Goal: Information Seeking & Learning: Learn about a topic

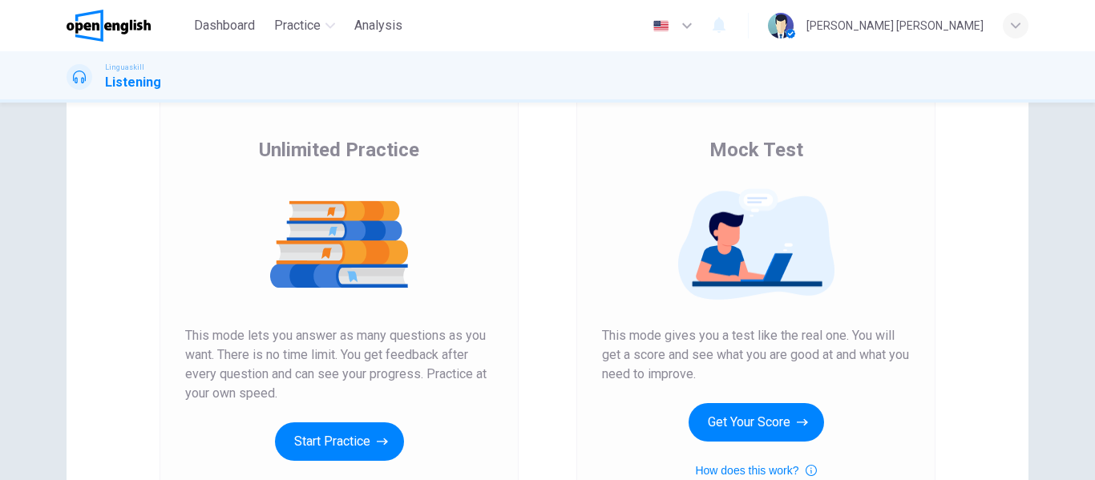
scroll to position [102, 0]
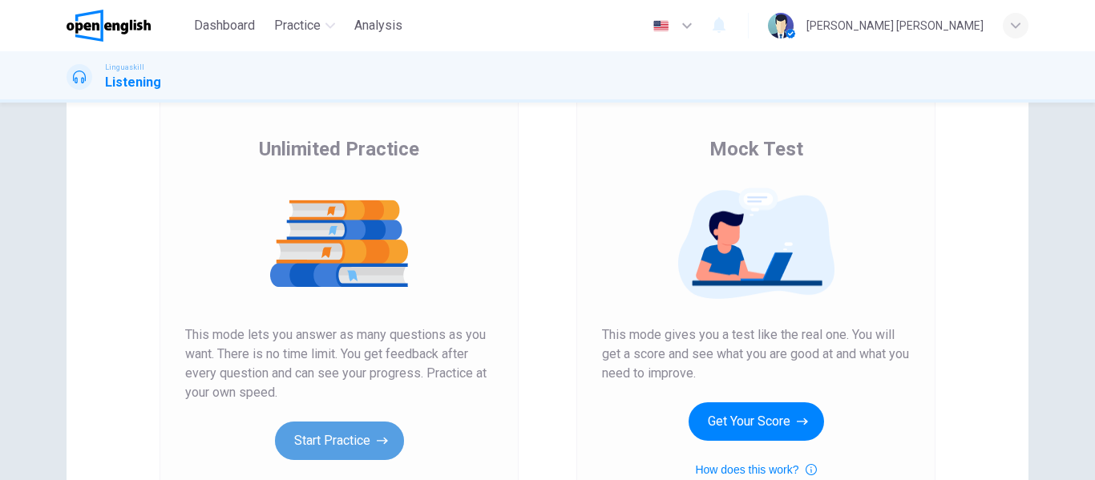
click at [301, 447] on button "Start Practice" at bounding box center [339, 441] width 129 height 38
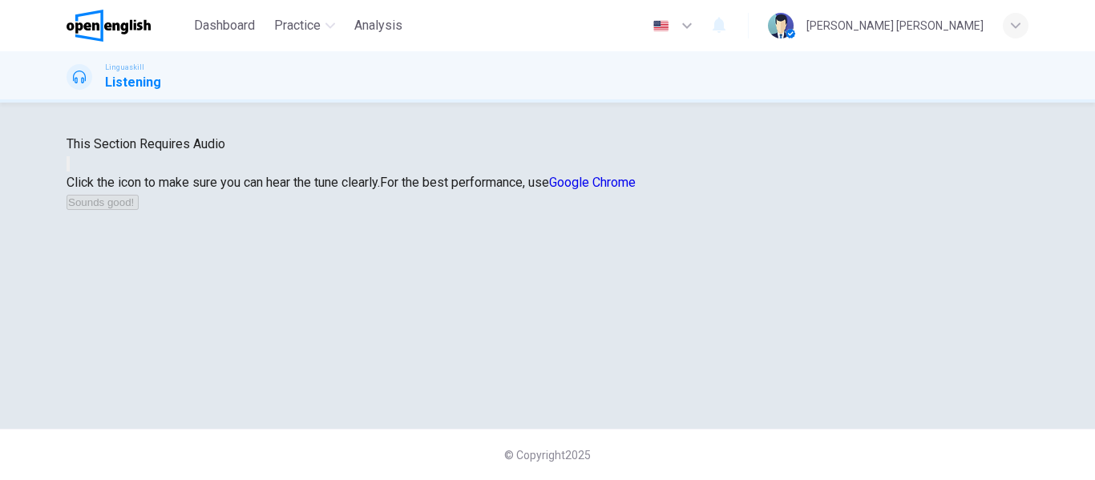
click at [68, 168] on icon "button" at bounding box center [68, 168] width 0 height 0
click at [139, 210] on button "Sounds good!" at bounding box center [103, 202] width 72 height 15
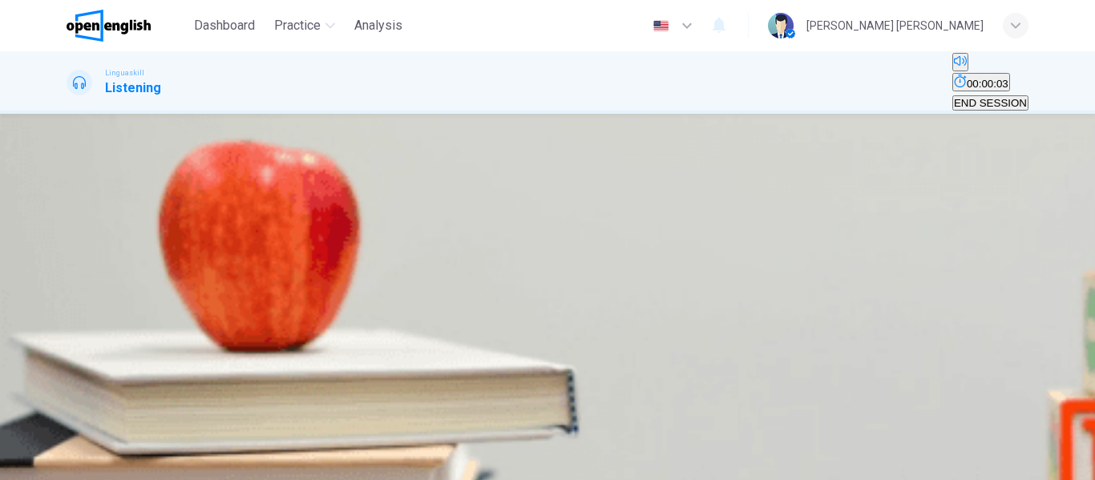
scroll to position [67, 0]
click at [952, 73] on button "00:00:04" at bounding box center [981, 82] width 58 height 18
drag, startPoint x: 471, startPoint y: 157, endPoint x: 733, endPoint y: 161, distance: 262.2
click at [322, 224] on span "What is the man planning to do this weekend?" at bounding box center [195, 231] width 256 height 15
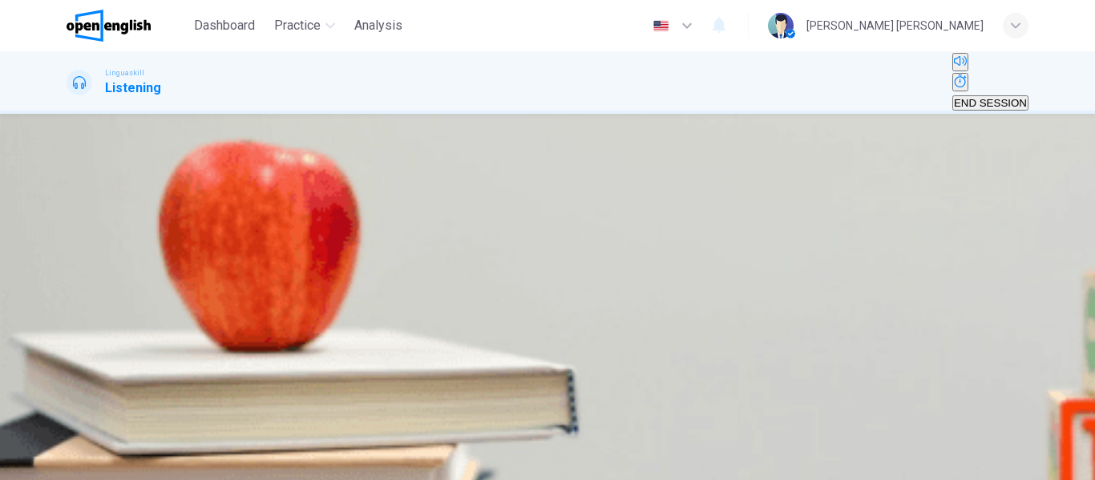
drag, startPoint x: 733, startPoint y: 161, endPoint x: 588, endPoint y: 168, distance: 144.5
click at [322, 224] on span "What is the man planning to do this weekend?" at bounding box center [195, 231] width 256 height 15
click at [70, 293] on button "button" at bounding box center [68, 300] width 3 height 15
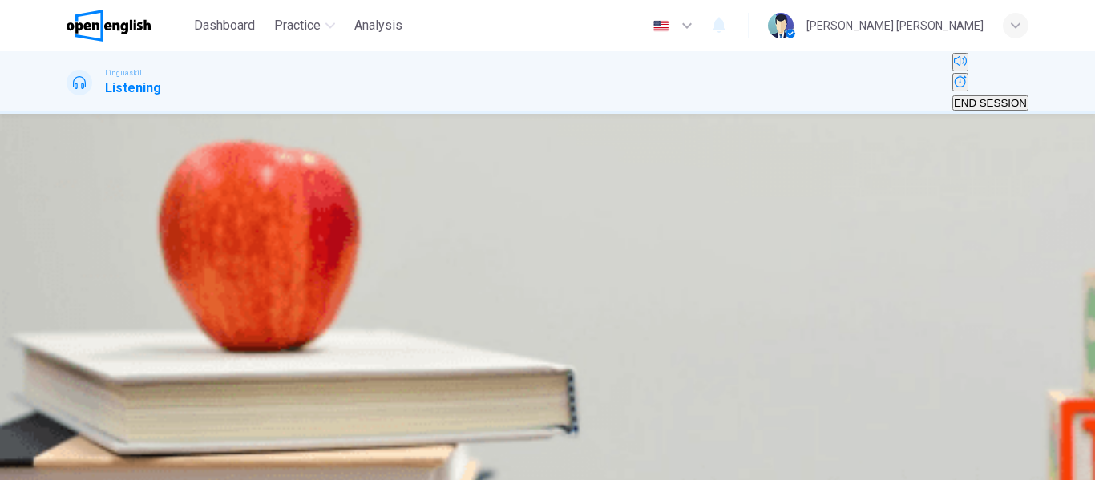
click at [271, 256] on div "B" at bounding box center [207, 250] width 127 height 12
click at [90, 463] on button "SUBMIT" at bounding box center [63, 470] width 53 height 15
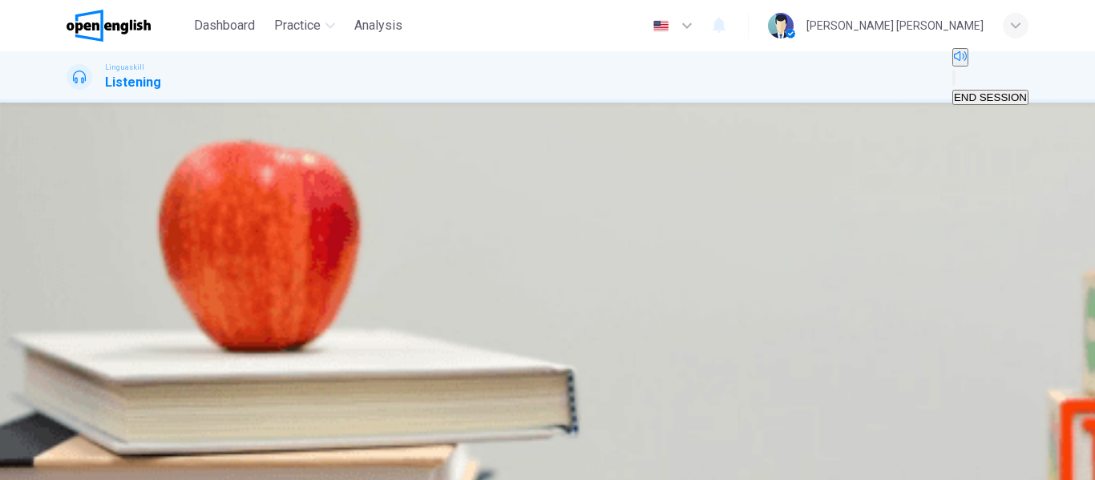
type input "**"
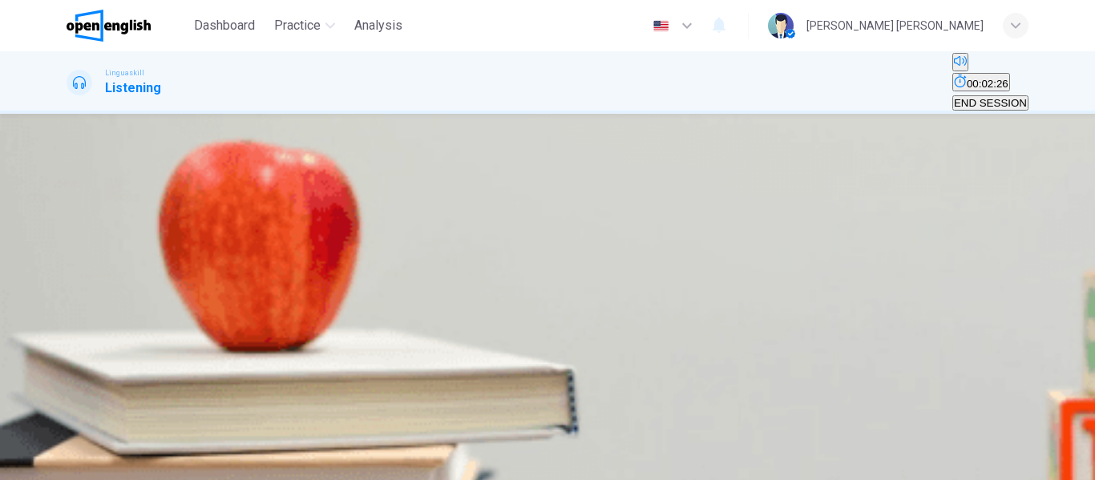
scroll to position [93, 0]
click at [68, 403] on icon "button" at bounding box center [68, 403] width 0 height 0
drag, startPoint x: 162, startPoint y: 191, endPoint x: 77, endPoint y: 201, distance: 85.6
click at [77, 390] on div "00m 41s" at bounding box center [548, 431] width 962 height 82
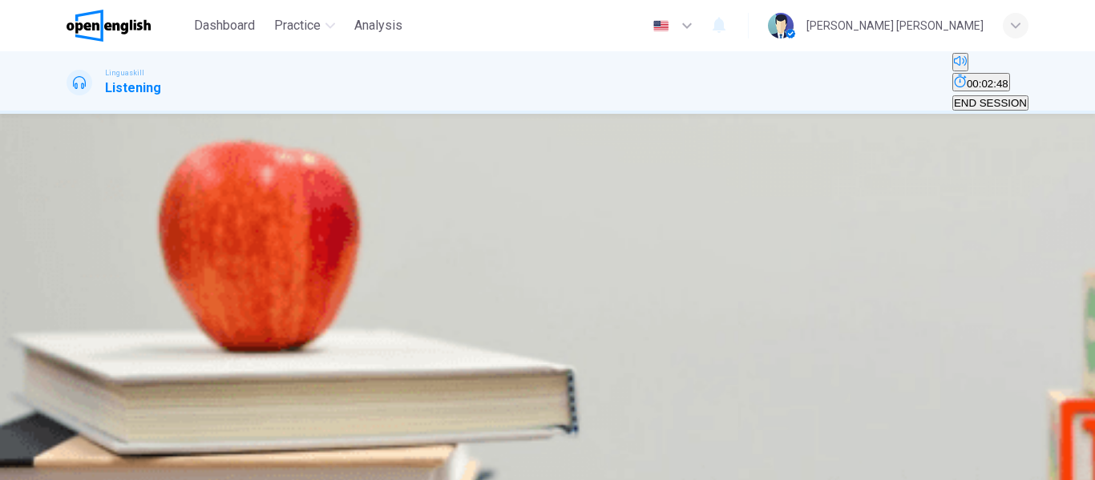
click at [419, 175] on span "The benefits of being bilingual" at bounding box center [348, 169] width 142 height 12
click at [343, 222] on button "C Physical health" at bounding box center [305, 210] width 75 height 27
click at [241, 259] on span "More job opportunities" at bounding box center [188, 265] width 106 height 12
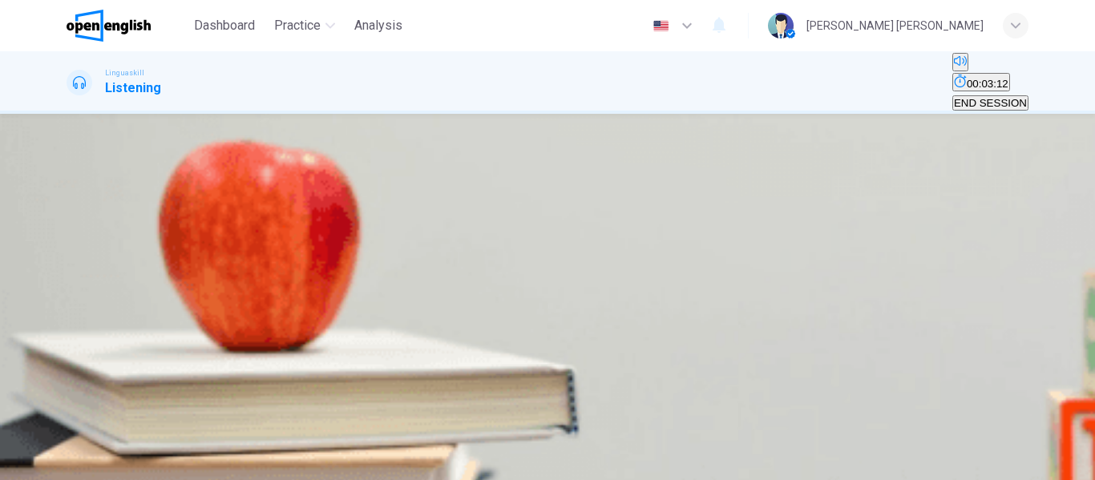
scroll to position [730, 0]
click at [206, 307] on span "Memory and problem-solving" at bounding box center [137, 313] width 138 height 12
type input "*"
click at [508, 325] on span "It delays the onset of dementia" at bounding box center [435, 319] width 146 height 12
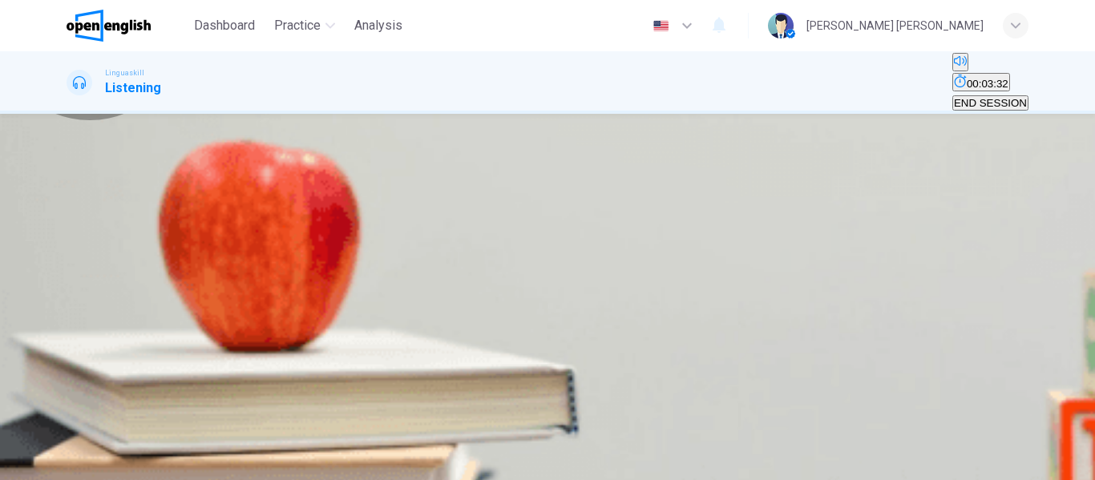
click at [90, 463] on button "SUBMIT" at bounding box center [63, 470] width 53 height 15
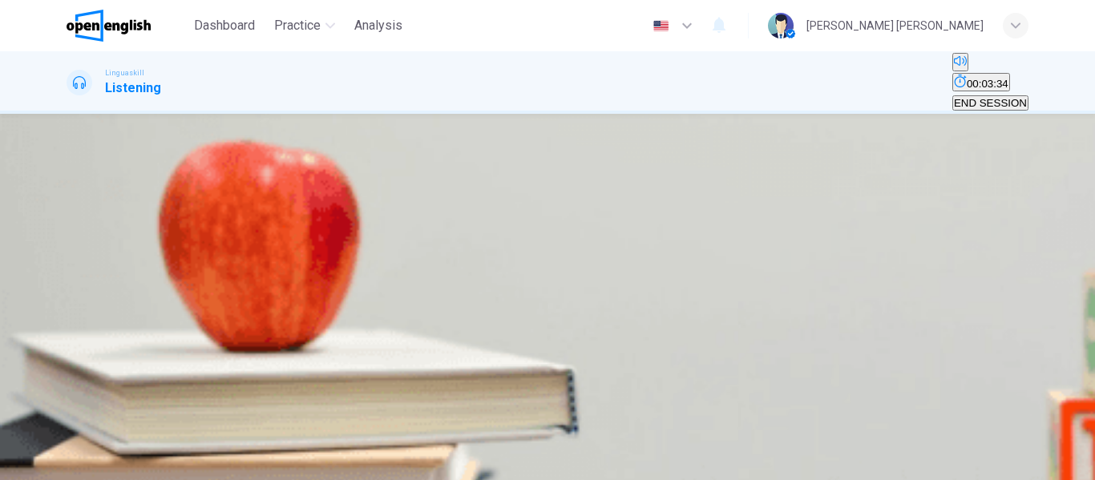
scroll to position [159, 0]
click at [952, 85] on button "00:03:37" at bounding box center [981, 82] width 58 height 18
click at [70, 293] on button "button" at bounding box center [68, 300] width 3 height 15
click at [229, 256] on div "C" at bounding box center [194, 250] width 69 height 12
click at [79, 465] on span "SUBMIT" at bounding box center [58, 471] width 40 height 12
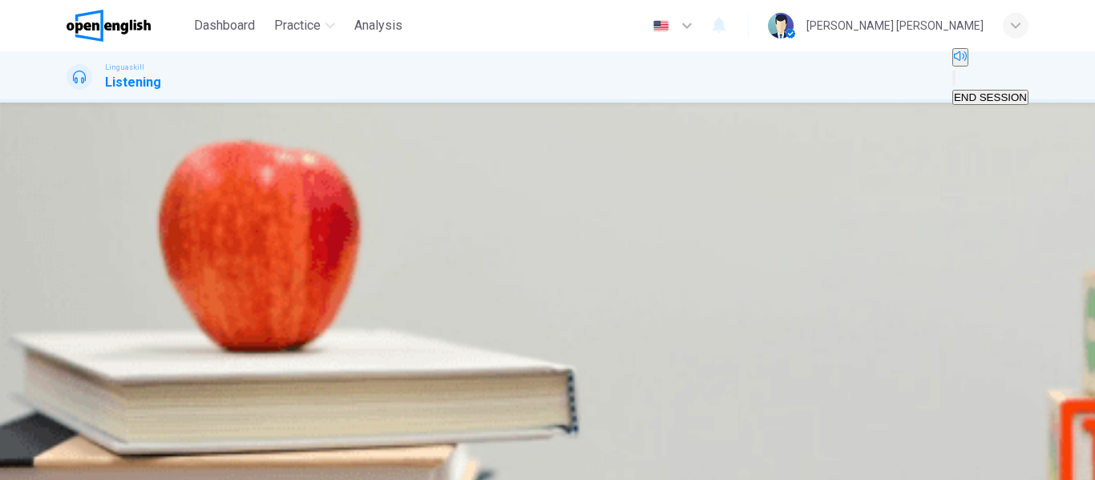
type input "**"
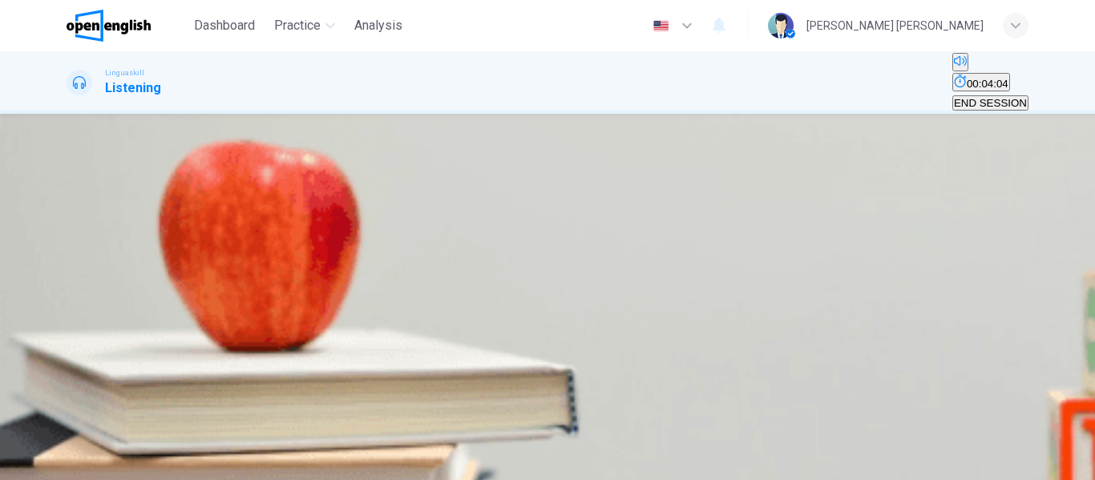
scroll to position [52, 0]
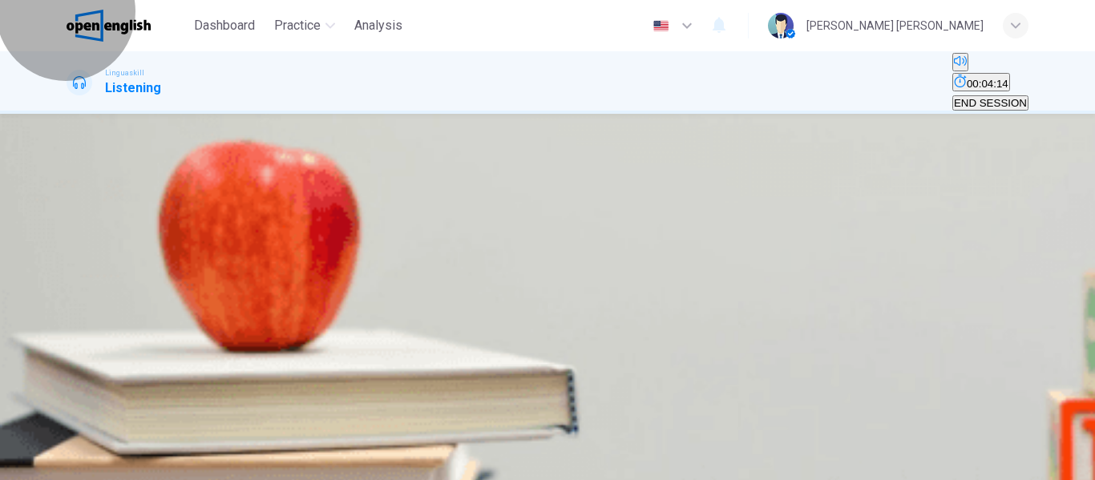
click at [967, 78] on span "00:04:14" at bounding box center [988, 84] width 42 height 12
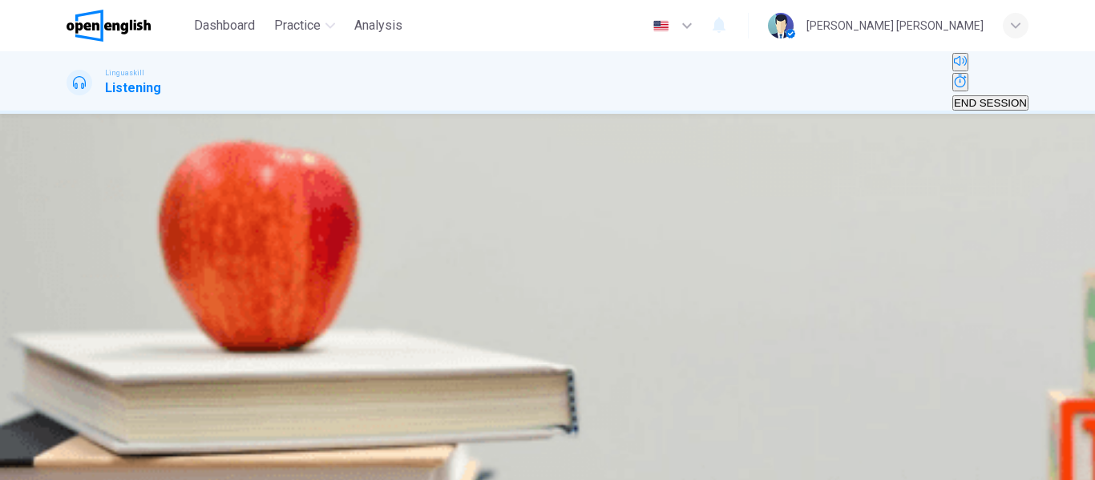
scroll to position [118, 0]
click at [402, 256] on div "B" at bounding box center [348, 250] width 107 height 12
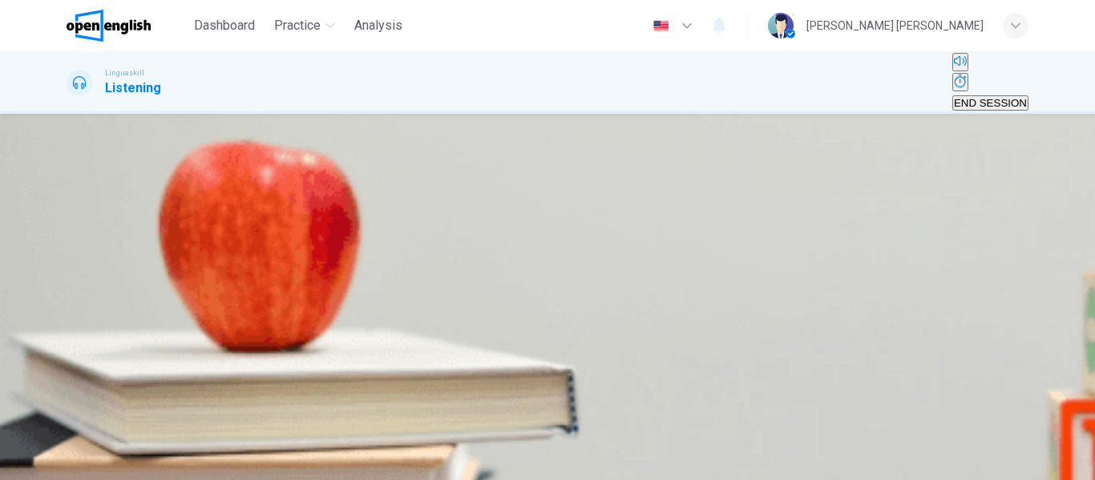
click at [140, 304] on span "Rinse them out" at bounding box center [104, 310] width 72 height 12
click at [406, 338] on button "C Using reusable bags" at bounding box center [355, 351] width 101 height 27
click at [322, 271] on span "It reduces landfill waste" at bounding box center [266, 277] width 111 height 12
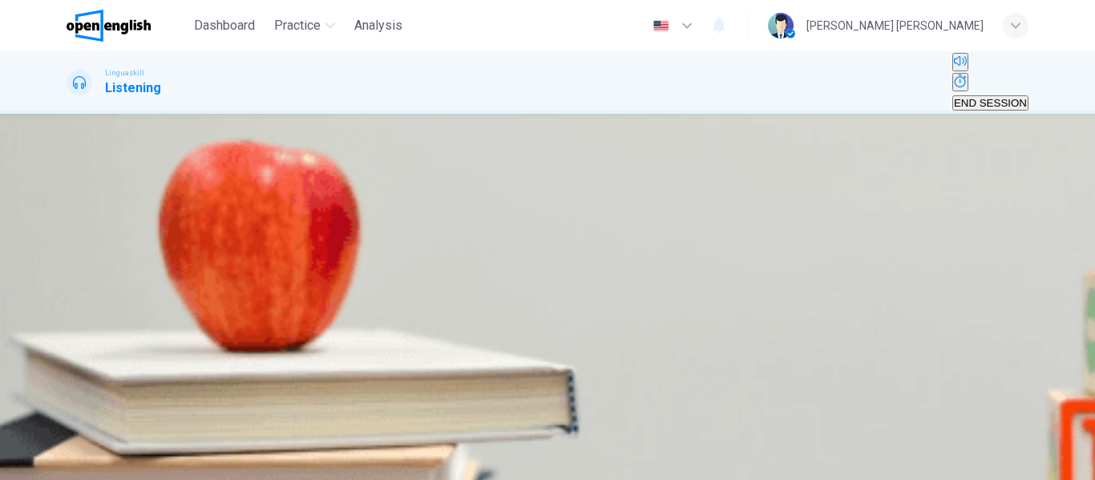
scroll to position [692, 0]
type input "*"
click at [235, 313] on span "Separating waste into different bins" at bounding box center [151, 319] width 167 height 12
click at [90, 463] on button "SUBMIT" at bounding box center [63, 470] width 53 height 15
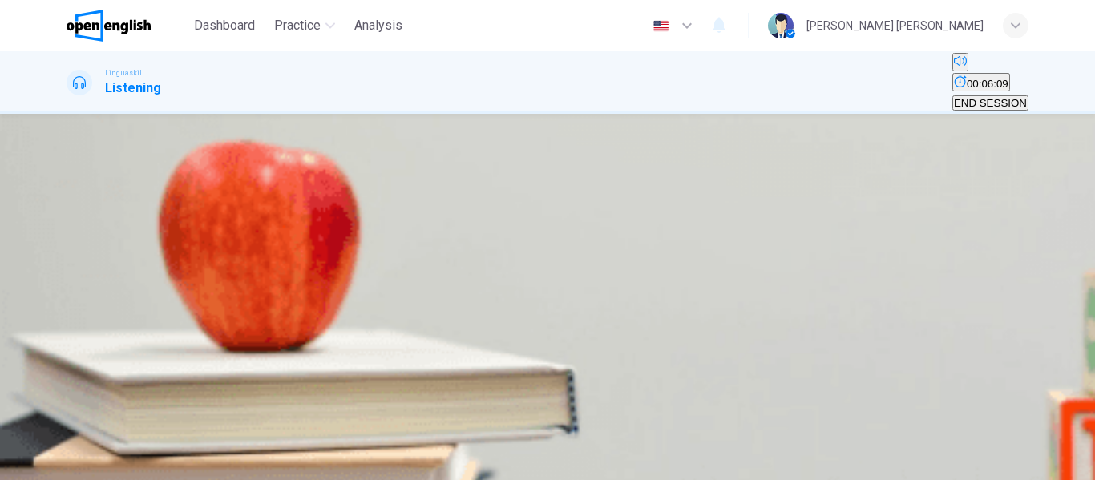
scroll to position [144, 0]
click at [67, 290] on div "00m 10s" at bounding box center [548, 331] width 962 height 82
click at [68, 290] on div "00m 10s" at bounding box center [548, 331] width 962 height 82
click at [70, 293] on button "button" at bounding box center [68, 300] width 3 height 15
click at [103, 269] on button "A A book" at bounding box center [85, 255] width 36 height 27
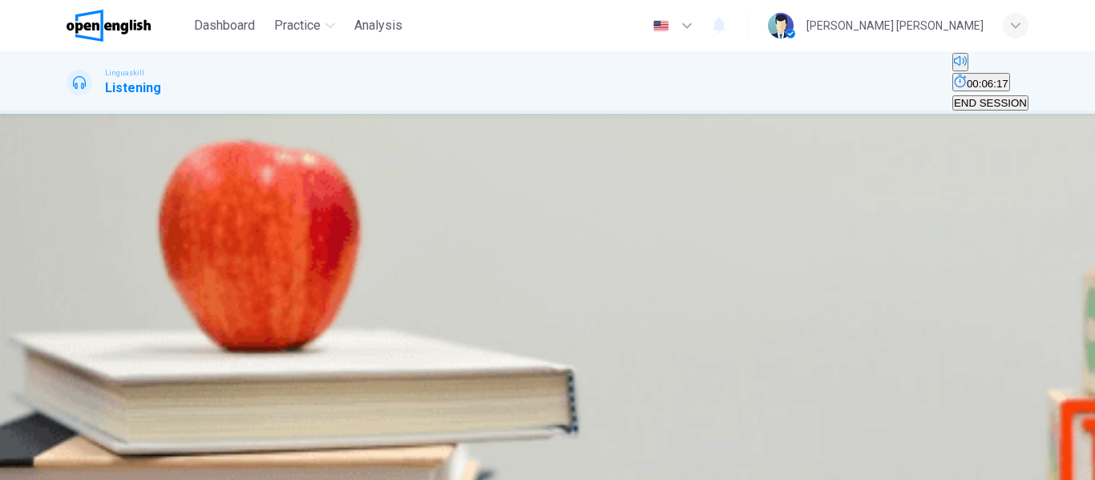
click at [79, 465] on span "SUBMIT" at bounding box center [58, 471] width 40 height 12
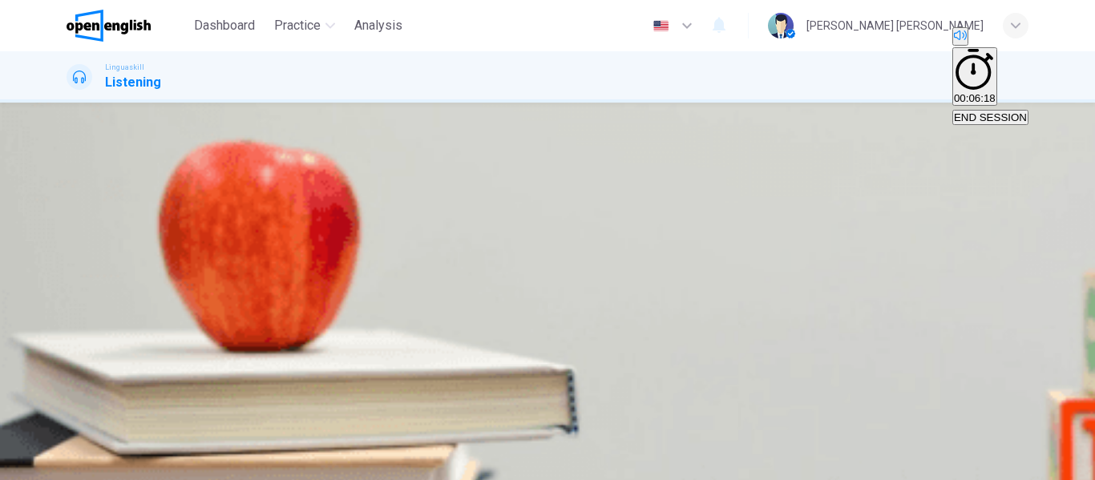
type input "**"
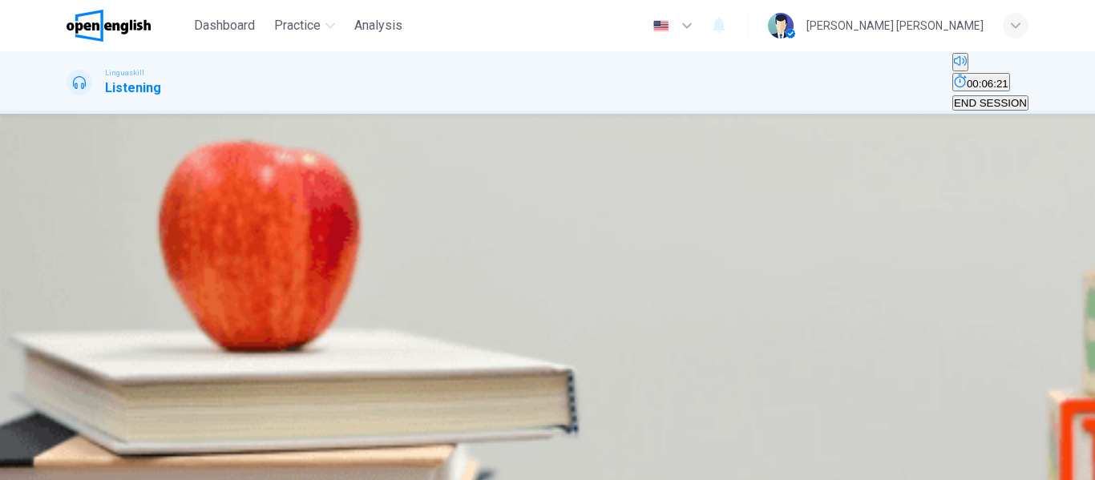
scroll to position [84, 0]
click at [70, 293] on button "button" at bounding box center [68, 300] width 3 height 15
click at [159, 269] on button "B A comedy" at bounding box center [133, 255] width 51 height 27
click at [90, 463] on button "SUBMIT" at bounding box center [63, 470] width 53 height 15
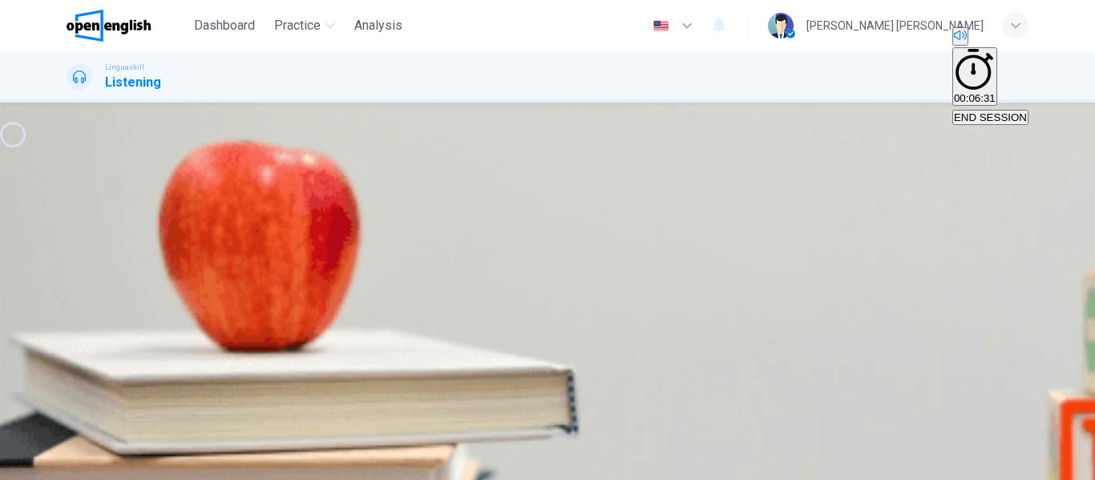
type input "*"
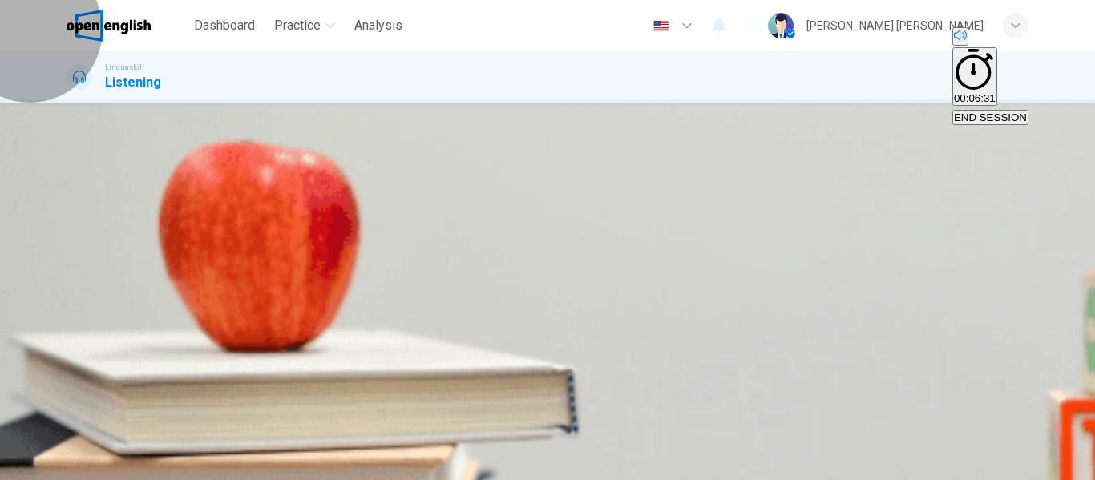
click at [963, 110] on button "END SESSION" at bounding box center [990, 117] width 76 height 15
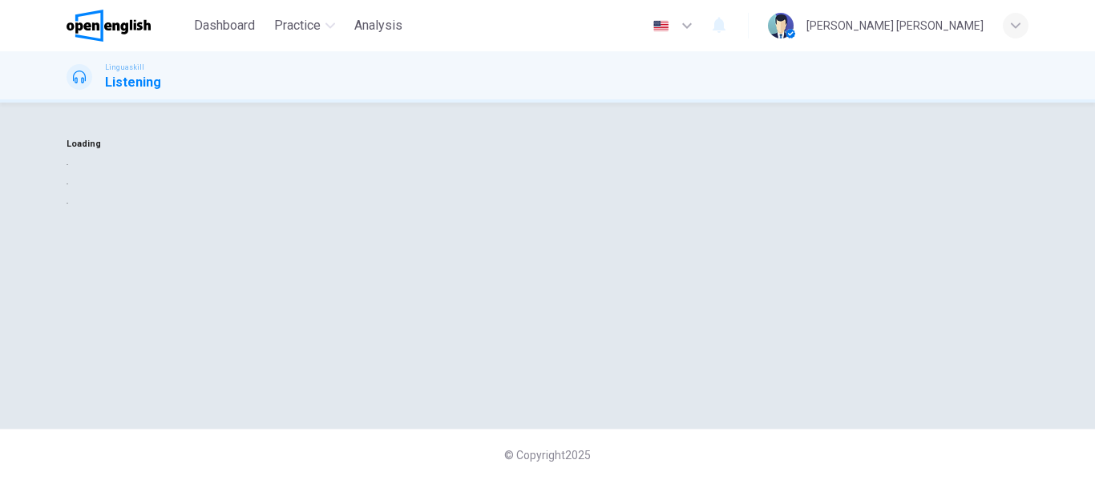
scroll to position [0, 0]
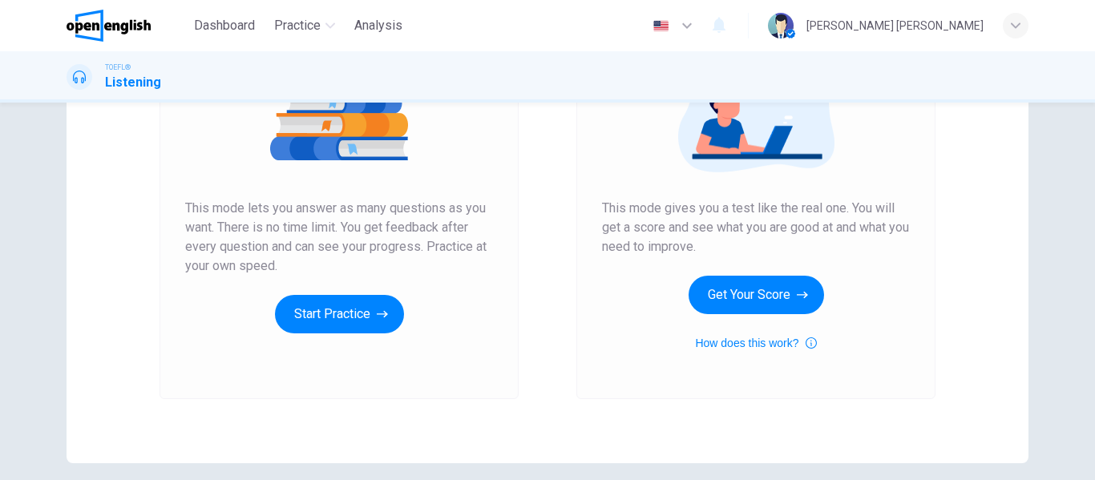
scroll to position [295, 0]
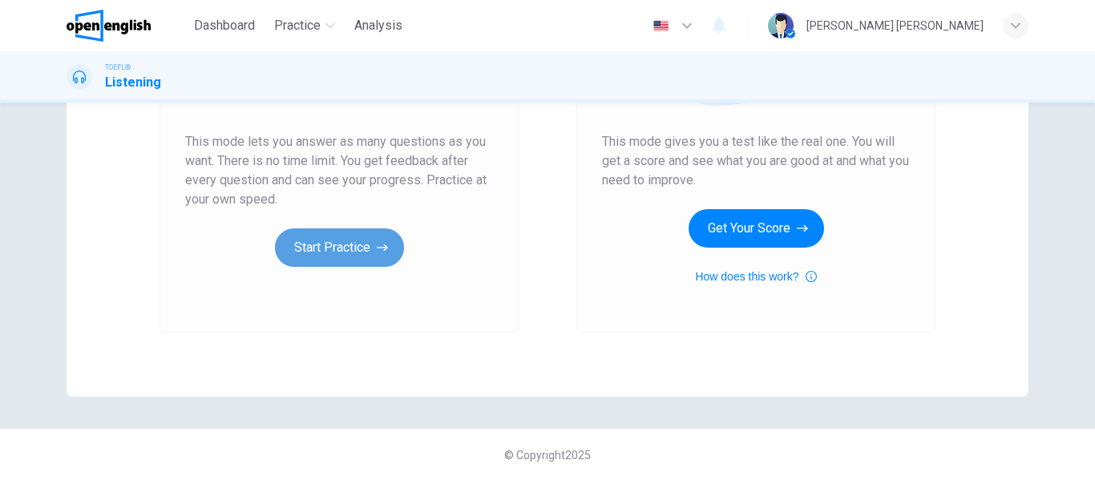
click at [302, 257] on button "Start Practice" at bounding box center [339, 247] width 129 height 38
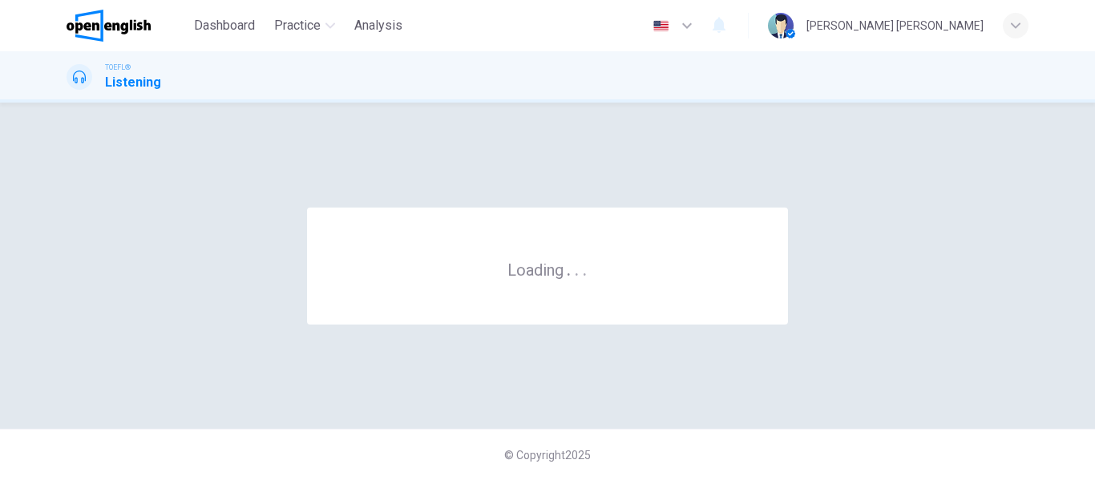
scroll to position [0, 0]
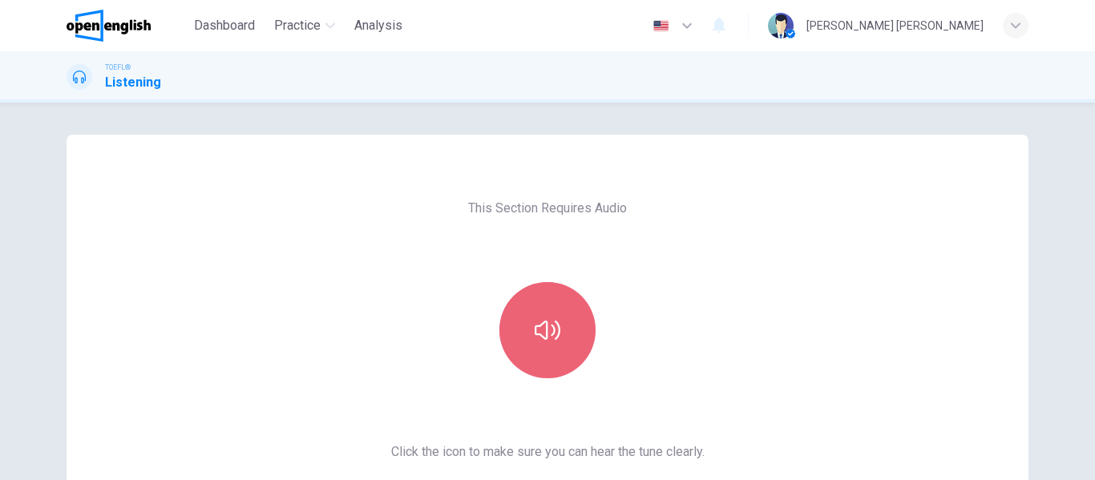
click at [503, 326] on button "button" at bounding box center [547, 330] width 96 height 96
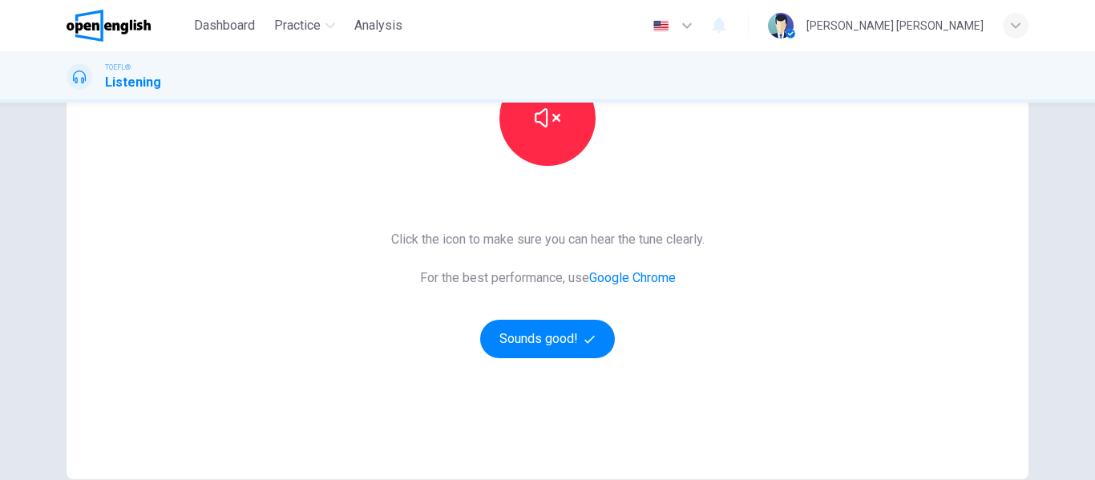
scroll to position [295, 0]
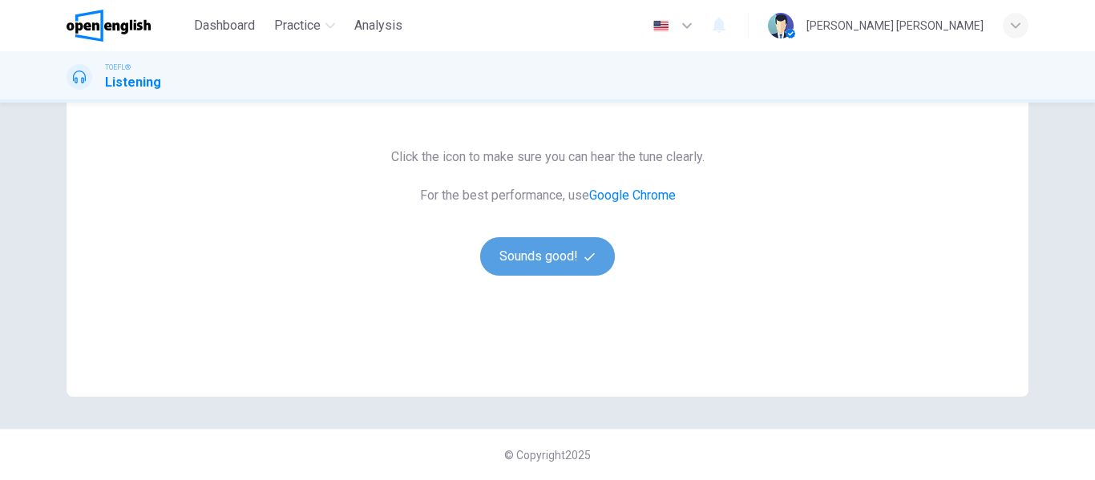
click at [566, 240] on button "Sounds good!" at bounding box center [547, 256] width 135 height 38
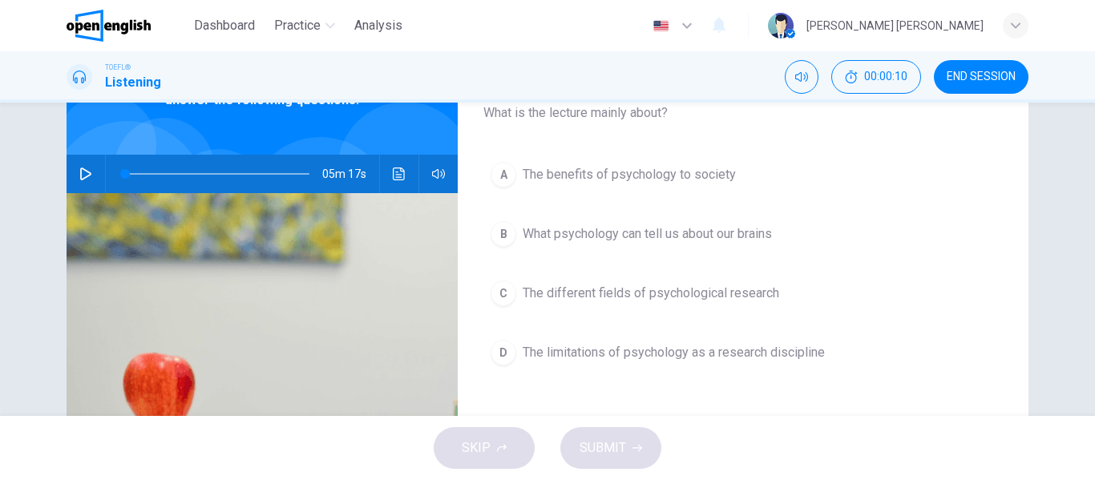
scroll to position [109, 0]
click at [79, 167] on icon "button" at bounding box center [85, 173] width 13 height 13
type input "*"
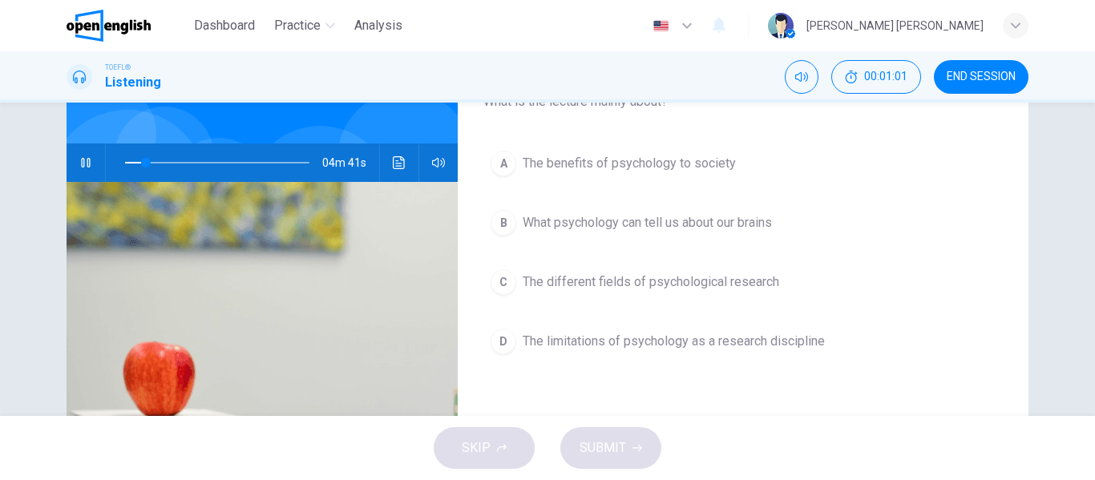
scroll to position [75, 0]
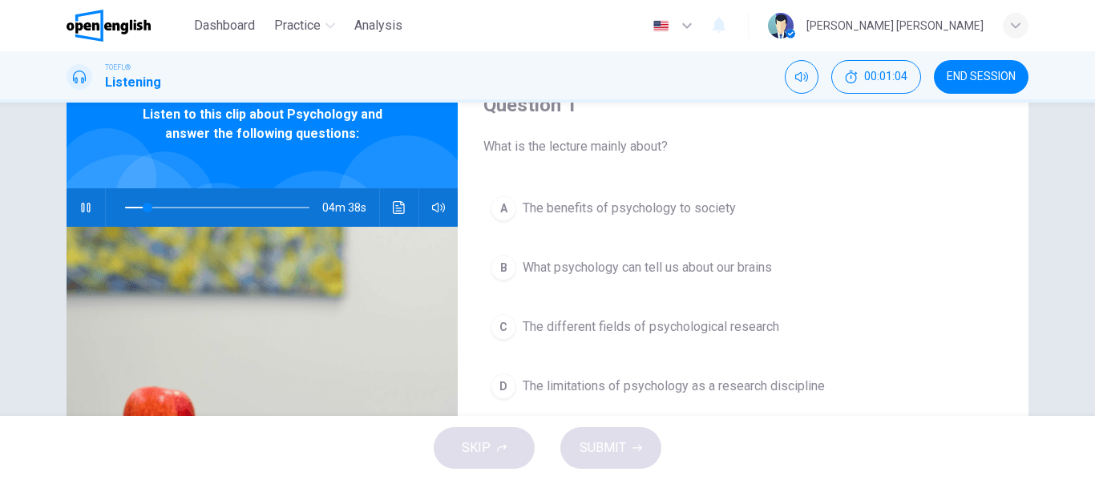
click at [87, 204] on icon "button" at bounding box center [85, 207] width 13 height 13
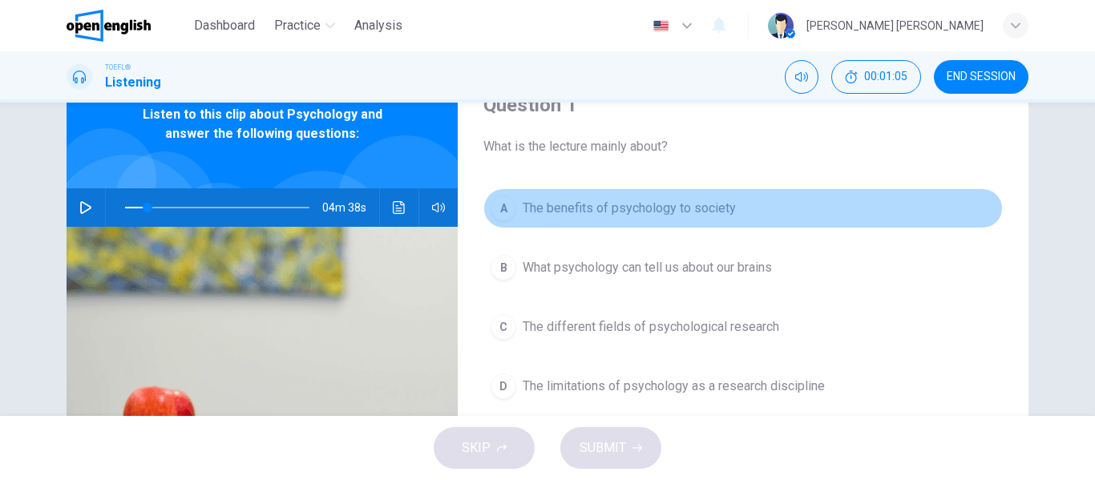
click at [502, 199] on div "A" at bounding box center [504, 209] width 26 height 26
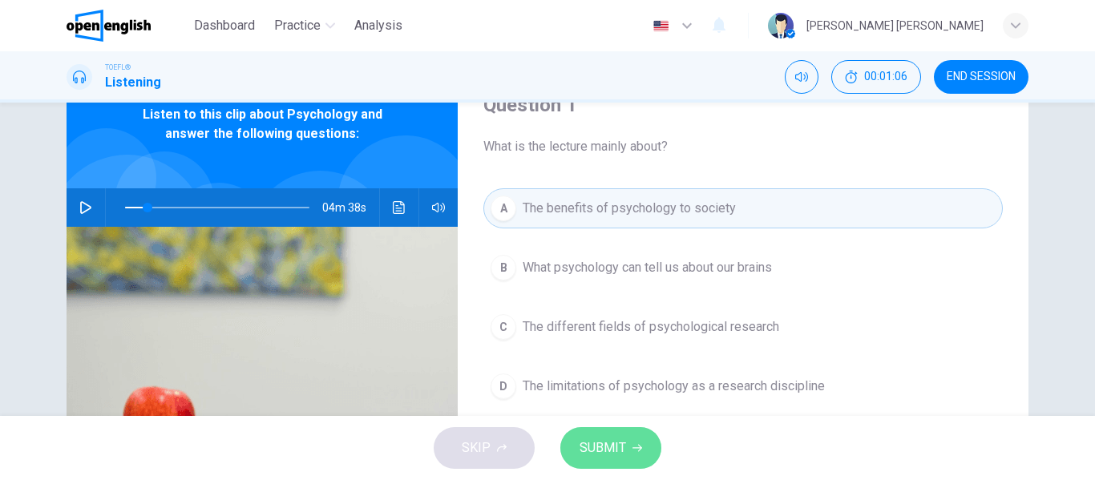
click at [613, 451] on span "SUBMIT" at bounding box center [603, 448] width 47 height 22
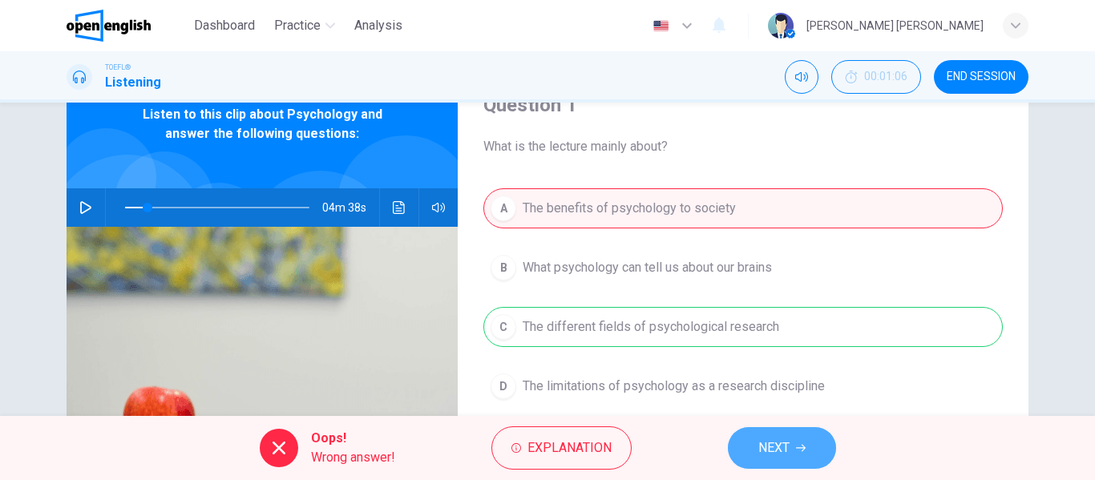
click at [735, 441] on button "NEXT" at bounding box center [782, 448] width 108 height 42
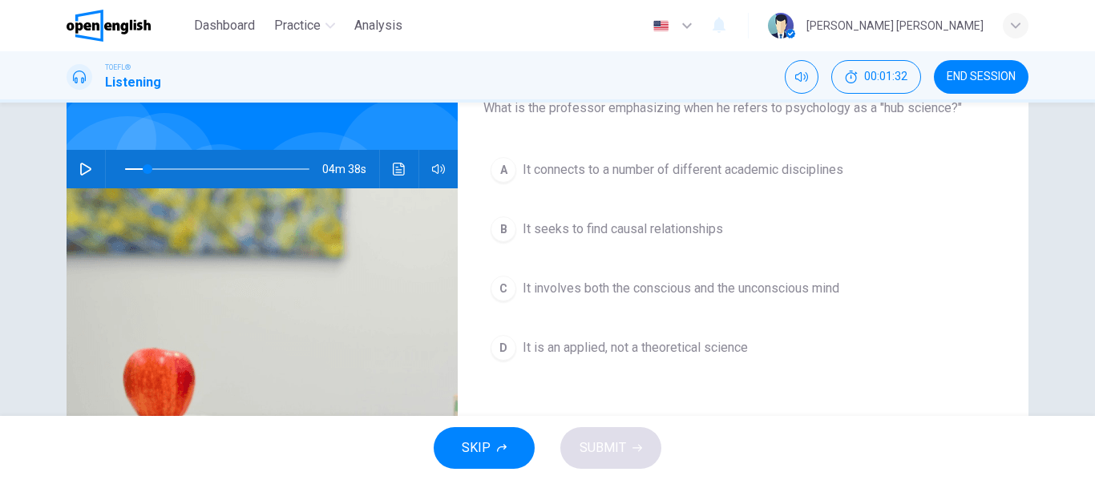
scroll to position [112, 0]
click at [85, 170] on icon "button" at bounding box center [85, 170] width 13 height 13
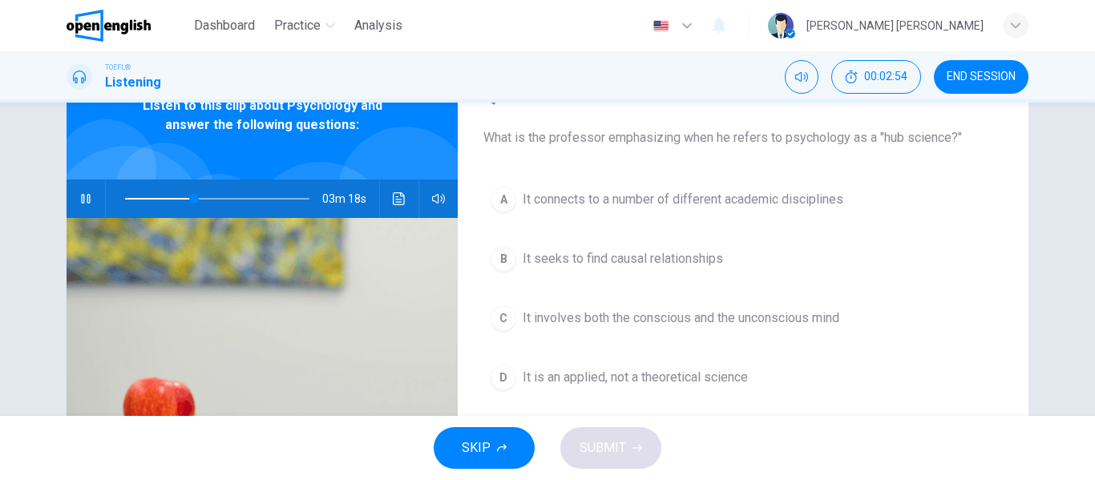
scroll to position [83, 0]
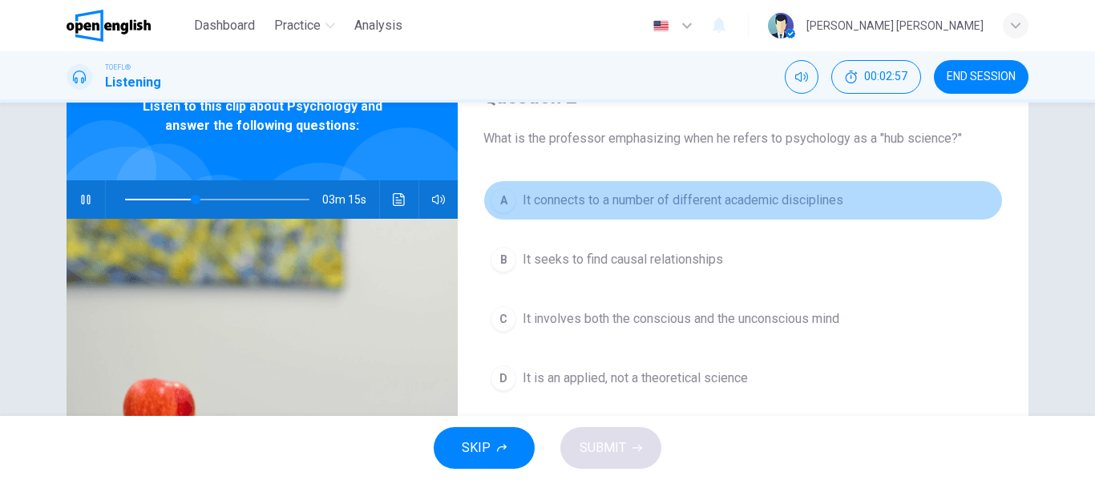
click at [505, 196] on div "A" at bounding box center [504, 201] width 26 height 26
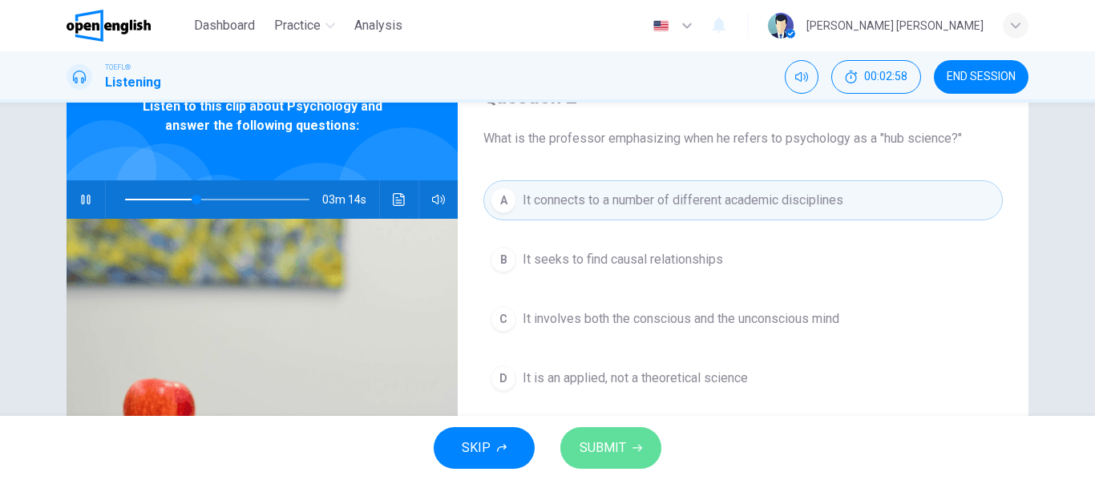
click at [604, 454] on span "SUBMIT" at bounding box center [603, 448] width 47 height 22
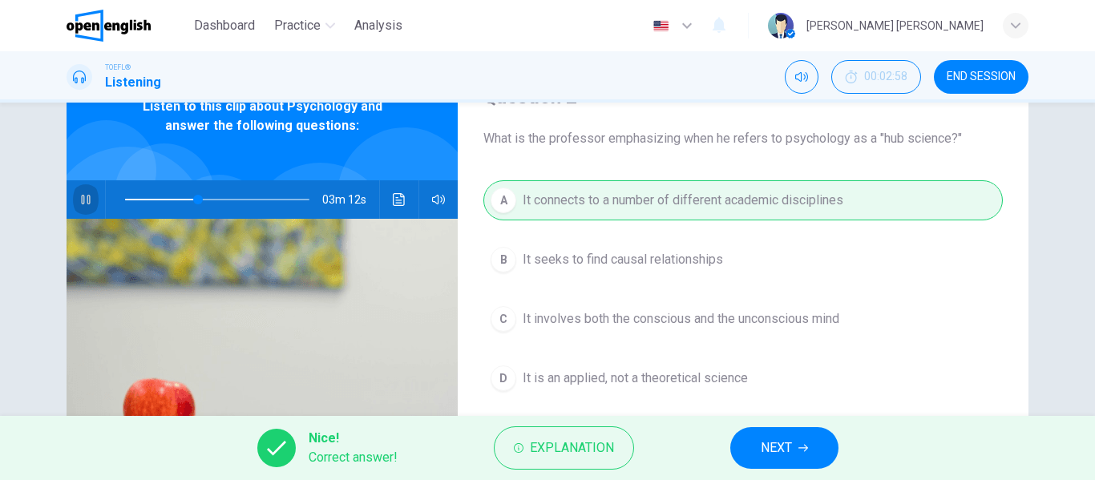
click at [84, 204] on icon "button" at bounding box center [85, 200] width 9 height 10
click at [782, 437] on span "NEXT" at bounding box center [776, 448] width 31 height 22
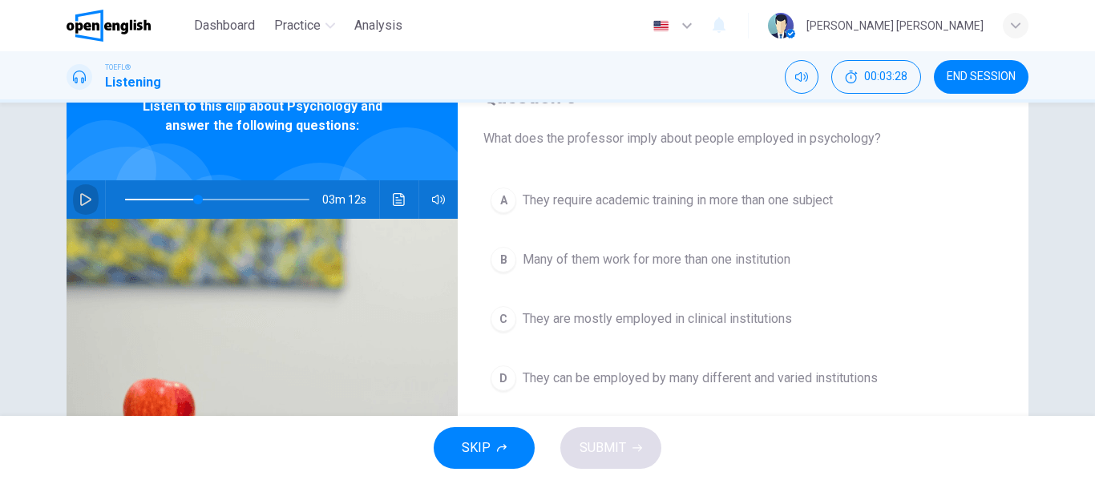
click at [80, 203] on icon "button" at bounding box center [85, 199] width 13 height 13
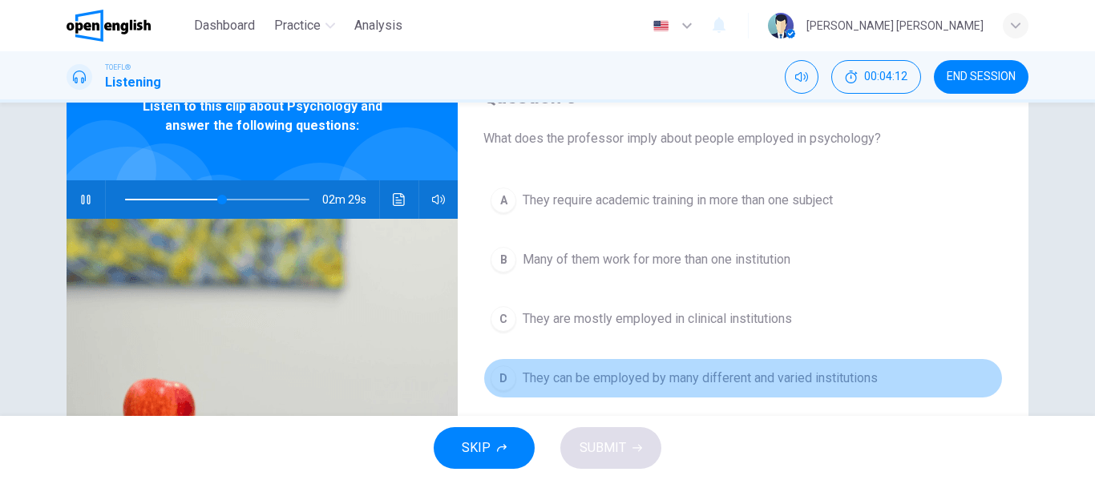
click at [514, 370] on button "D They can be employed by many different and varied institutions" at bounding box center [743, 378] width 520 height 40
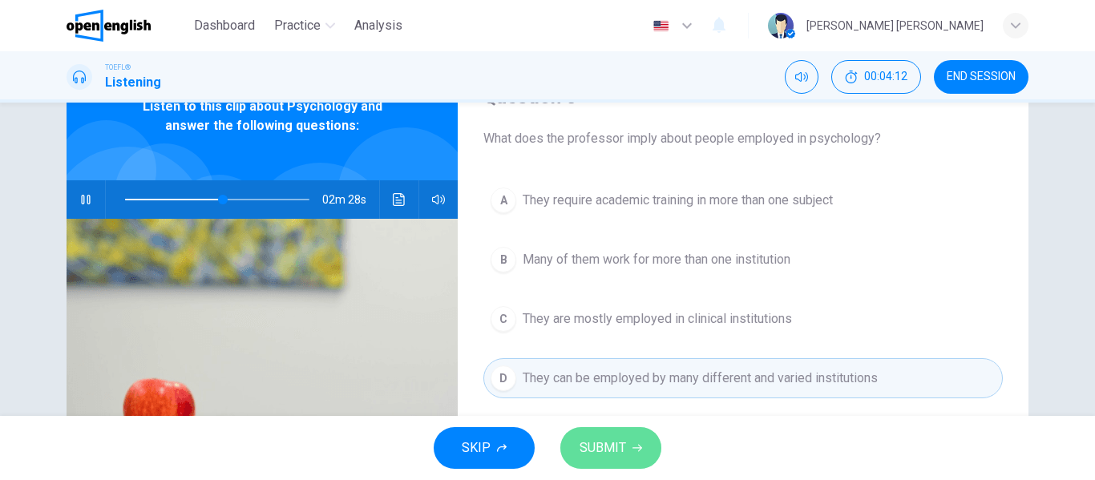
click at [601, 439] on span "SUBMIT" at bounding box center [603, 448] width 47 height 22
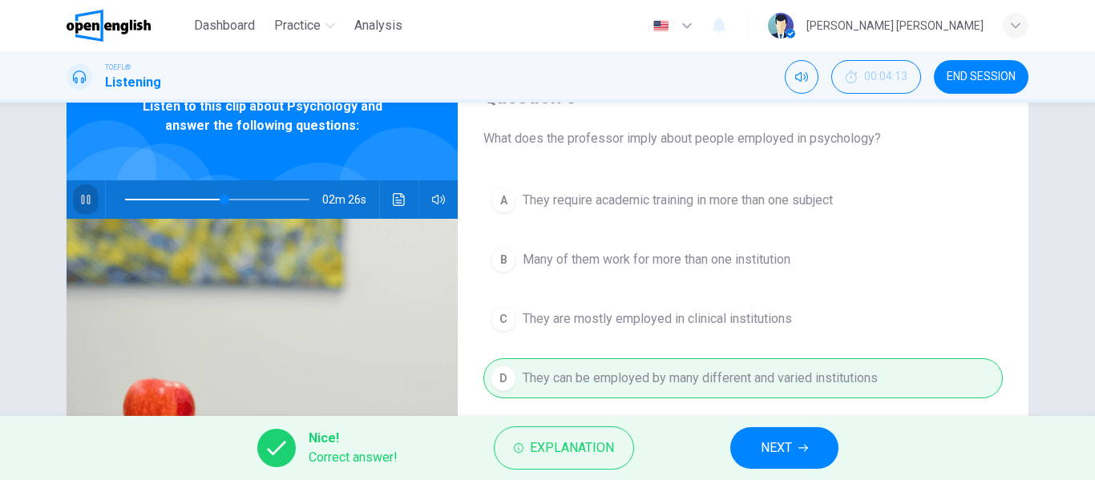
click at [81, 201] on icon "button" at bounding box center [85, 199] width 13 height 13
click at [805, 433] on button "NEXT" at bounding box center [784, 448] width 108 height 42
type input "**"
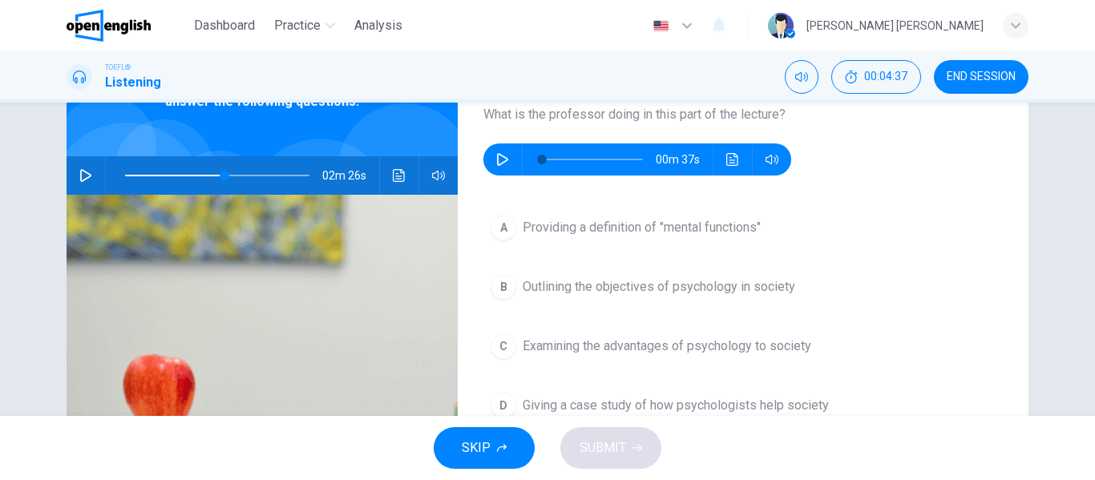
scroll to position [96, 0]
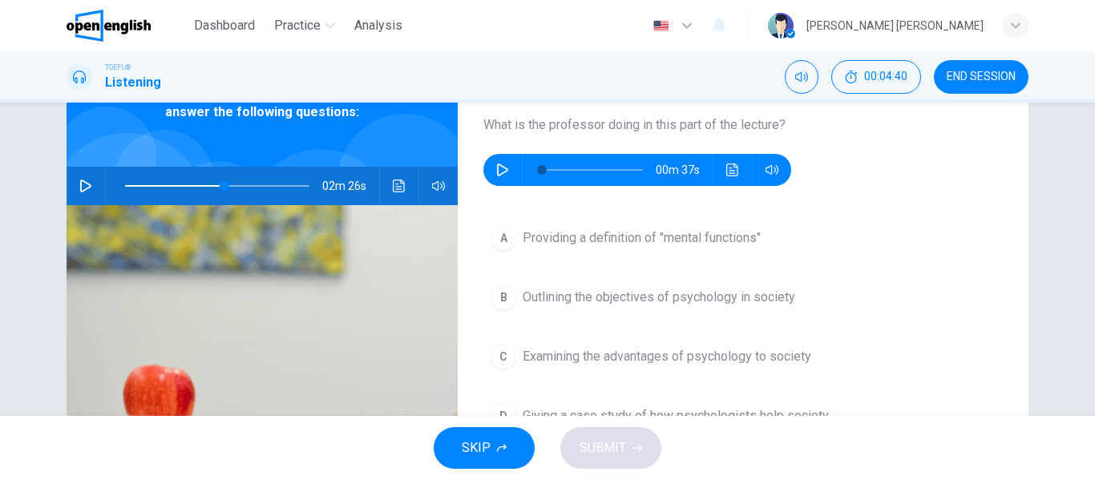
click at [497, 172] on icon "button" at bounding box center [502, 170] width 13 height 13
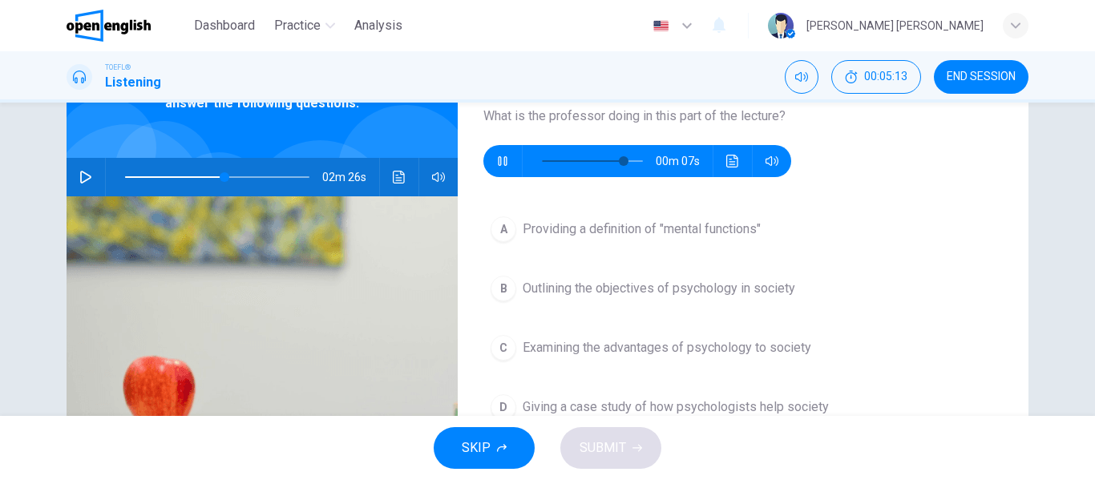
scroll to position [106, 0]
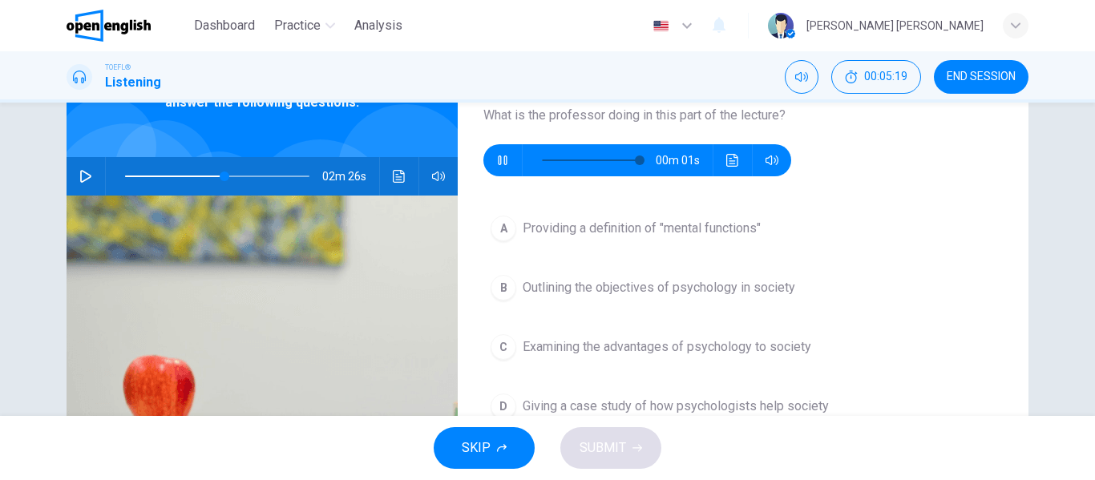
type input "*"
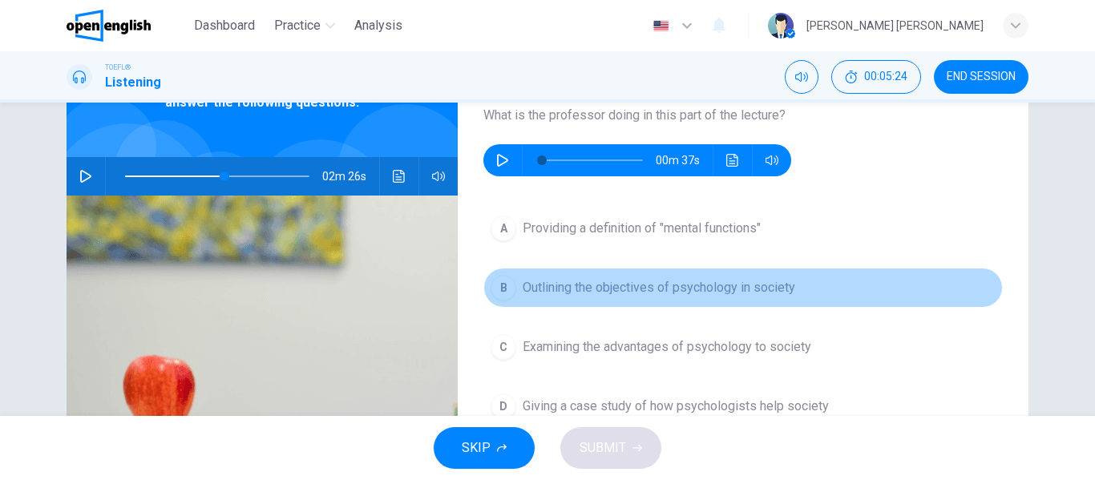
click at [795, 300] on button "B Outlining the objectives of psychology in society" at bounding box center [743, 288] width 520 height 40
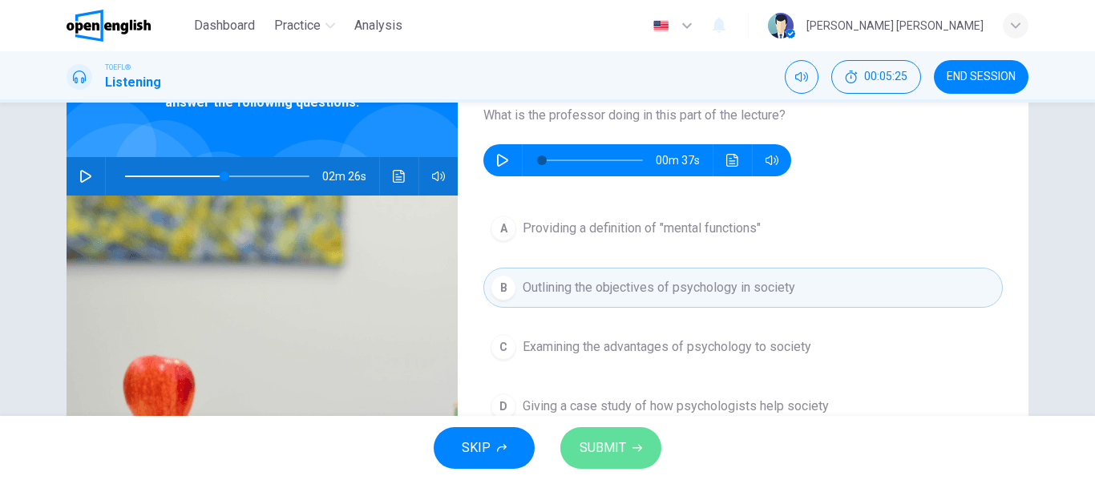
click at [637, 444] on icon "button" at bounding box center [638, 448] width 10 height 10
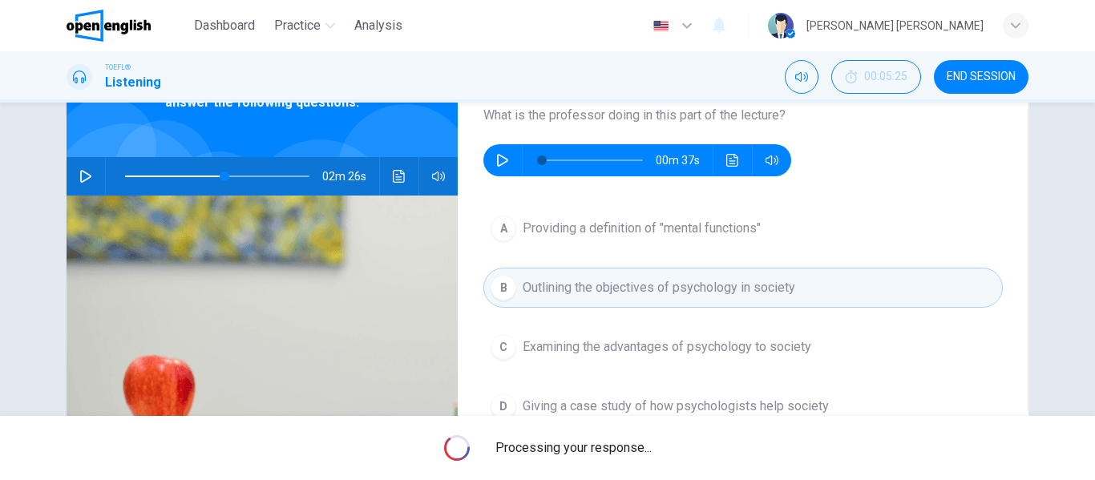
type input "**"
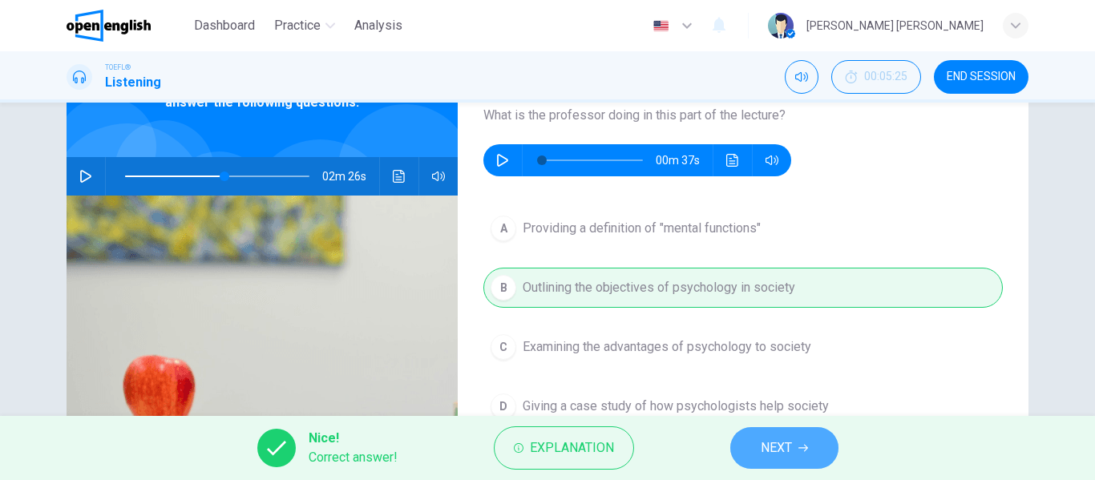
click at [773, 456] on span "NEXT" at bounding box center [776, 448] width 31 height 22
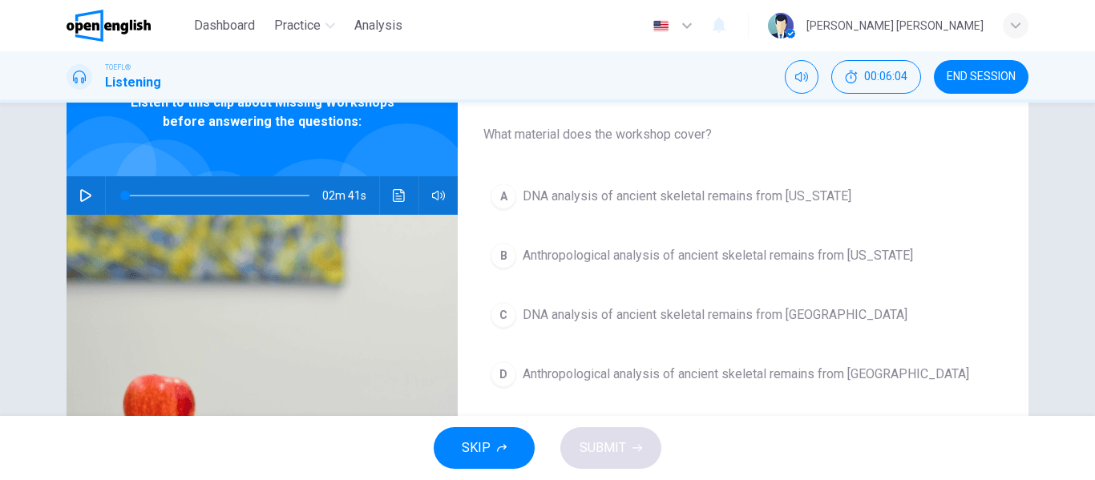
scroll to position [87, 0]
click at [73, 196] on button "button" at bounding box center [86, 195] width 26 height 38
type input "*"
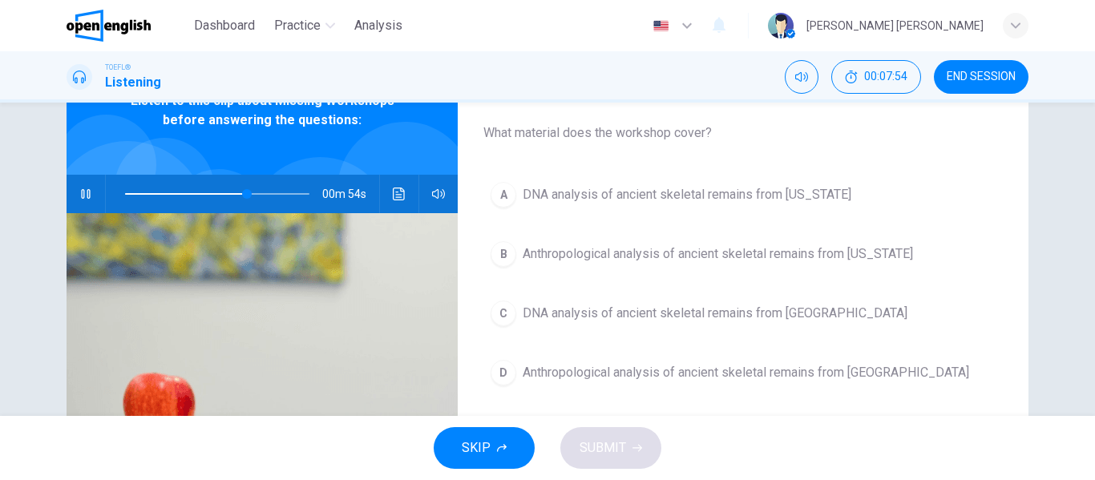
scroll to position [89, 0]
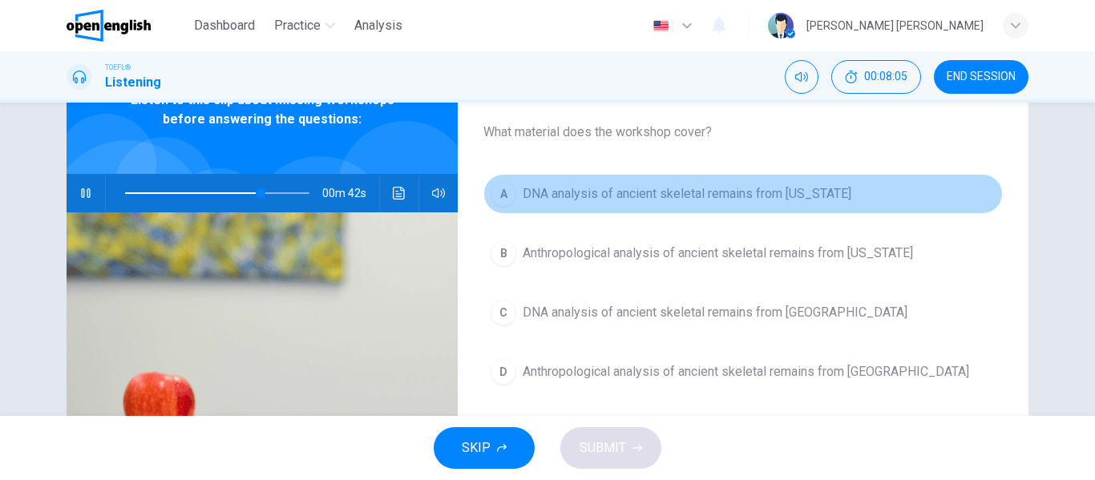
click at [802, 200] on span "DNA analysis of ancient skeletal remains from Alaska" at bounding box center [687, 193] width 329 height 19
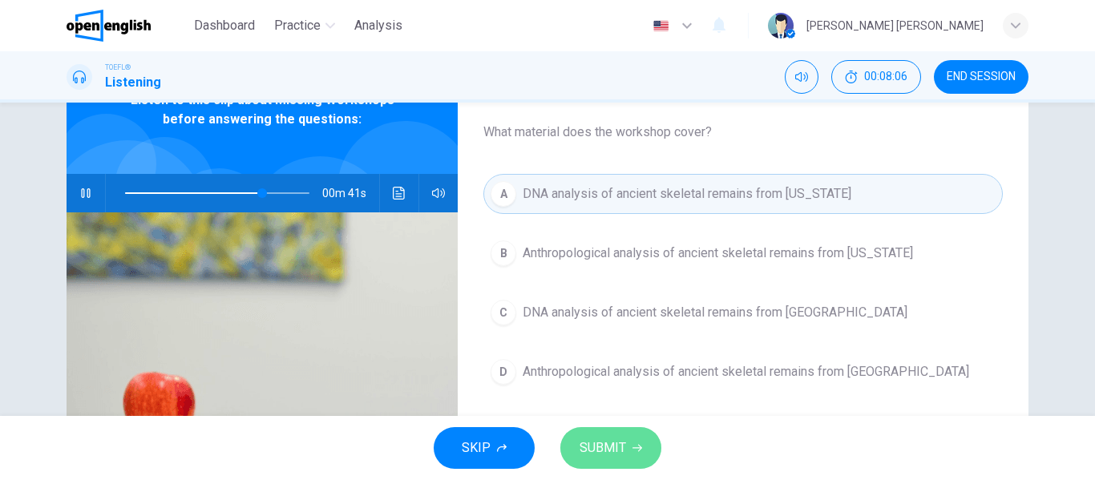
click at [633, 440] on button "SUBMIT" at bounding box center [610, 448] width 101 height 42
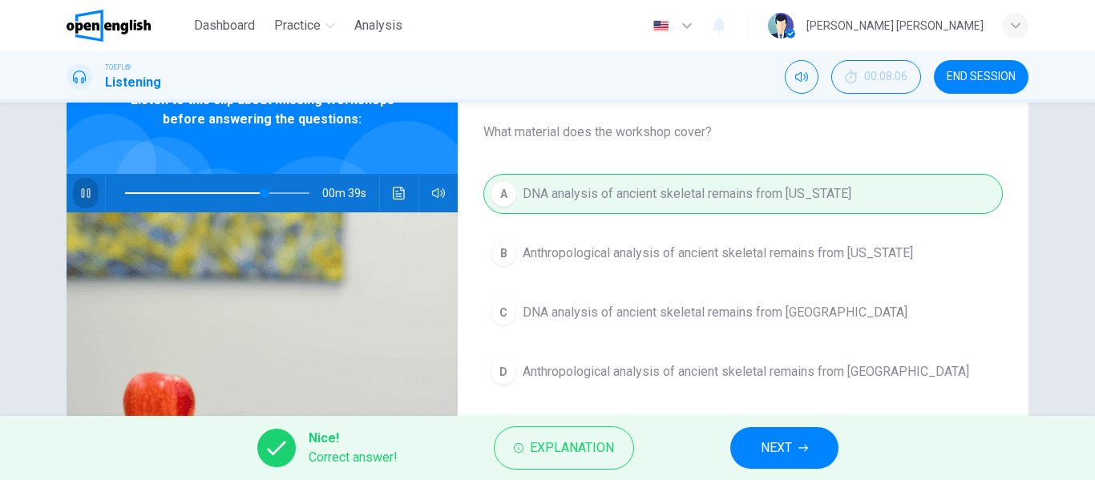
click at [86, 193] on icon "button" at bounding box center [85, 193] width 9 height 10
click at [755, 435] on button "NEXT" at bounding box center [784, 448] width 108 height 42
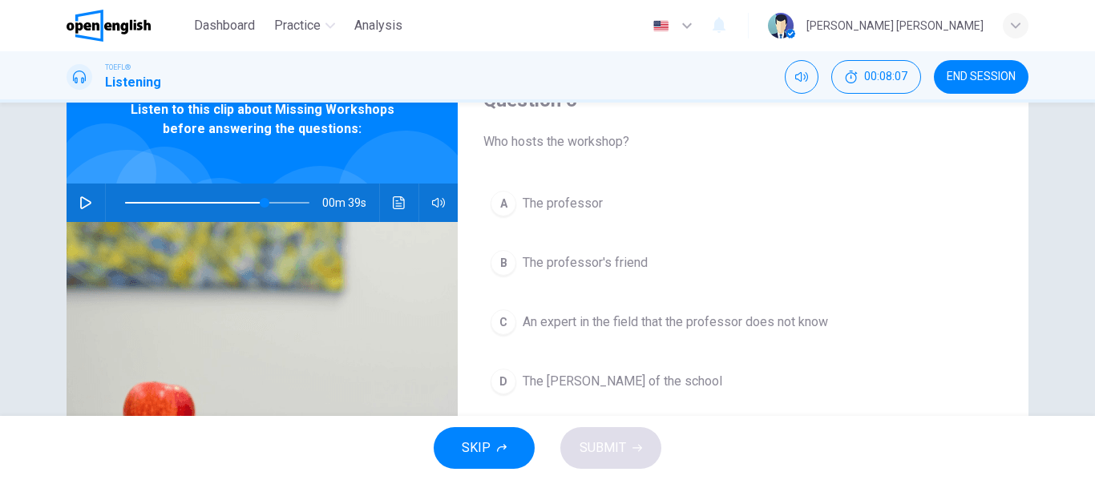
scroll to position [79, 0]
drag, startPoint x: 262, startPoint y: 202, endPoint x: 94, endPoint y: 195, distance: 168.5
click at [94, 195] on div "02m 28s" at bounding box center [262, 203] width 391 height 38
click at [86, 204] on icon "button" at bounding box center [85, 202] width 11 height 13
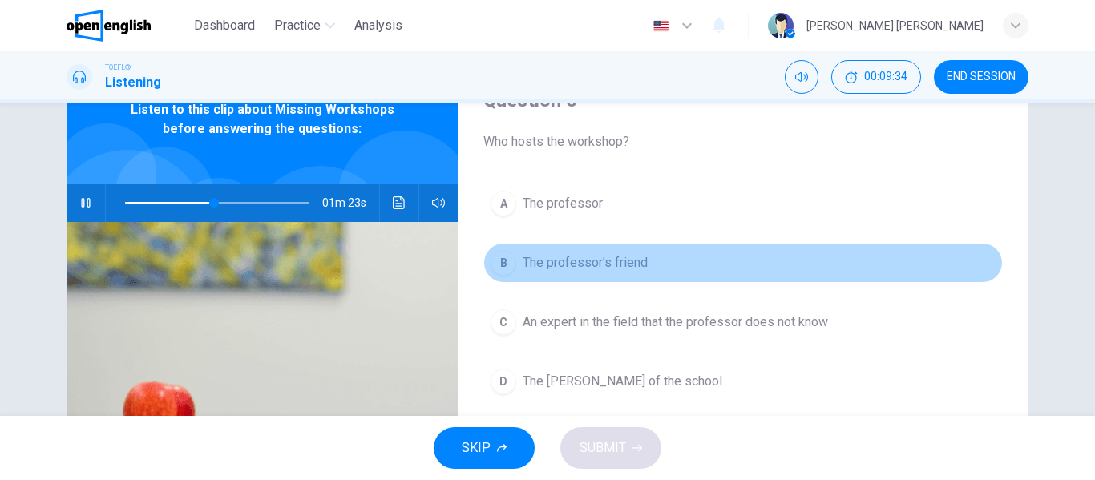
click at [620, 250] on button "B The professor's friend" at bounding box center [743, 263] width 520 height 40
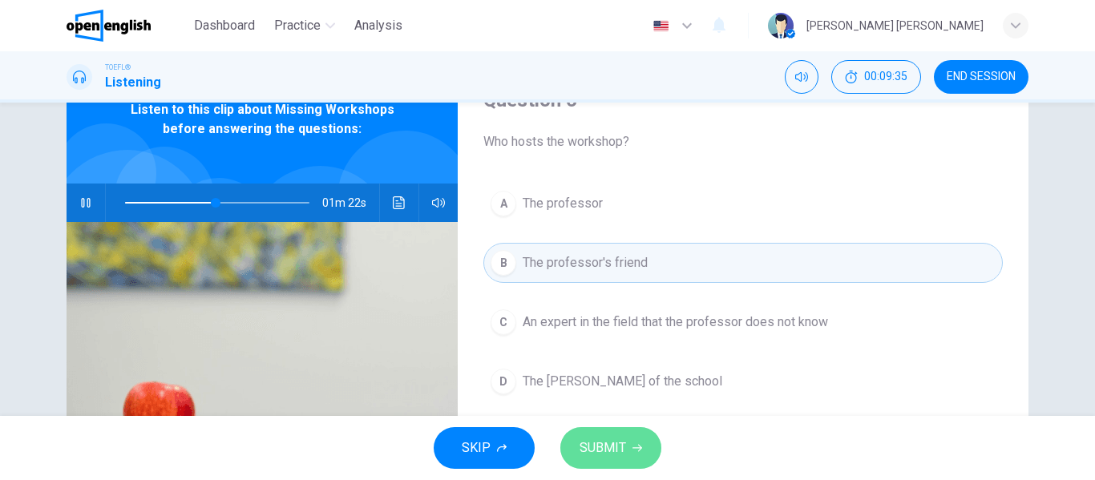
click at [588, 439] on span "SUBMIT" at bounding box center [603, 448] width 47 height 22
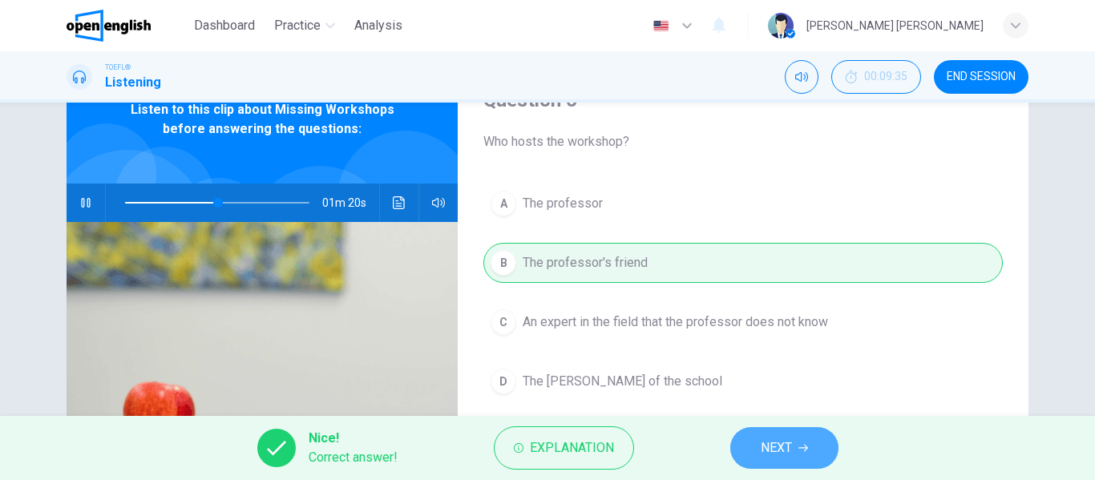
click at [755, 458] on button "NEXT" at bounding box center [784, 448] width 108 height 42
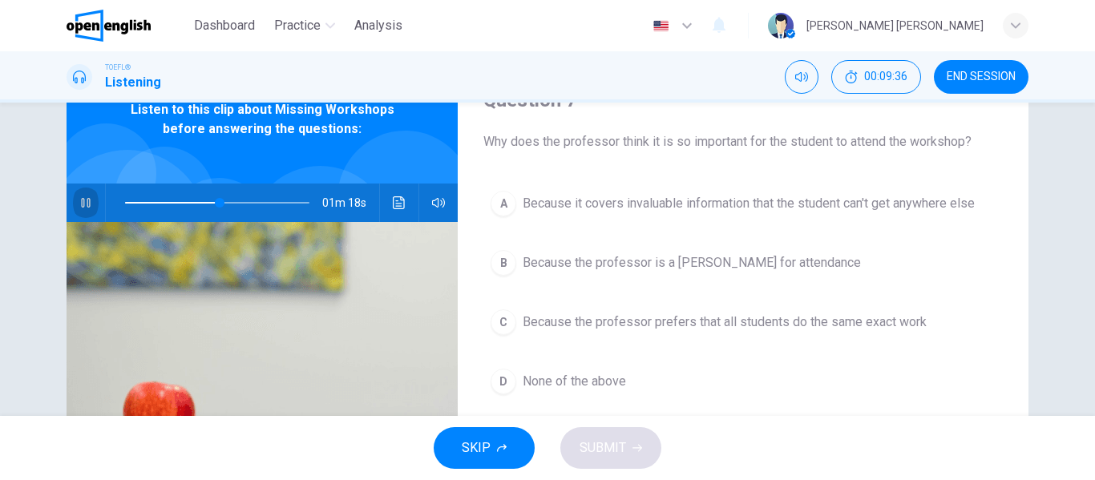
click at [74, 196] on button "button" at bounding box center [86, 203] width 26 height 38
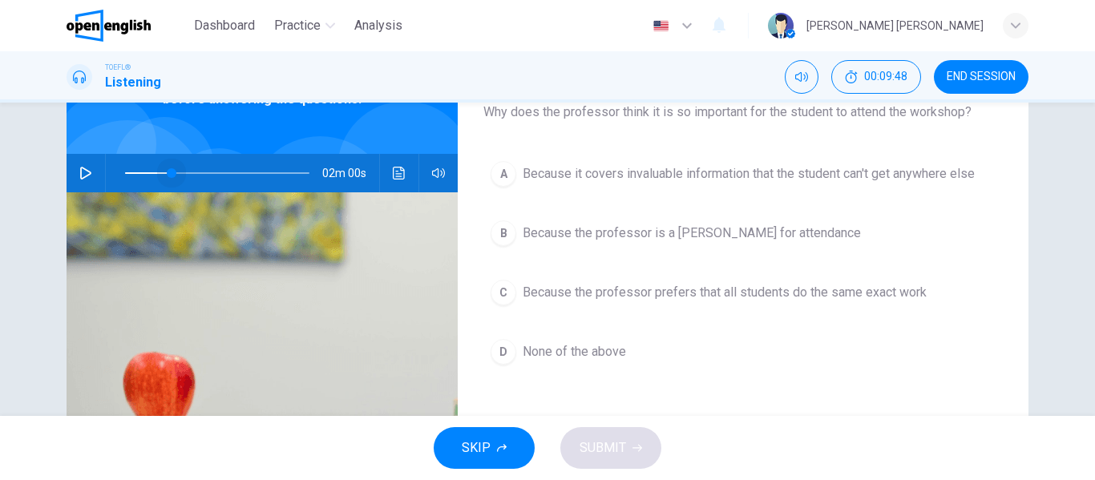
drag, startPoint x: 223, startPoint y: 175, endPoint x: 164, endPoint y: 175, distance: 59.3
click at [167, 175] on span at bounding box center [172, 173] width 10 height 10
click at [67, 168] on div "02m 04s" at bounding box center [262, 173] width 391 height 38
click at [79, 173] on icon "button" at bounding box center [85, 173] width 13 height 13
click at [81, 173] on icon "button" at bounding box center [85, 173] width 9 height 10
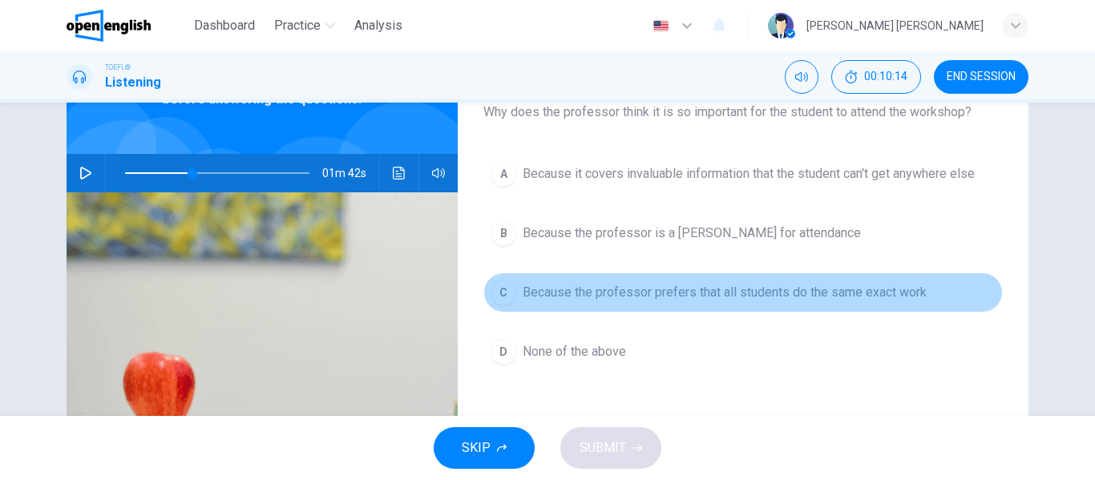
click at [497, 285] on div "C" at bounding box center [504, 293] width 26 height 26
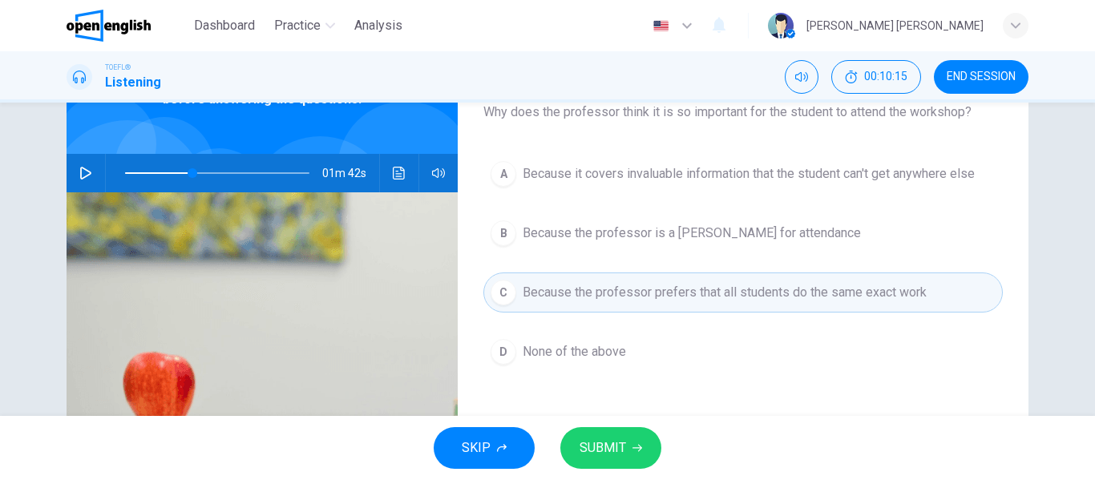
click at [610, 442] on span "SUBMIT" at bounding box center [603, 448] width 47 height 22
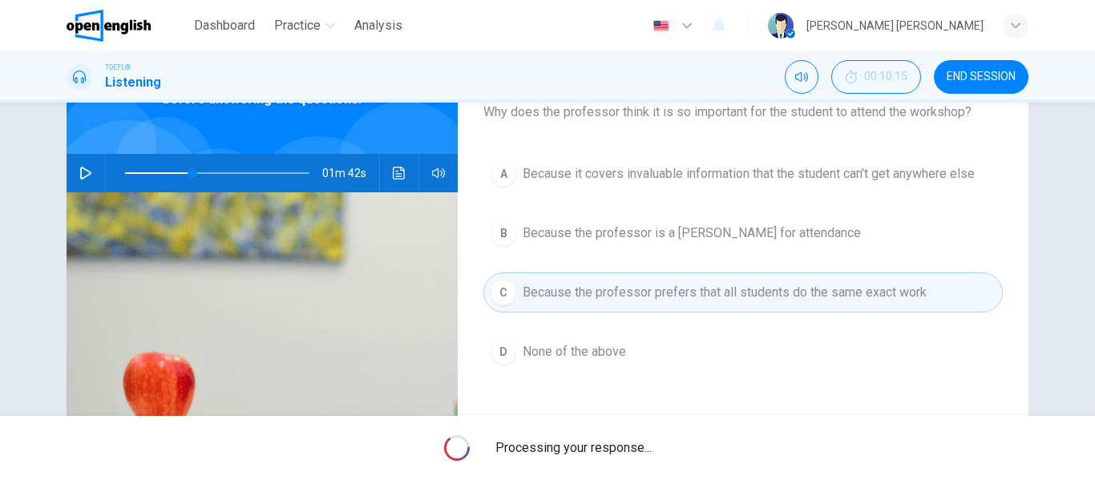
type input "**"
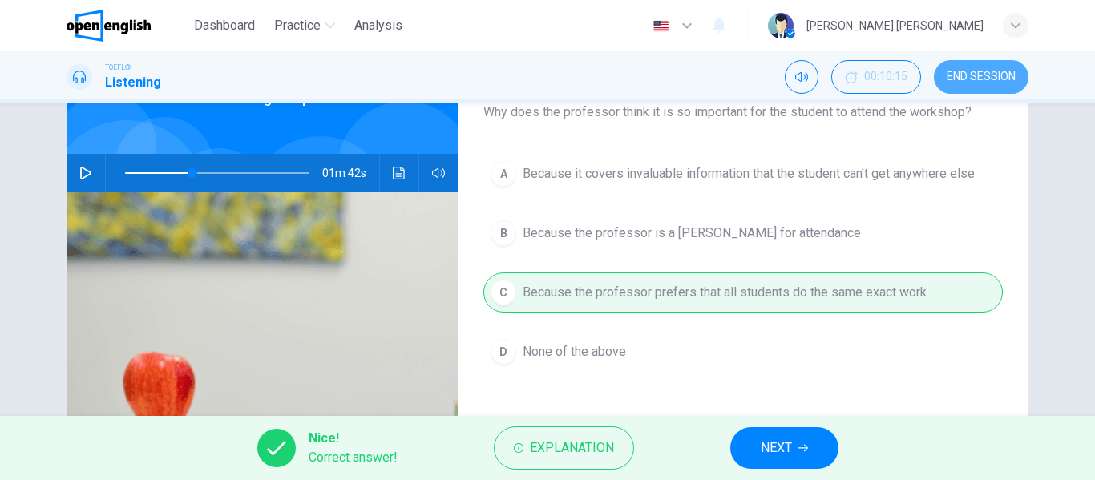
click at [985, 74] on span "END SESSION" at bounding box center [981, 77] width 69 height 13
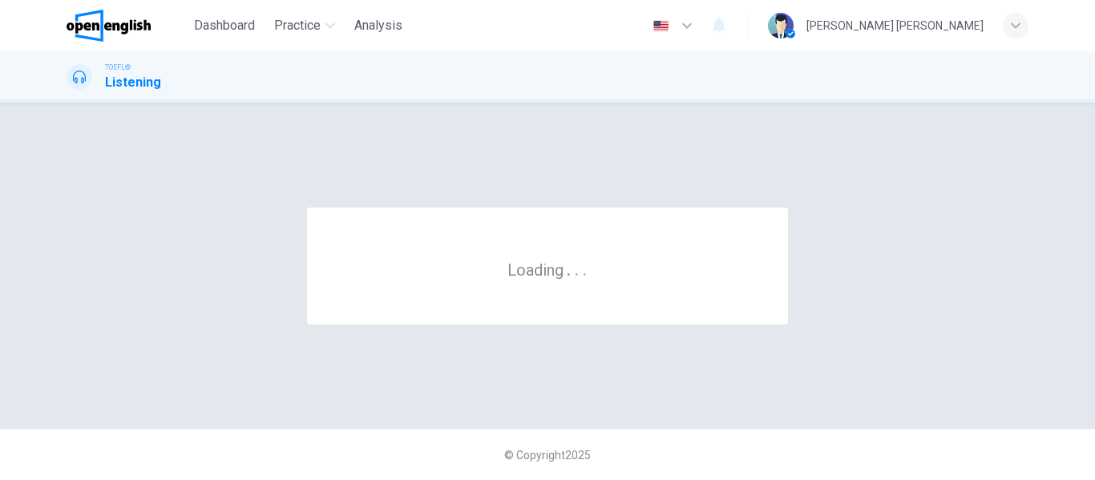
scroll to position [0, 0]
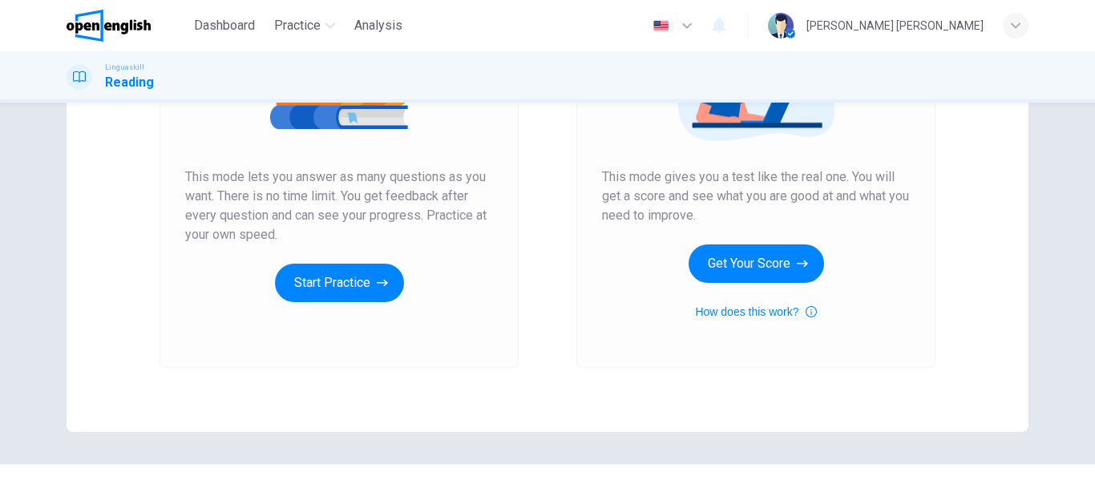
scroll to position [295, 0]
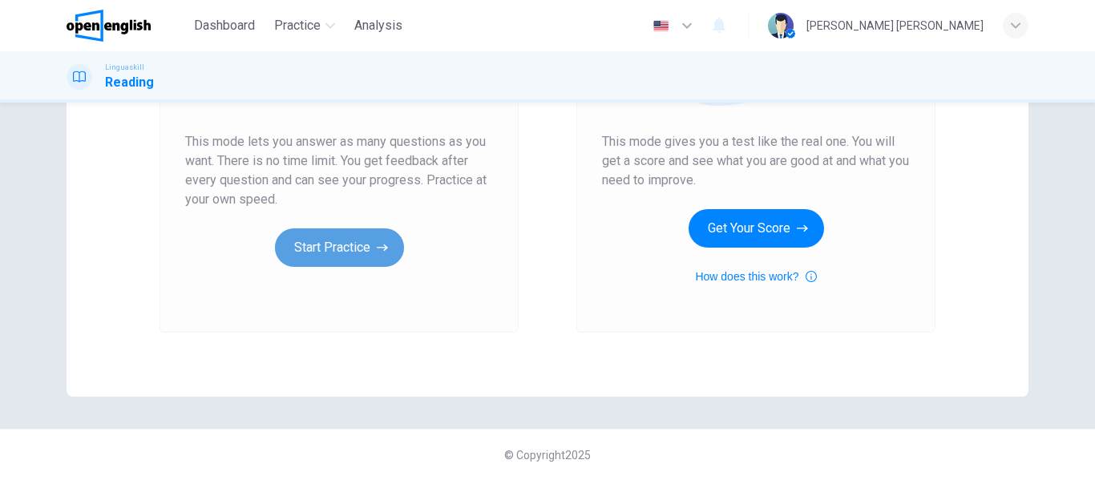
click at [331, 242] on button "Start Practice" at bounding box center [339, 247] width 129 height 38
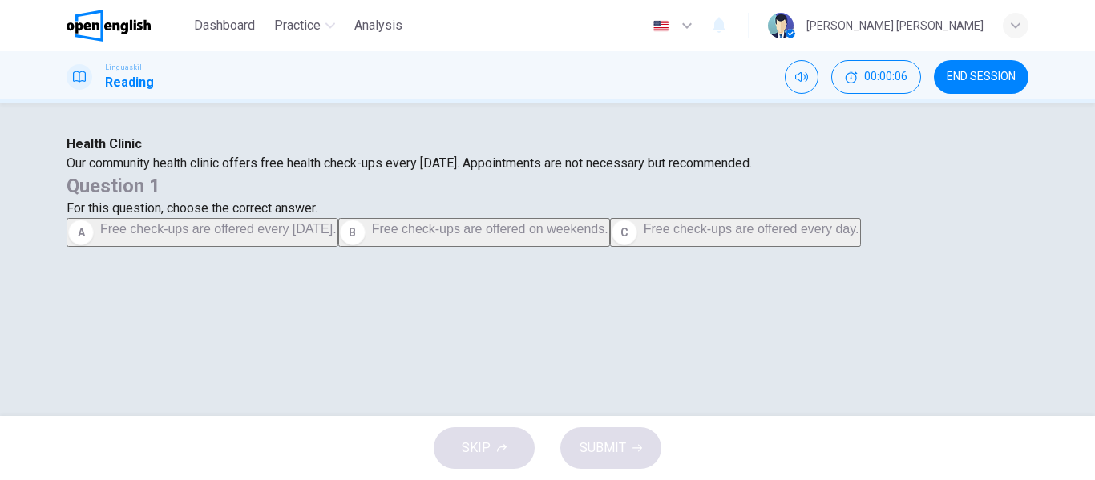
scroll to position [54, 0]
click at [896, 79] on span "00:00:11" at bounding box center [885, 77] width 43 height 13
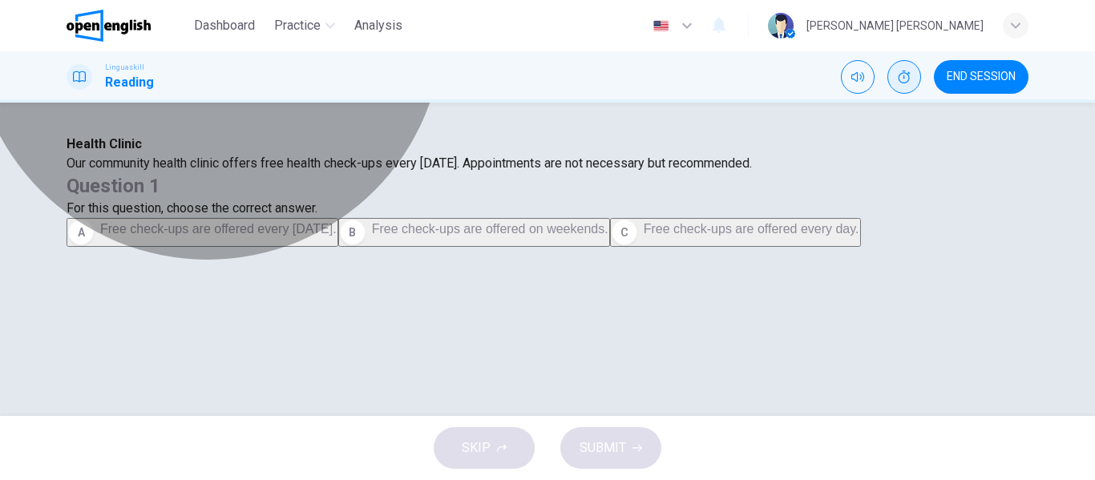
click at [337, 234] on span "Free check-ups are offered every Wednesday." at bounding box center [218, 229] width 237 height 14
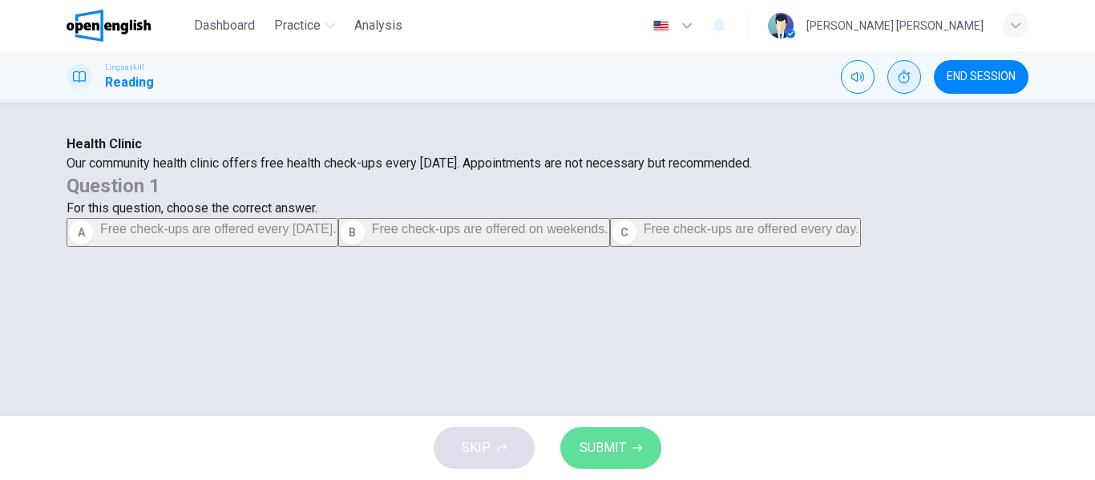
click at [647, 432] on button "SUBMIT" at bounding box center [610, 448] width 101 height 42
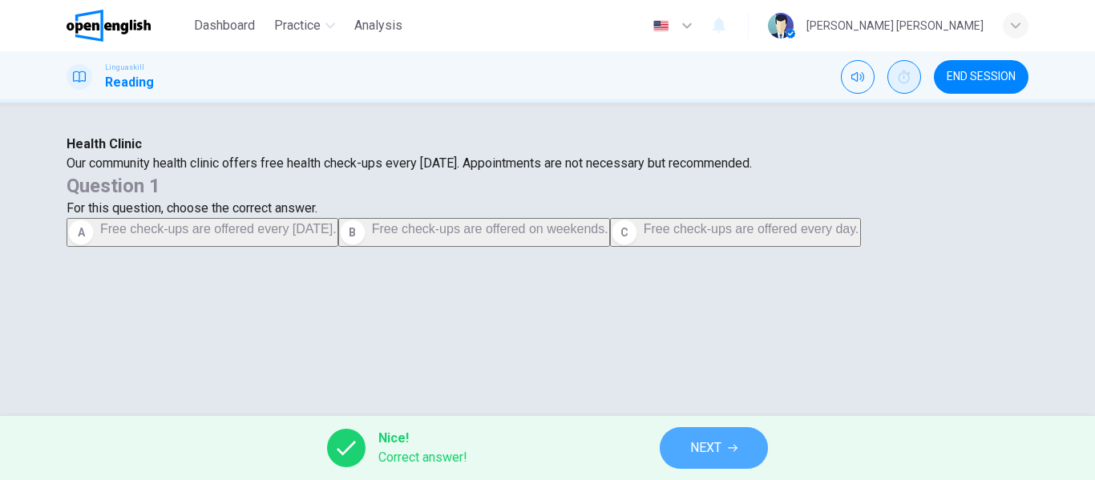
click at [689, 466] on button "NEXT" at bounding box center [714, 448] width 108 height 42
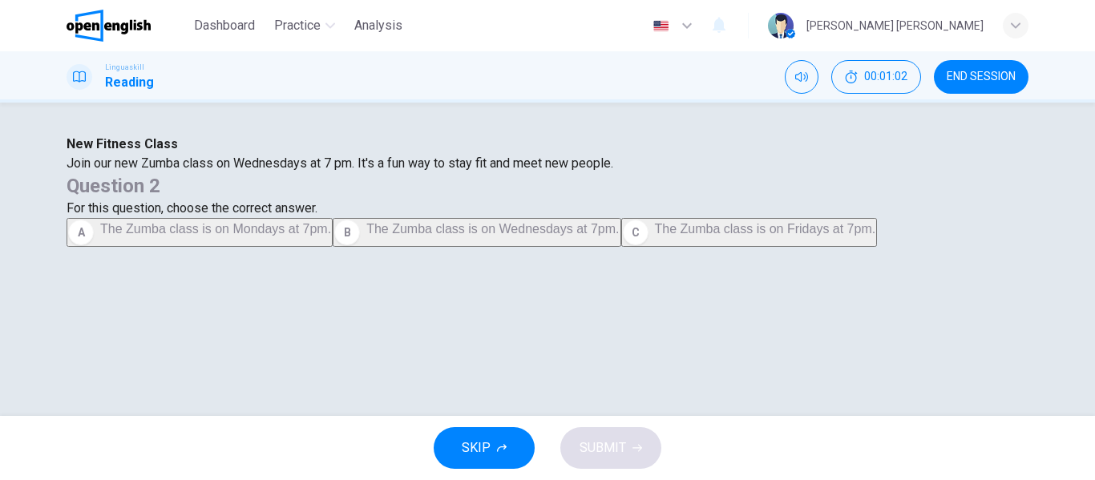
scroll to position [83, 0]
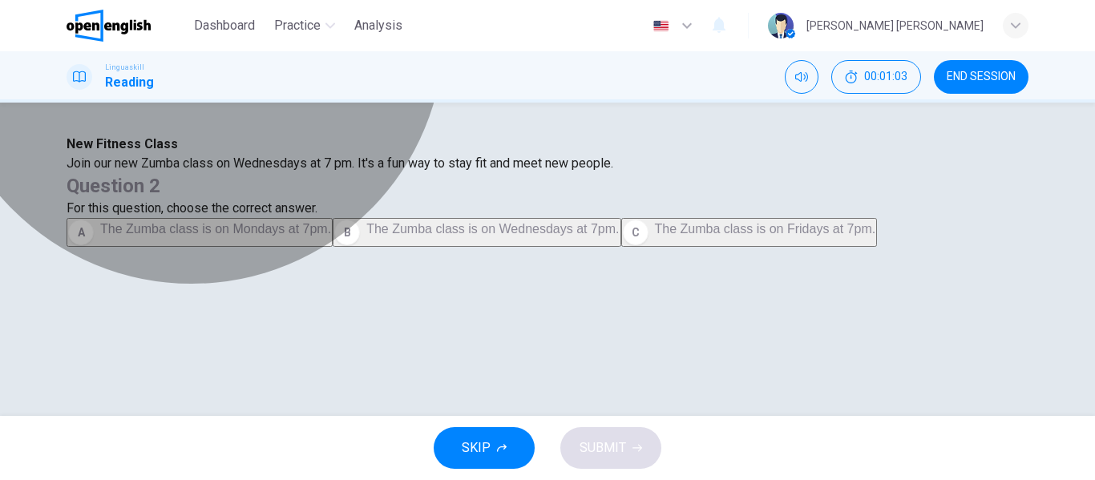
click at [621, 247] on button "B The Zumba class is on Wednesdays at 7pm." at bounding box center [477, 232] width 288 height 29
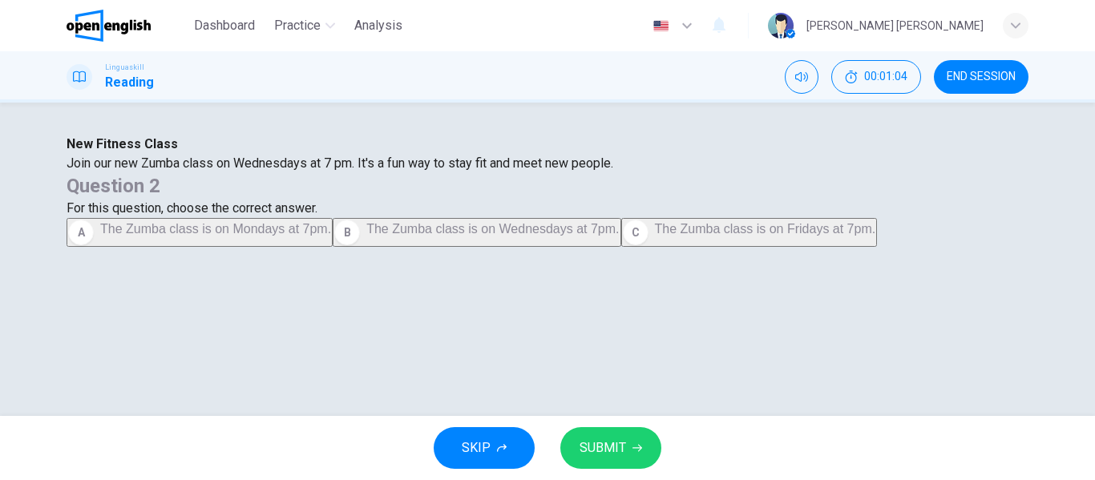
click at [619, 439] on span "SUBMIT" at bounding box center [603, 448] width 47 height 22
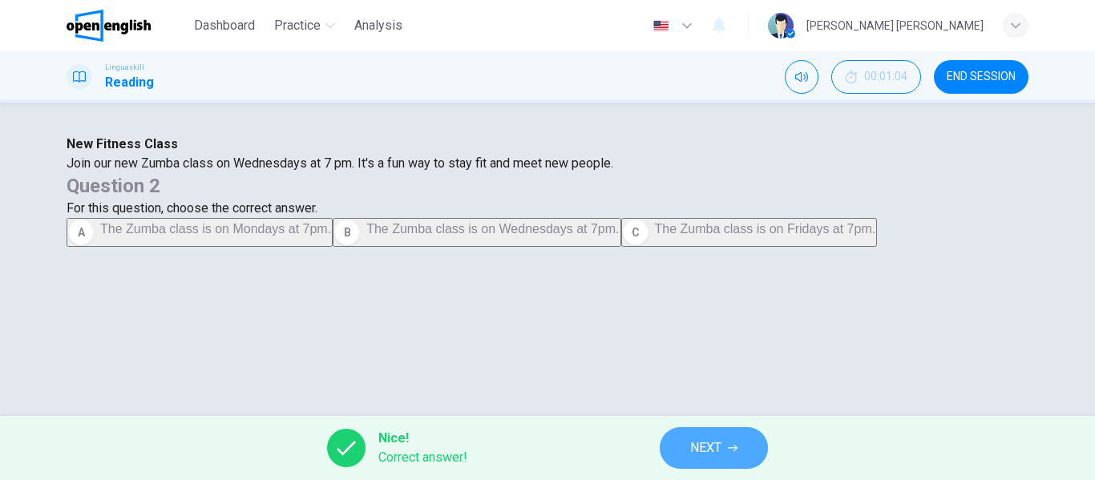
click at [685, 443] on button "NEXT" at bounding box center [714, 448] width 108 height 42
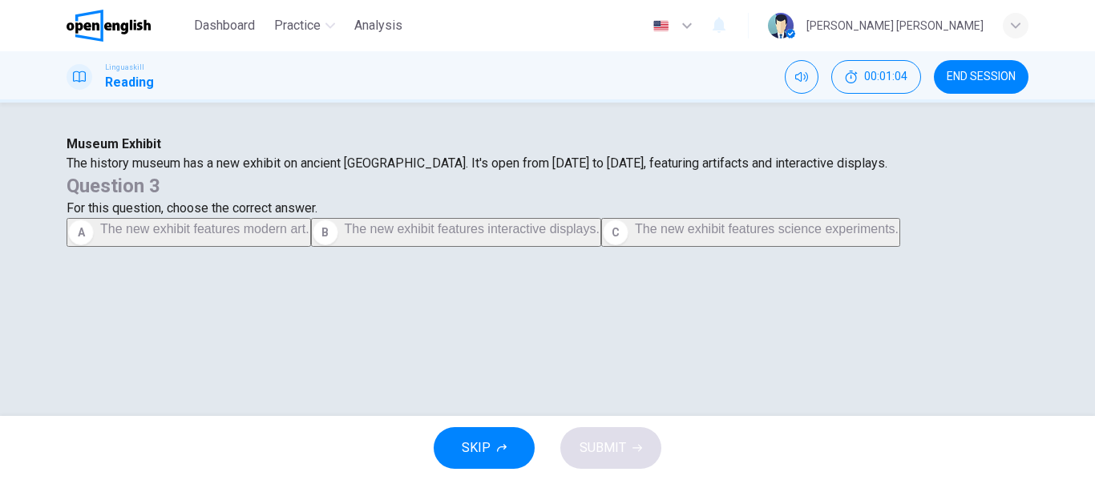
scroll to position [49, 0]
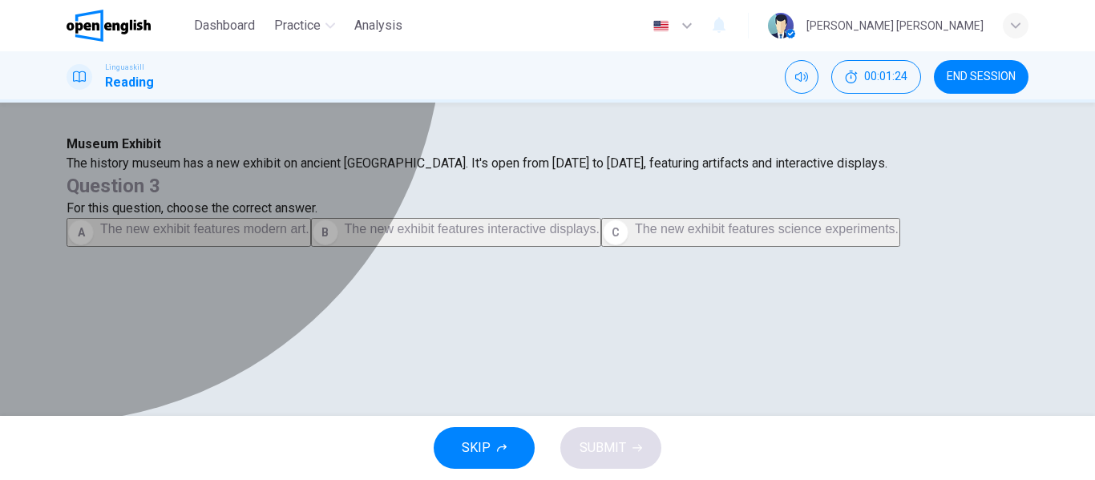
click at [600, 236] on span "The new exhibit features interactive displays." at bounding box center [472, 229] width 255 height 14
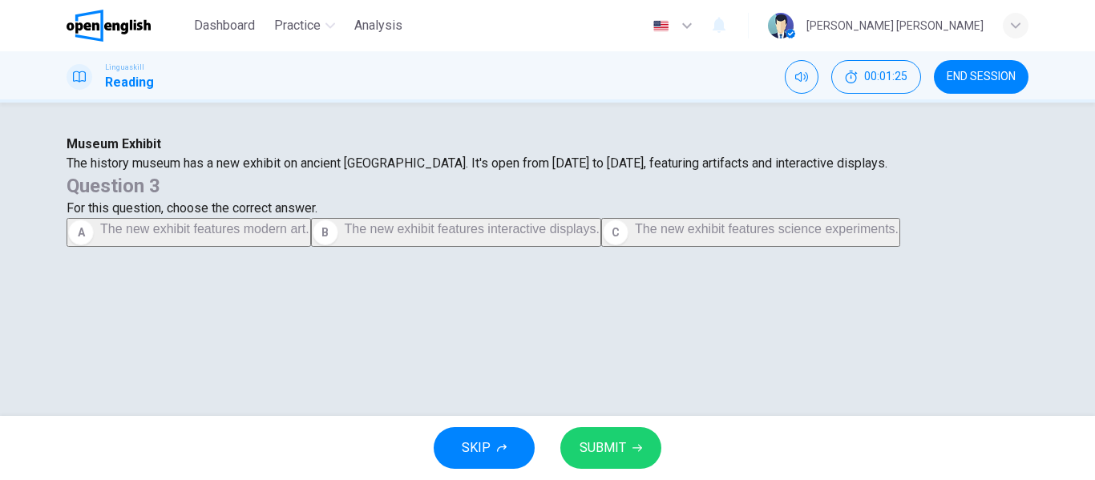
click at [621, 423] on div "SKIP SUBMIT" at bounding box center [547, 448] width 1095 height 64
click at [617, 445] on span "SUBMIT" at bounding box center [603, 448] width 47 height 22
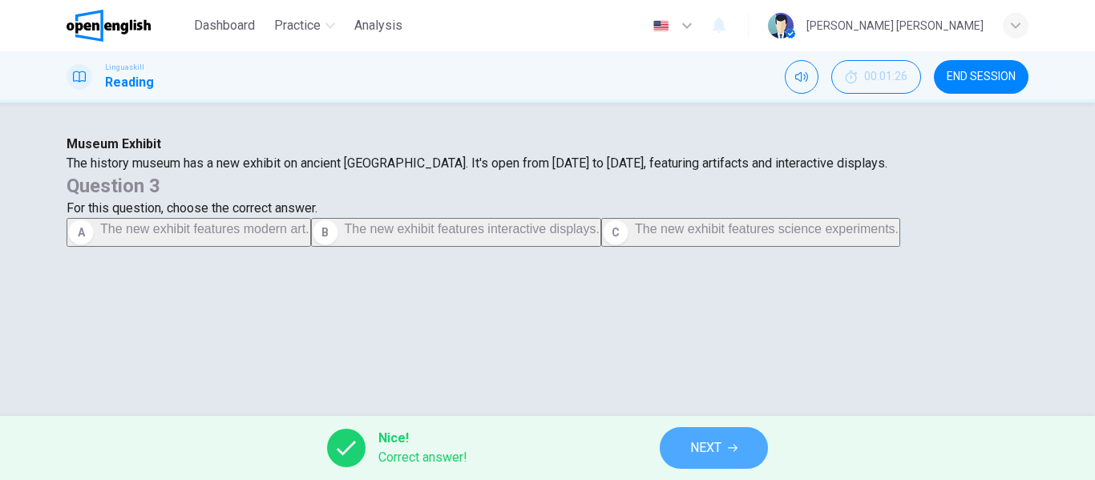
click at [702, 450] on span "NEXT" at bounding box center [705, 448] width 31 height 22
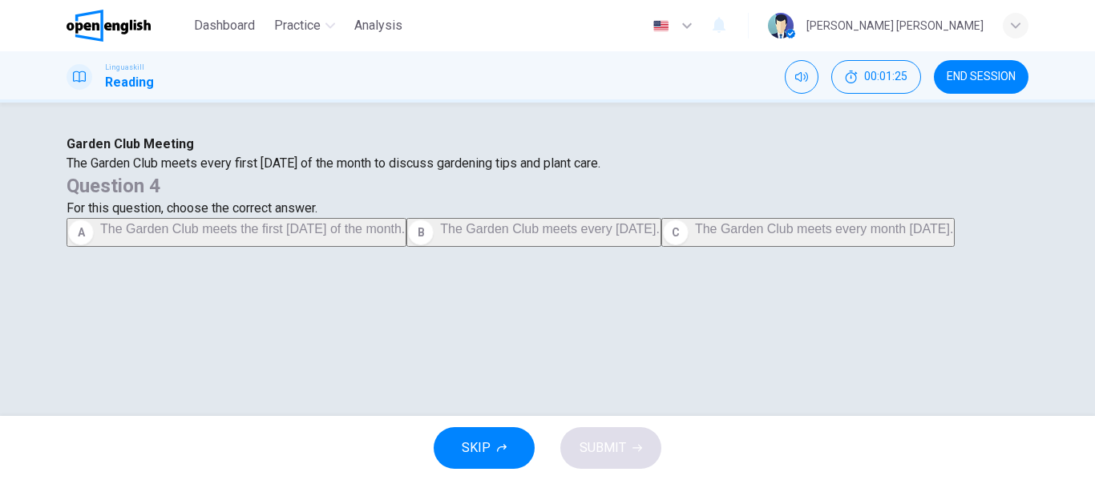
scroll to position [43, 0]
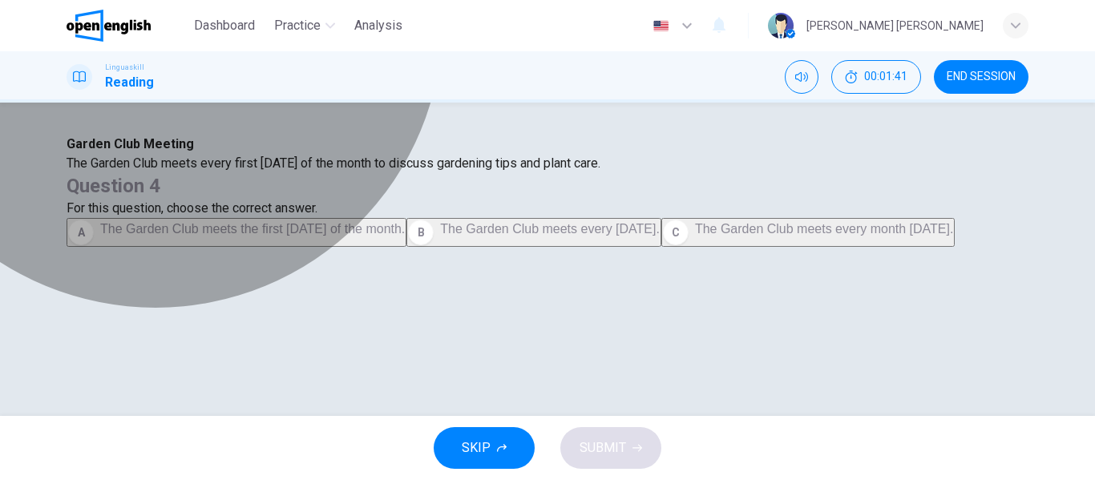
click at [405, 236] on span "The Garden Club meets the first Thursday of the month." at bounding box center [252, 229] width 305 height 14
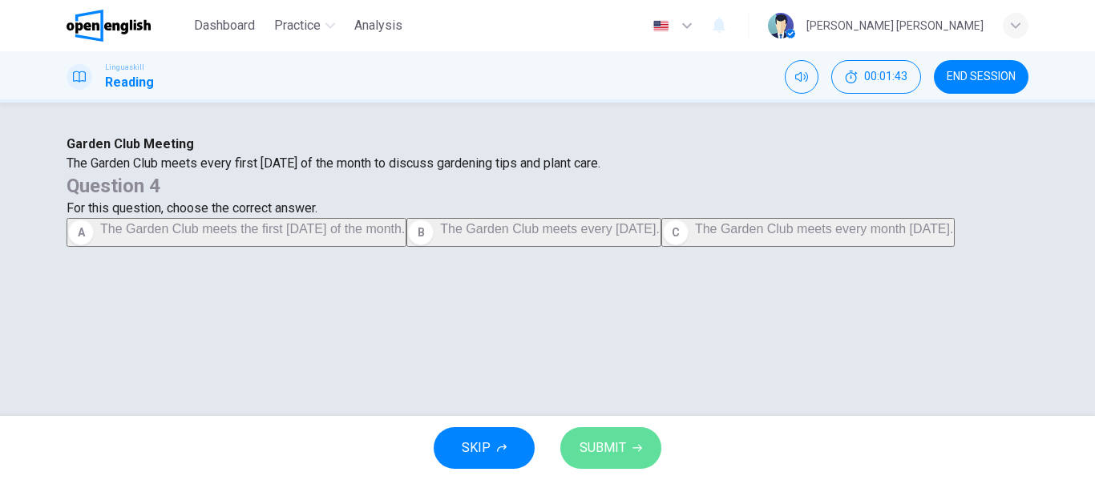
click at [620, 431] on button "SUBMIT" at bounding box center [610, 448] width 101 height 42
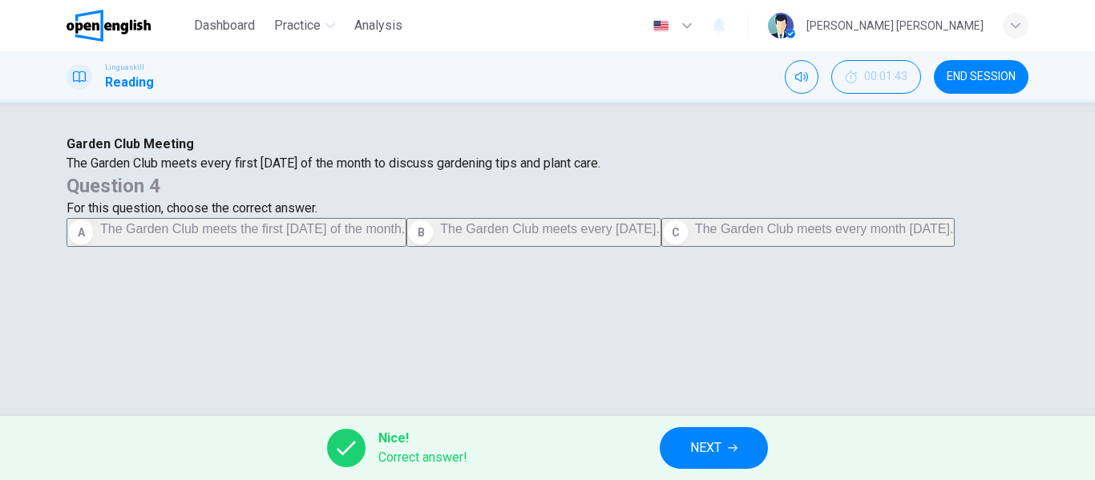
click at [748, 455] on button "NEXT" at bounding box center [714, 448] width 108 height 42
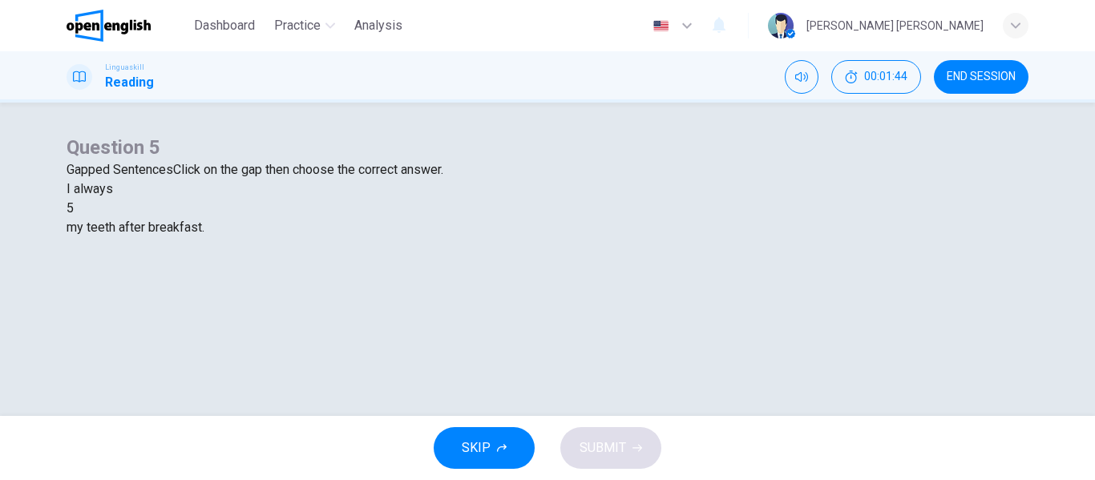
scroll to position [69, 0]
click at [74, 208] on div at bounding box center [74, 208] width 0 height 0
click at [468, 257] on div "brush" at bounding box center [548, 246] width 962 height 19
click at [589, 463] on button "SUBMIT" at bounding box center [610, 448] width 101 height 42
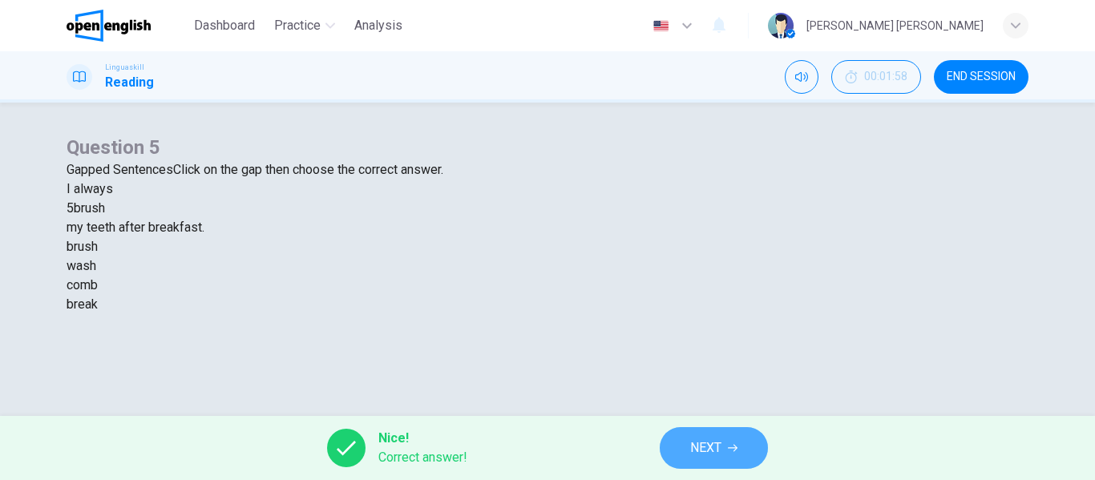
click at [695, 463] on button "NEXT" at bounding box center [714, 448] width 108 height 42
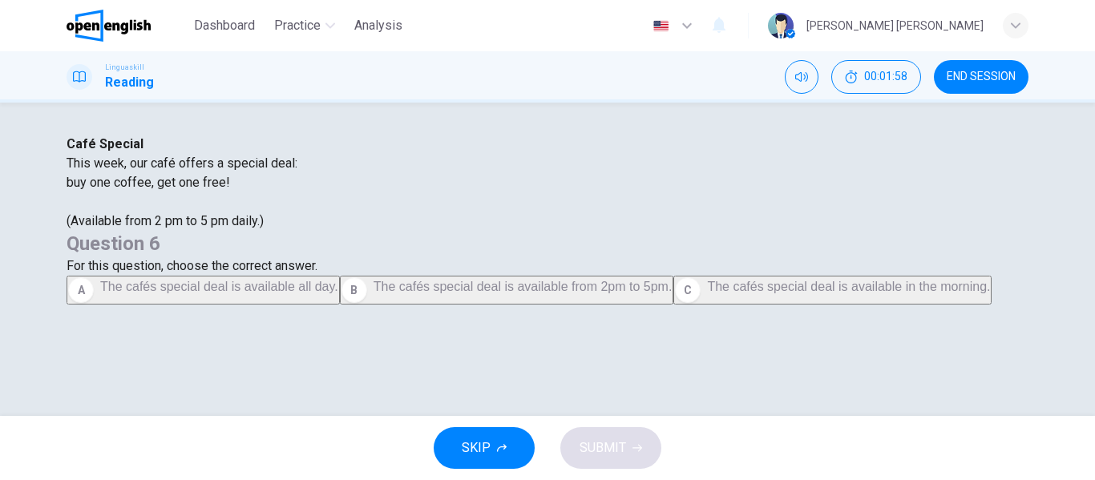
scroll to position [47, 0]
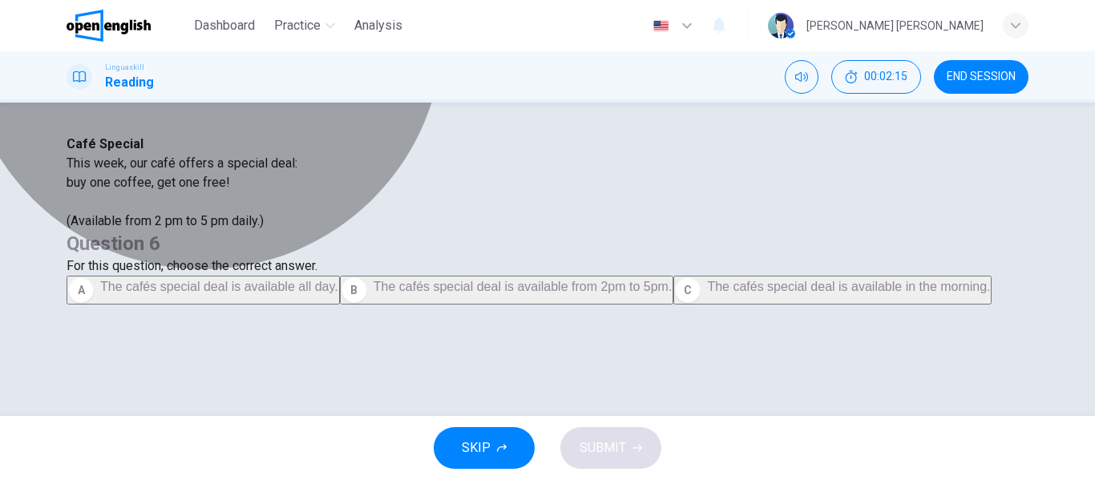
click at [674, 305] on button "B The cafés special deal is available from 2pm to 5pm." at bounding box center [507, 290] width 334 height 29
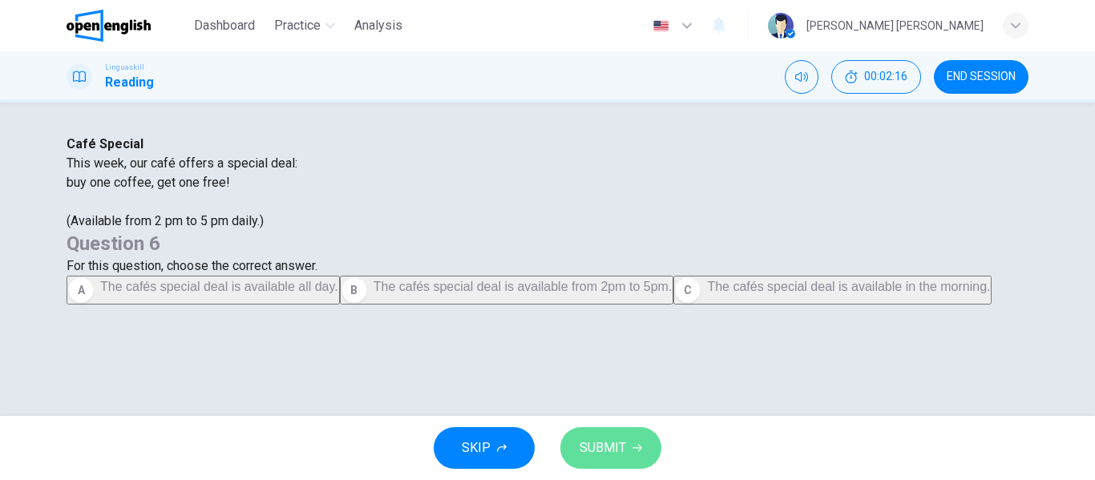
click at [641, 441] on button "SUBMIT" at bounding box center [610, 448] width 101 height 42
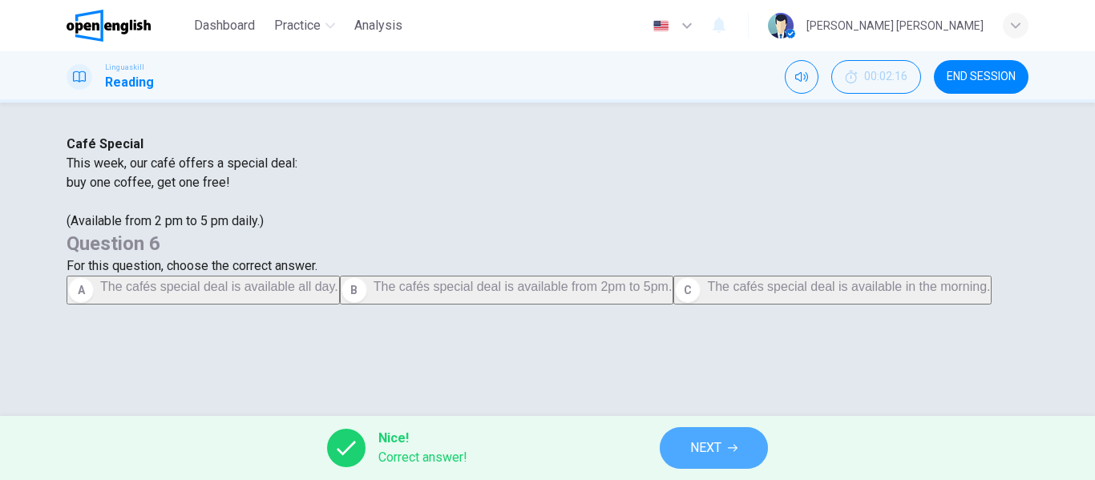
click at [733, 447] on icon "button" at bounding box center [733, 448] width 10 height 10
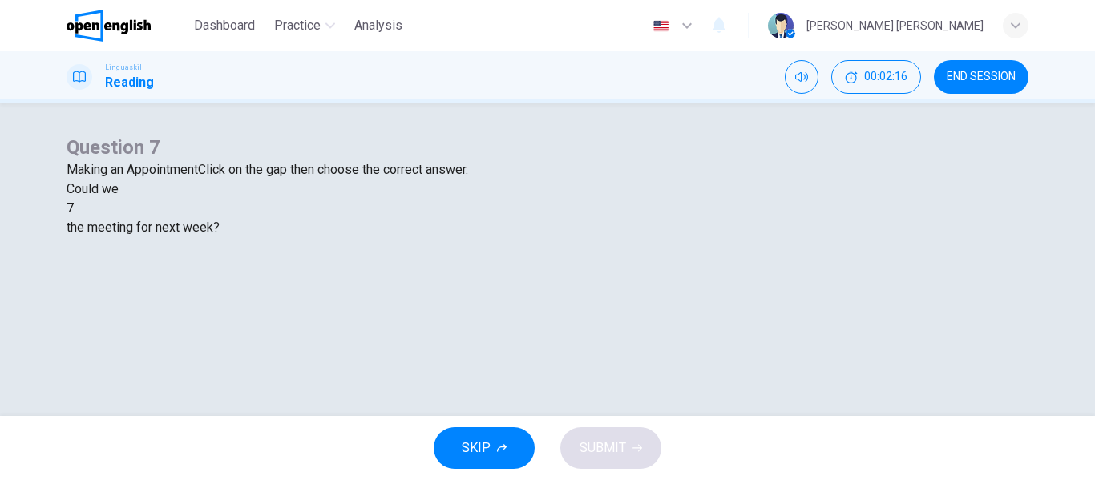
scroll to position [62, 0]
click at [74, 208] on div at bounding box center [74, 208] width 0 height 0
click at [435, 257] on div "arrange" at bounding box center [548, 246] width 962 height 19
click at [576, 453] on button "SUBMIT" at bounding box center [610, 448] width 101 height 42
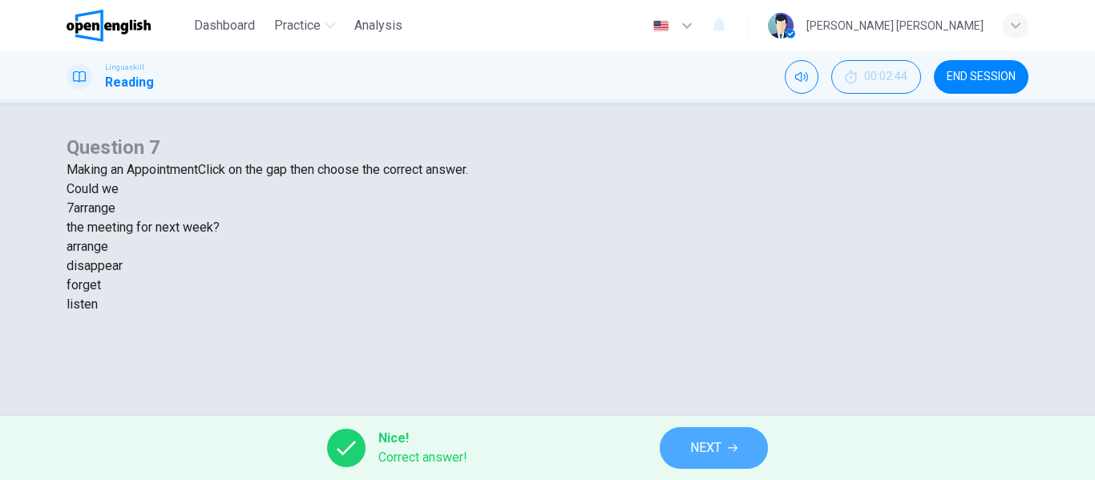
click at [700, 443] on span "NEXT" at bounding box center [705, 448] width 31 height 22
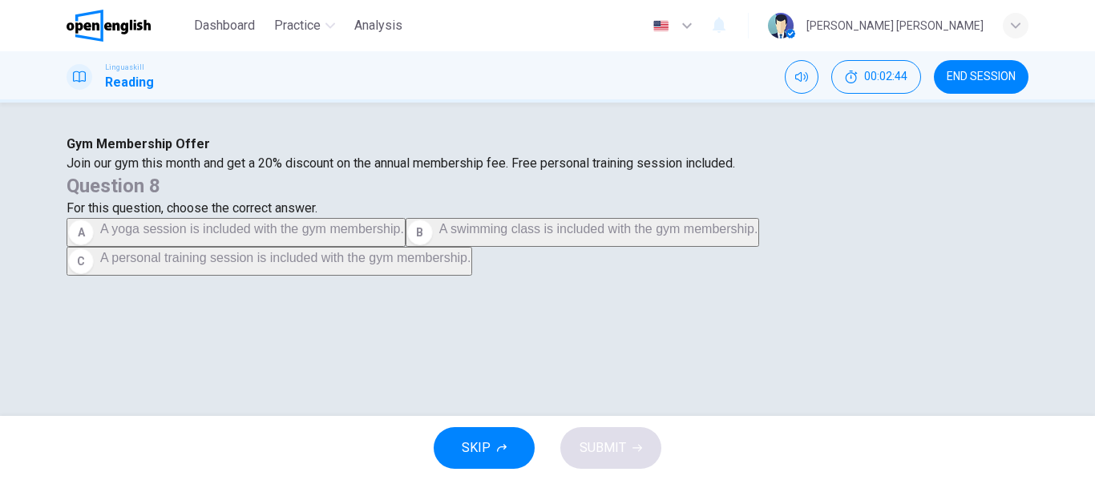
scroll to position [75, 0]
click at [472, 276] on button "C A personal training session is included with the gym membership." at bounding box center [270, 261] width 406 height 29
click at [633, 455] on button "SUBMIT" at bounding box center [610, 448] width 101 height 42
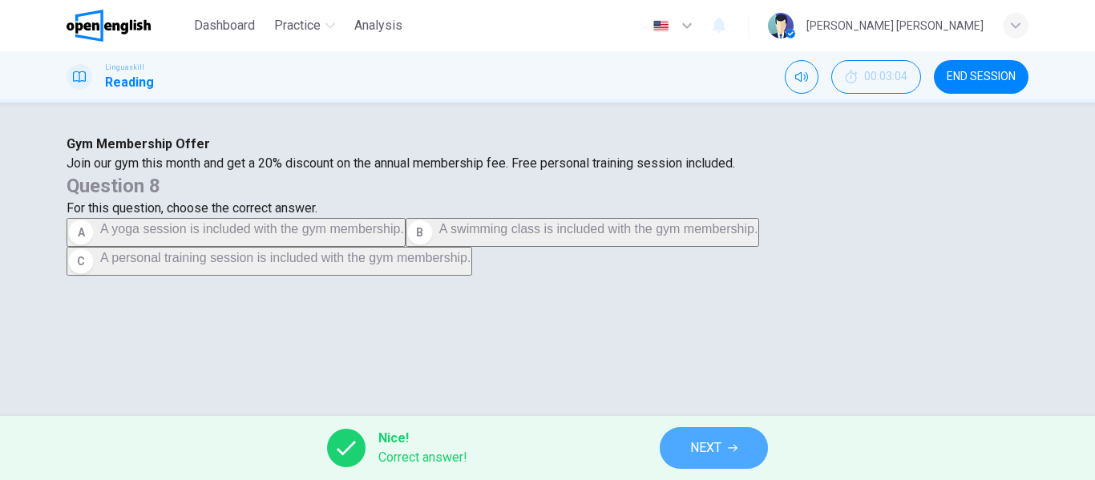
click at [725, 461] on button "NEXT" at bounding box center [714, 448] width 108 height 42
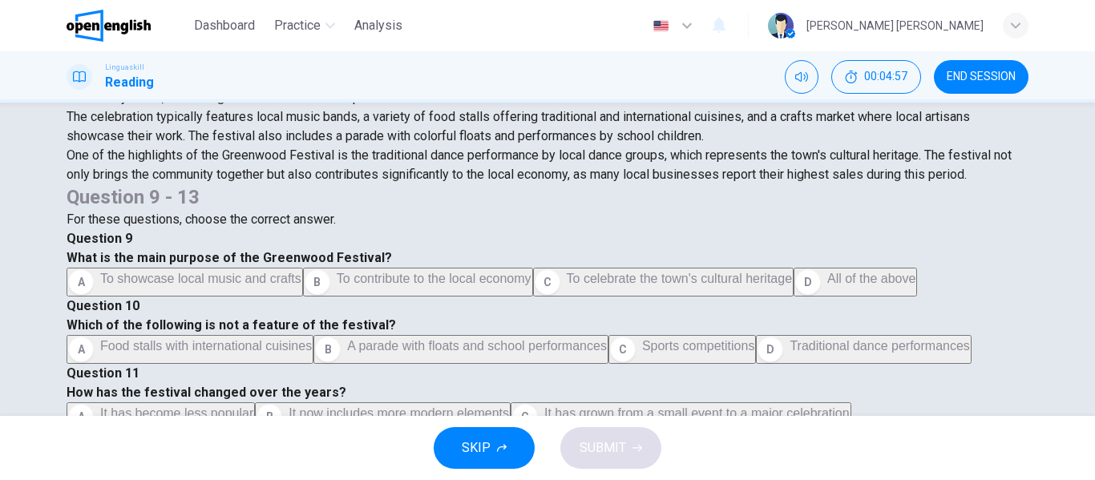
scroll to position [86, 0]
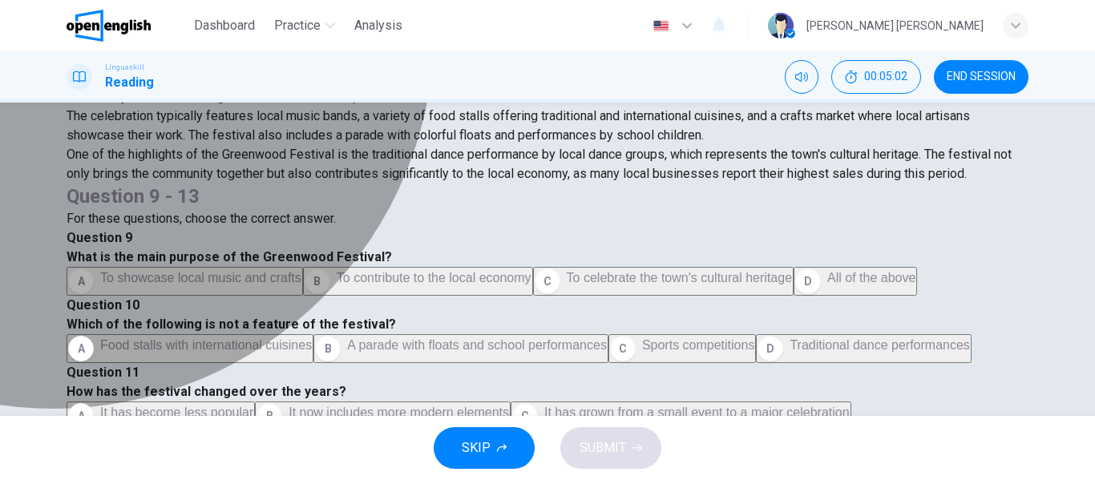
click at [827, 285] on span "All of the above" at bounding box center [871, 278] width 88 height 14
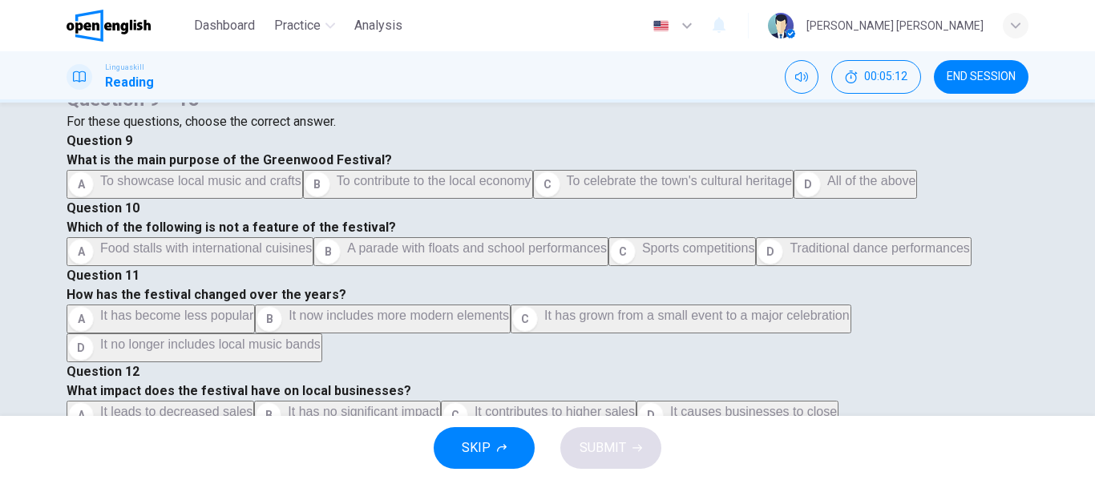
scroll to position [248, 0]
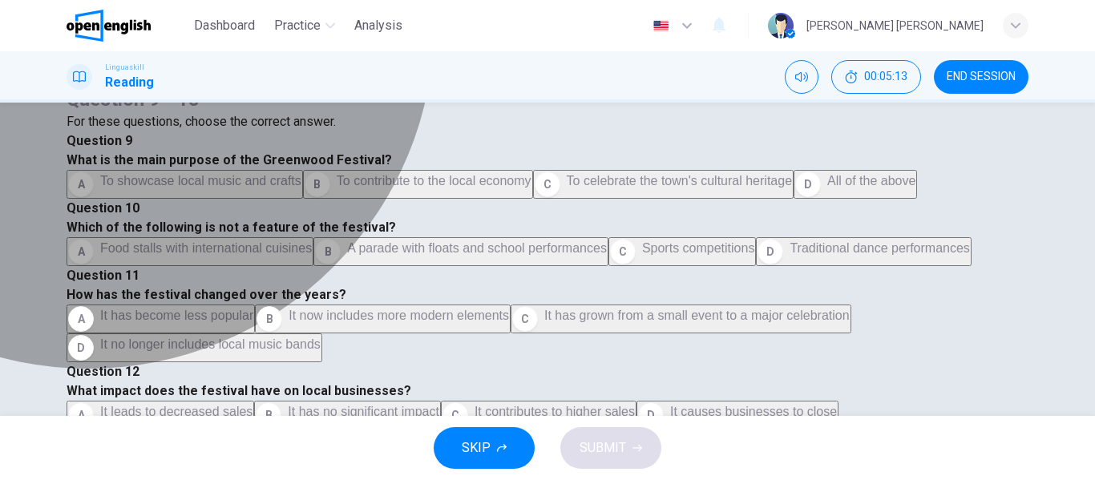
click at [645, 255] on span "Sports competitions" at bounding box center [698, 248] width 113 height 14
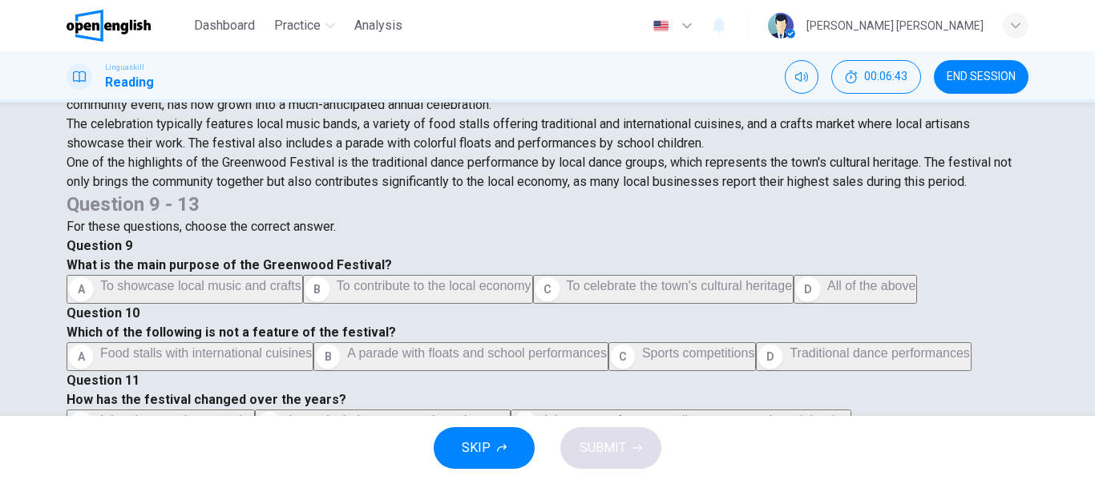
scroll to position [590, 0]
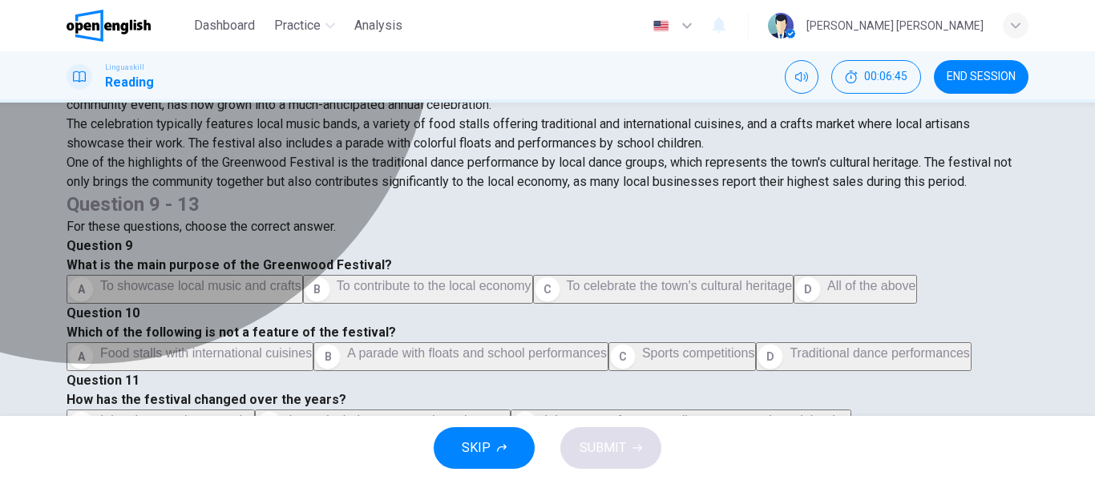
click at [646, 414] on span "It has grown from a small event to a major celebration" at bounding box center [696, 421] width 305 height 14
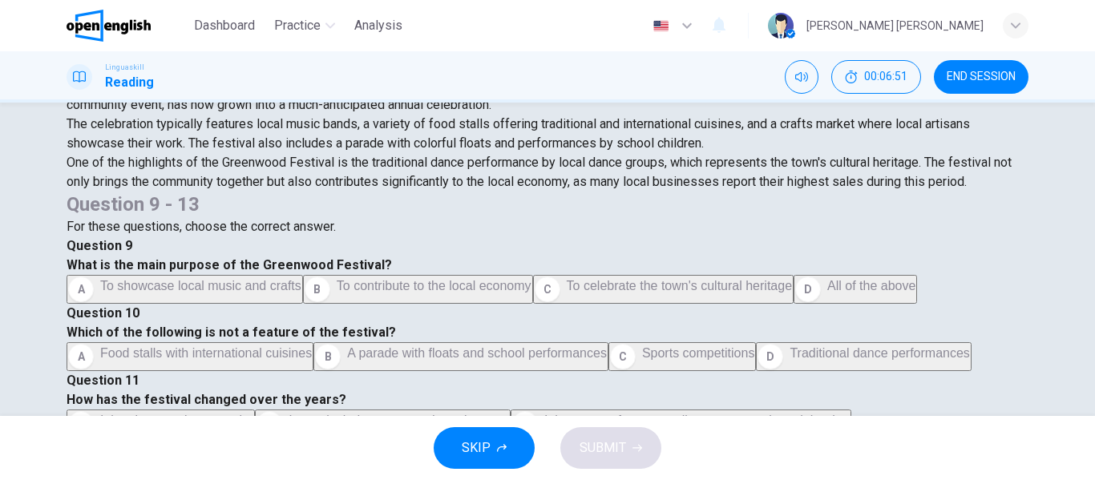
scroll to position [896, 0]
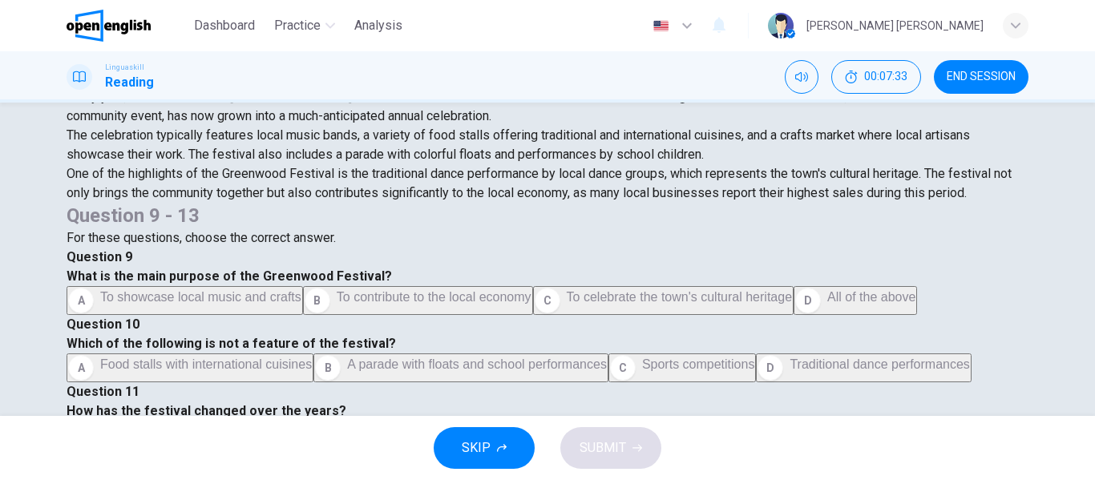
scroll to position [308, 0]
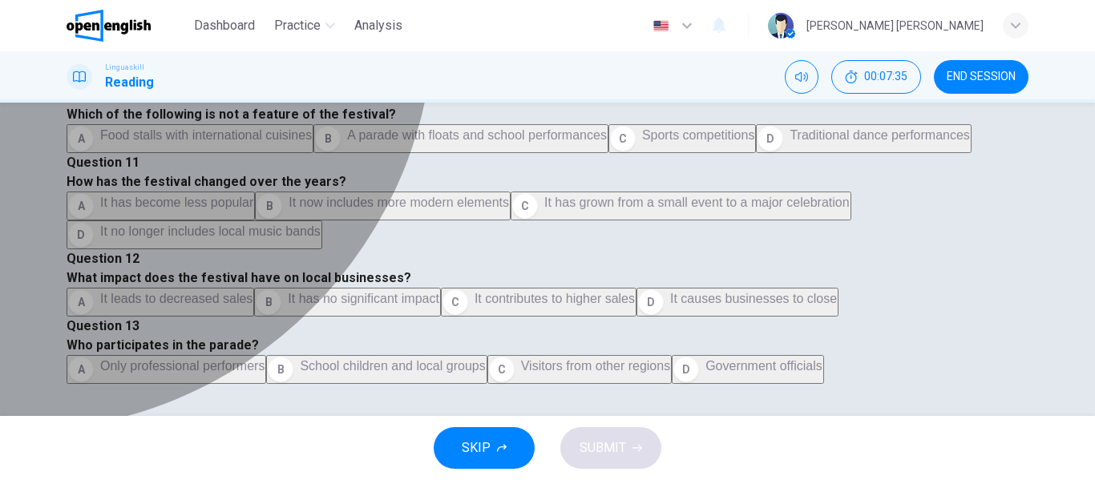
click at [293, 357] on div "B" at bounding box center [281, 370] width 26 height 26
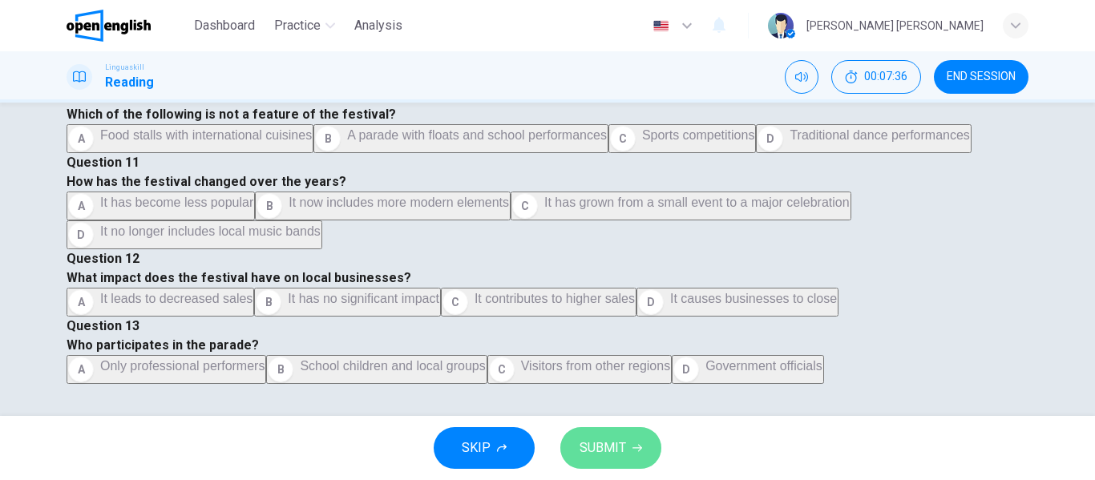
click at [628, 447] on button "SUBMIT" at bounding box center [610, 448] width 101 height 42
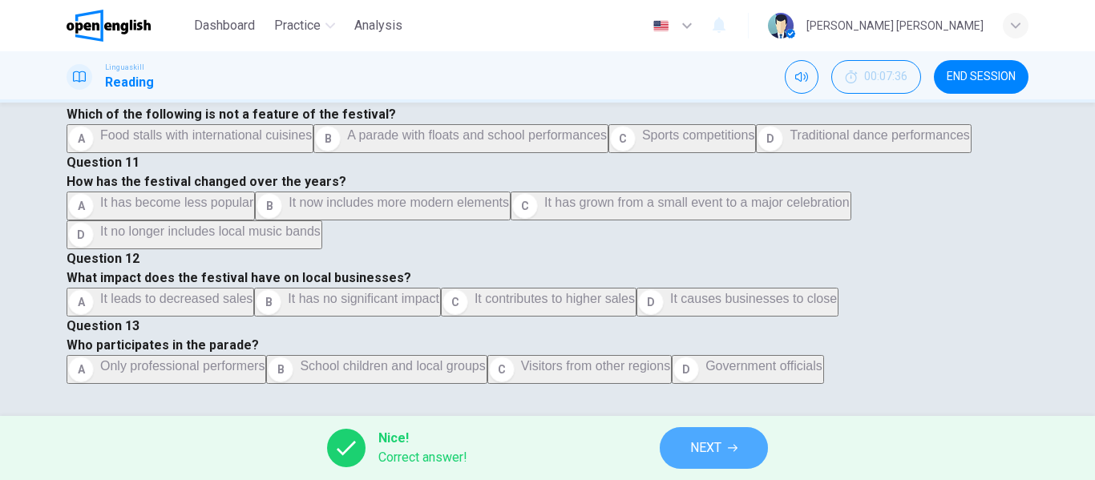
click at [733, 446] on icon "button" at bounding box center [733, 448] width 10 height 10
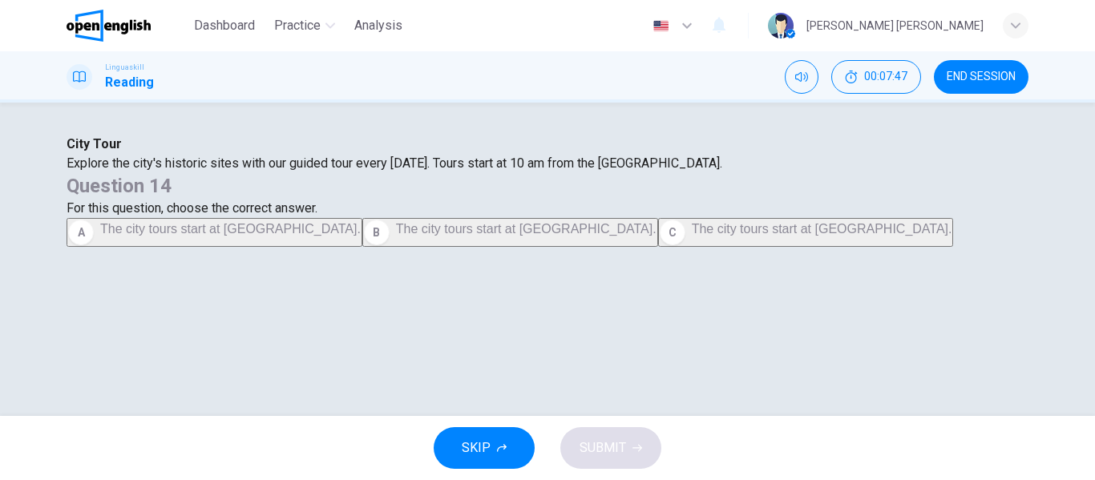
scroll to position [71, 0]
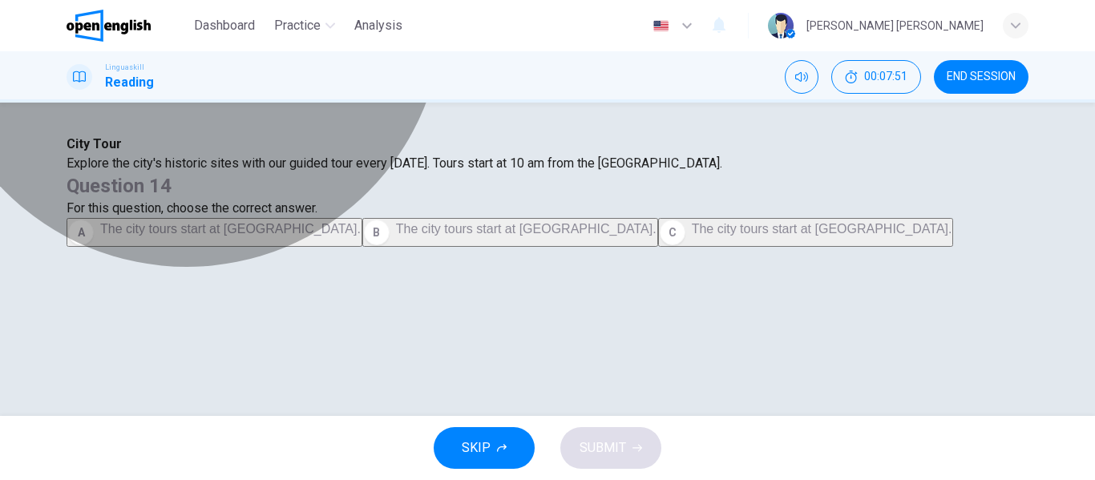
click at [361, 222] on span "The city tours start at City Museum." at bounding box center [230, 229] width 261 height 14
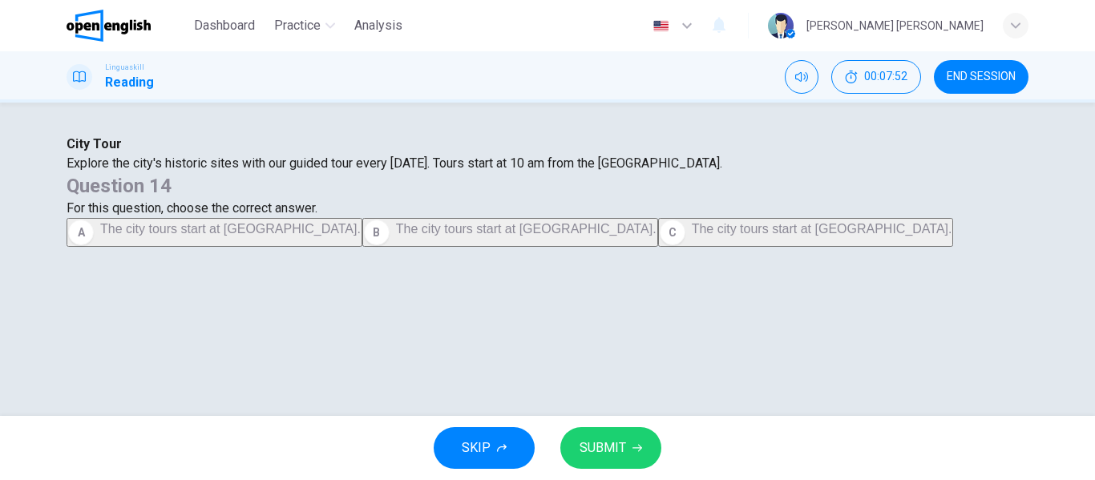
click at [640, 426] on div "SKIP SUBMIT" at bounding box center [547, 448] width 1095 height 64
click at [633, 446] on icon "button" at bounding box center [638, 448] width 10 height 10
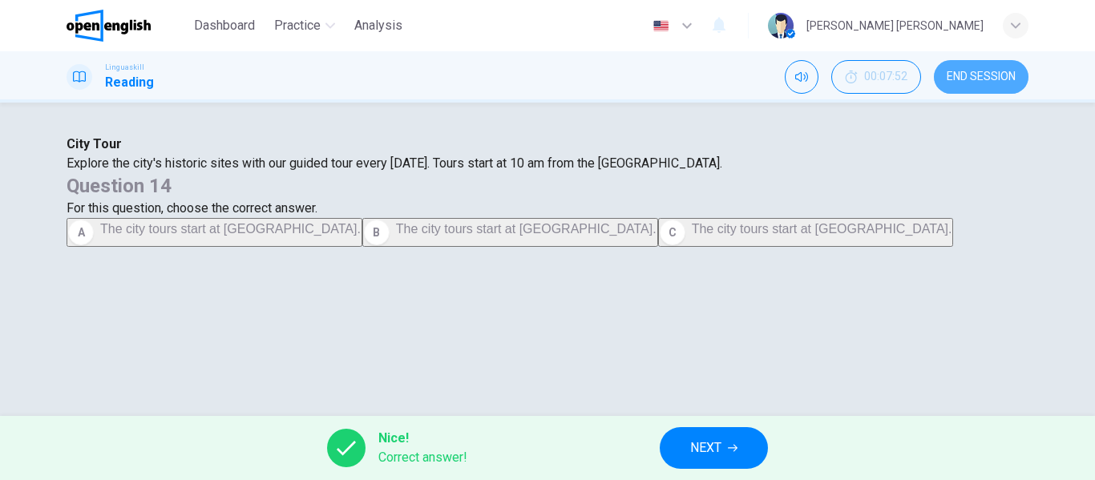
click at [960, 86] on button "END SESSION" at bounding box center [981, 77] width 95 height 34
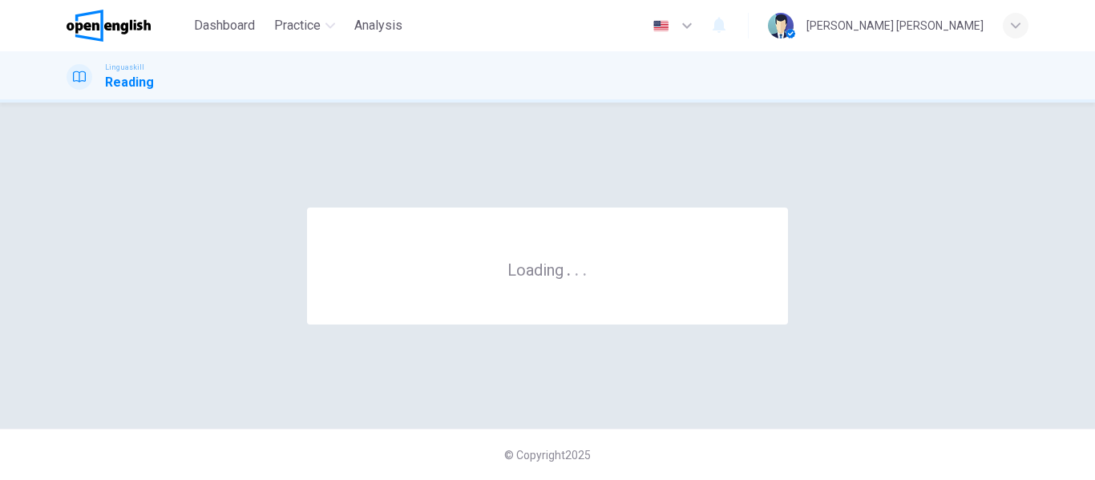
scroll to position [0, 0]
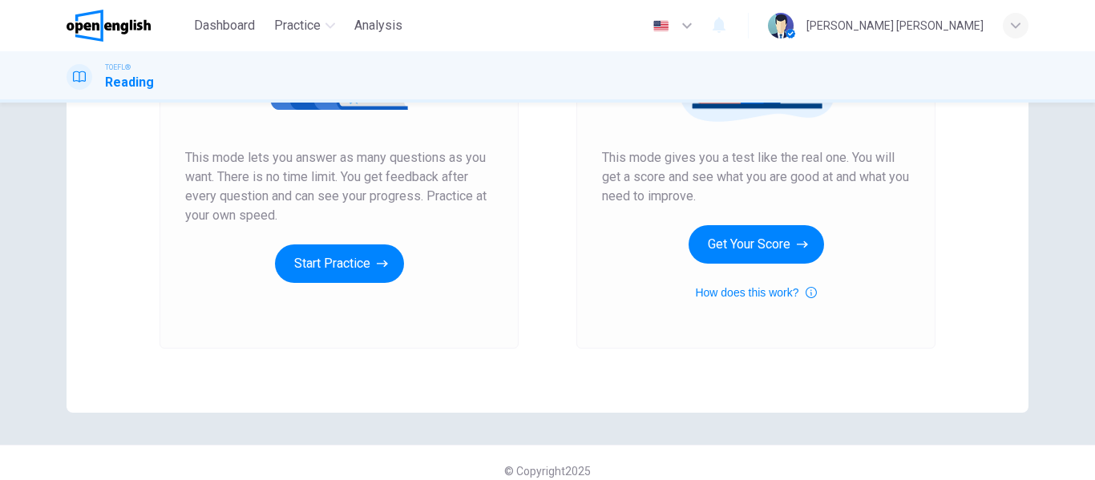
scroll to position [289, 0]
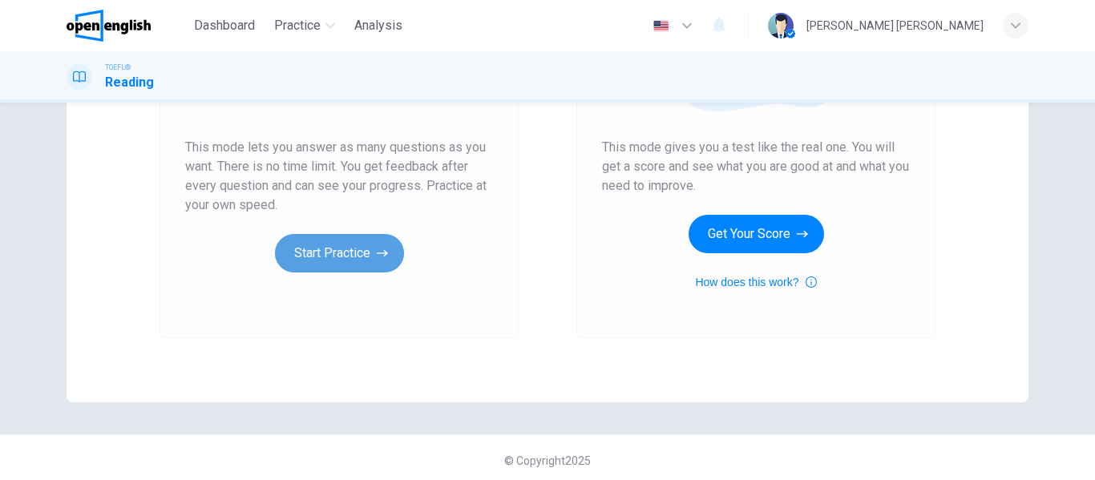
click at [335, 261] on button "Start Practice" at bounding box center [339, 253] width 129 height 38
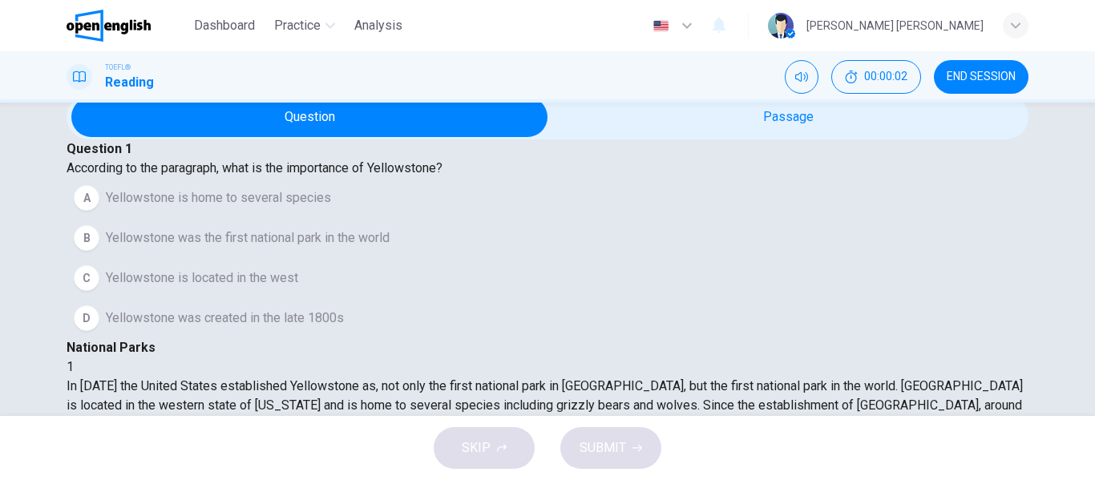
scroll to position [38, 0]
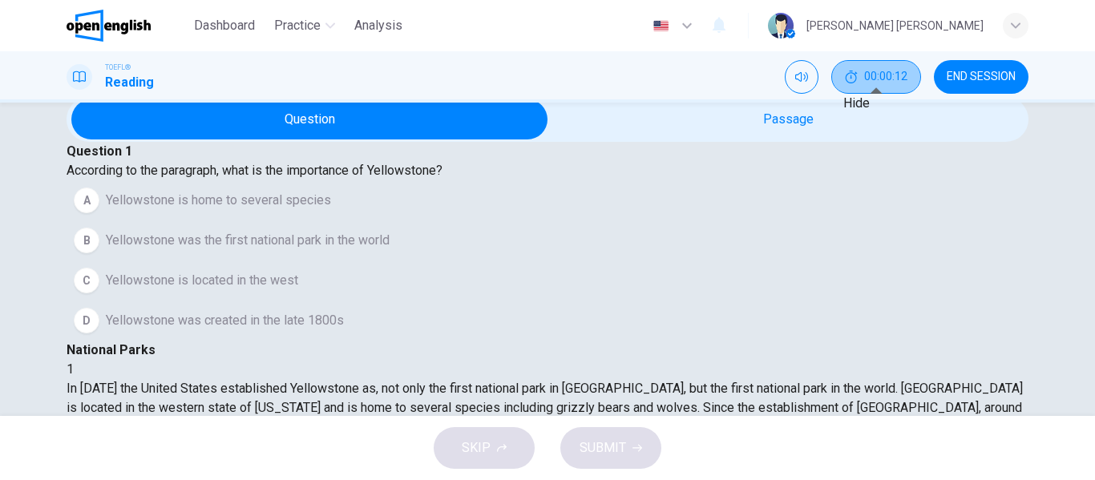
click at [859, 85] on button "00:00:12" at bounding box center [876, 77] width 90 height 34
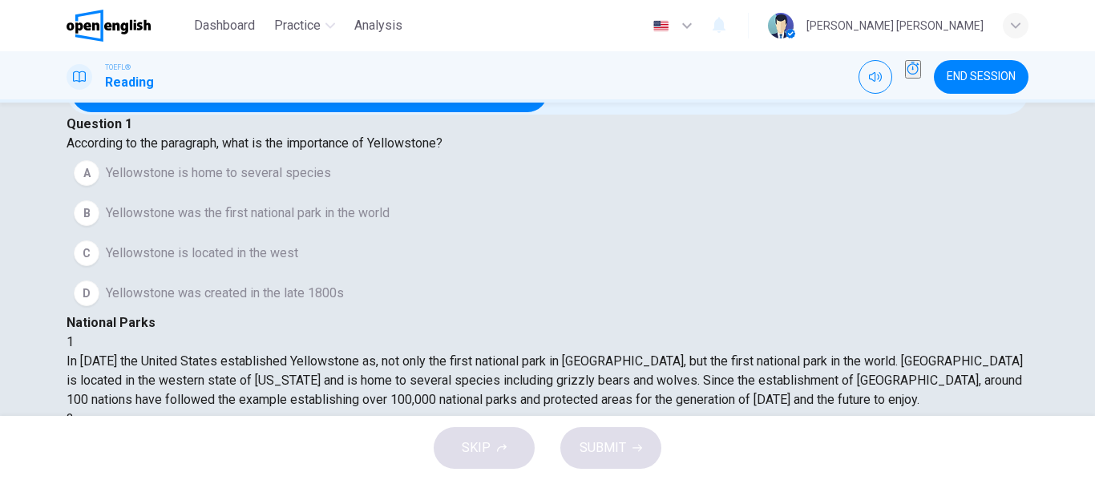
scroll to position [66, 0]
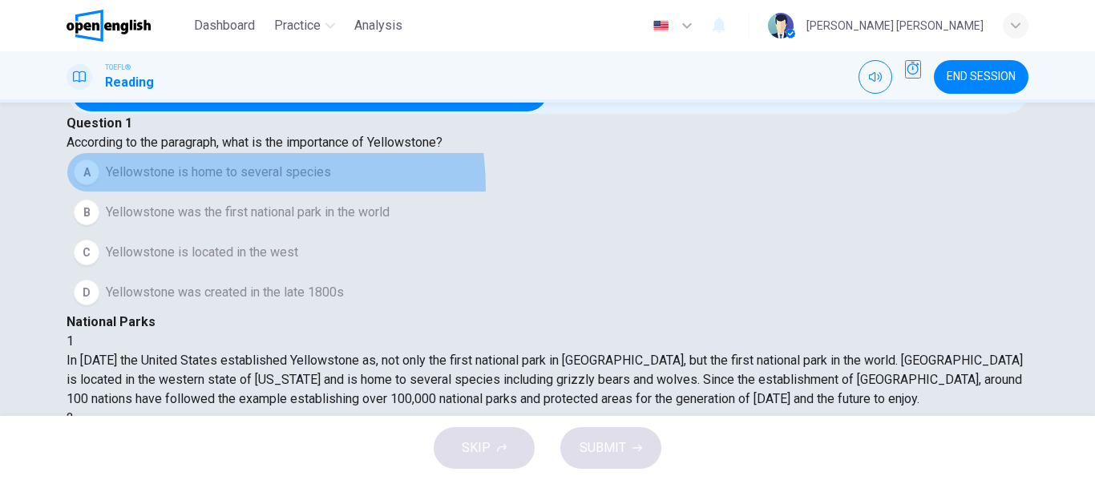
click at [209, 192] on button "A Yellowstone is home to several species" at bounding box center [548, 172] width 962 height 40
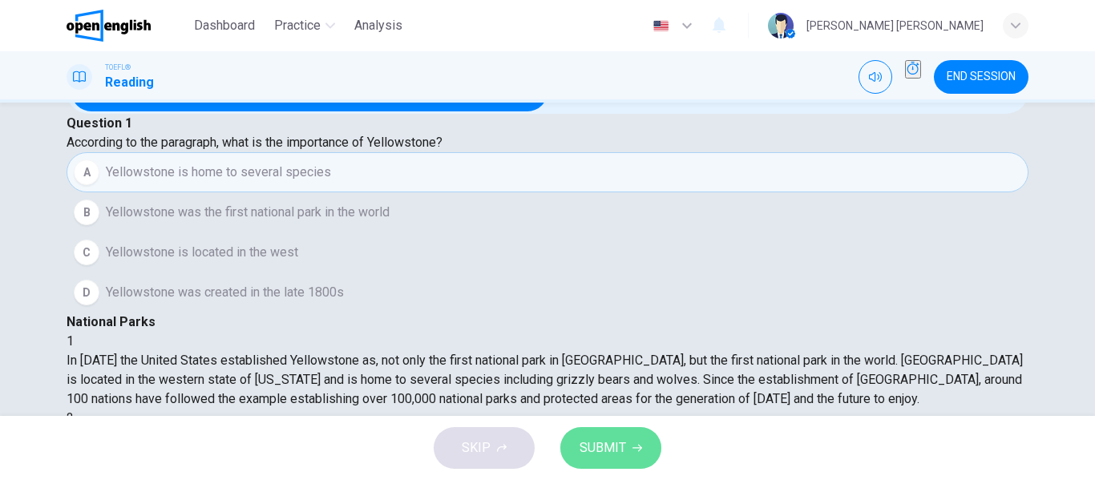
click at [609, 440] on span "SUBMIT" at bounding box center [603, 448] width 47 height 22
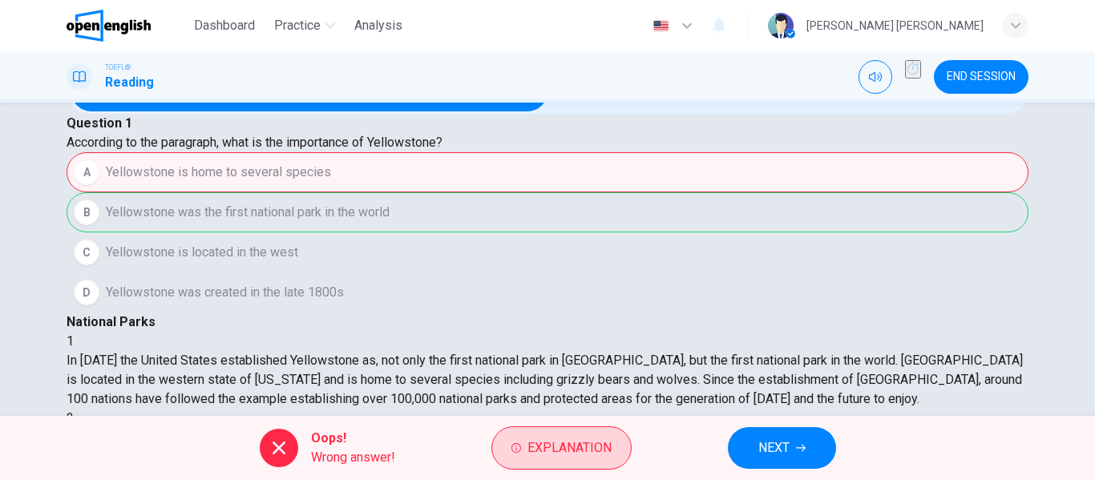
click at [552, 453] on span "Explanation" at bounding box center [570, 448] width 84 height 22
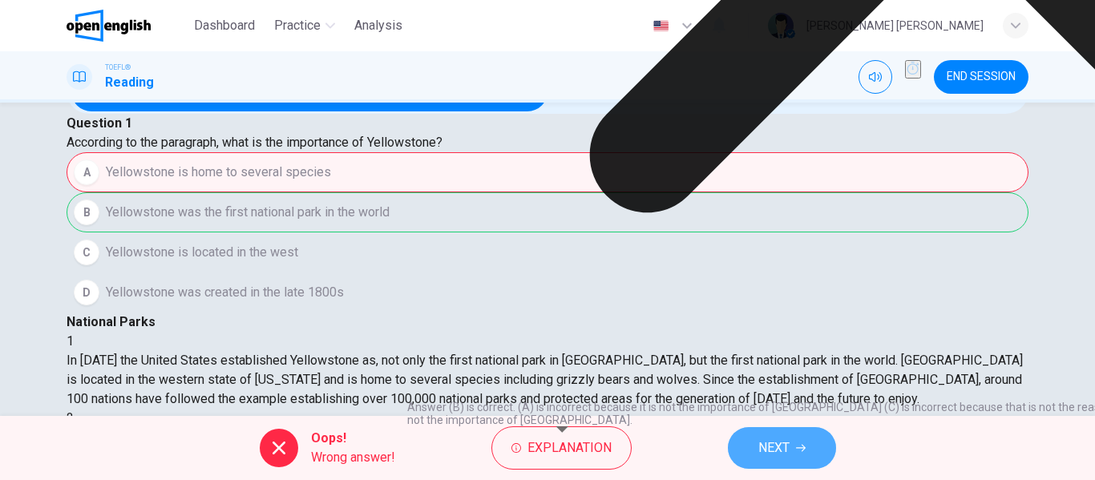
click at [793, 463] on button "NEXT" at bounding box center [782, 448] width 108 height 42
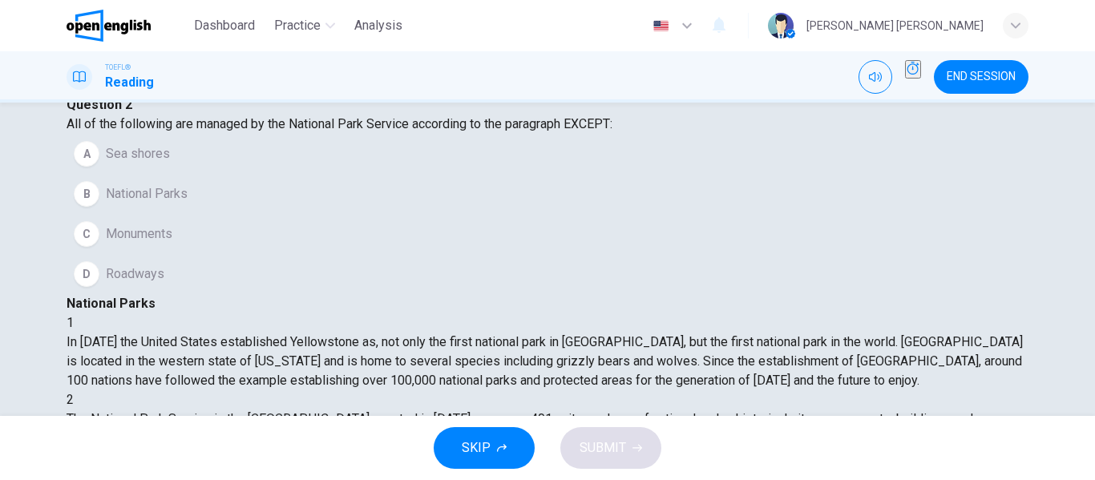
scroll to position [87, 0]
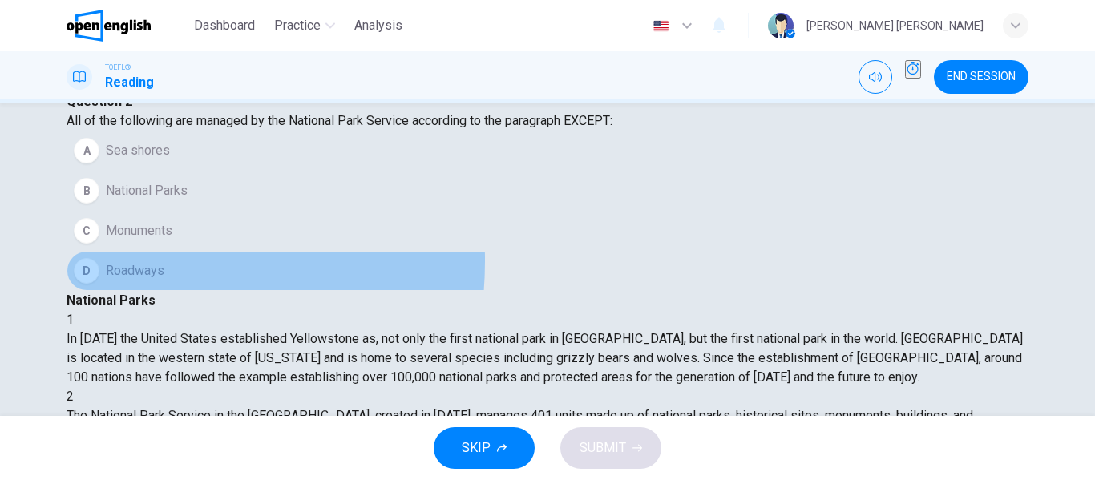
click at [125, 291] on button "D Roadways" at bounding box center [548, 271] width 962 height 40
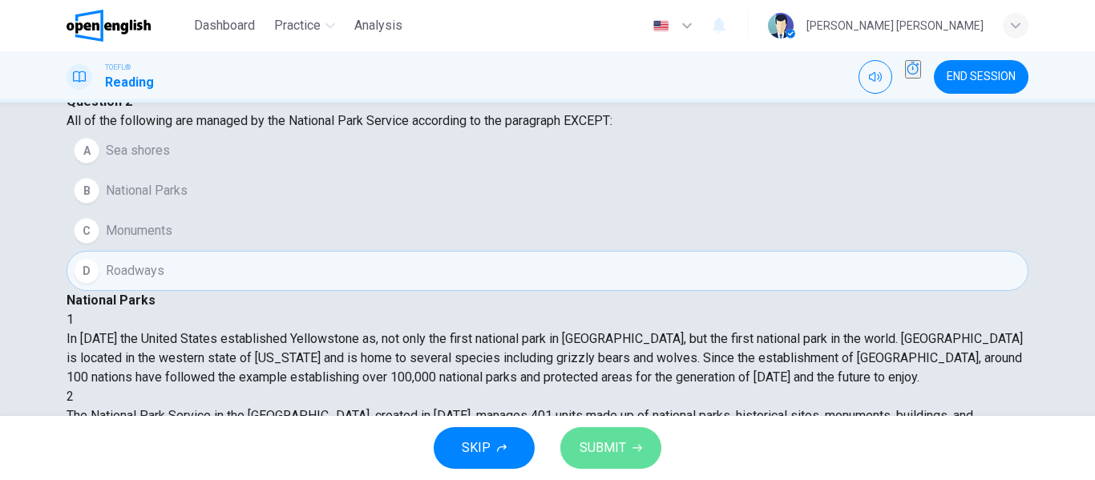
click at [602, 446] on span "SUBMIT" at bounding box center [603, 448] width 47 height 22
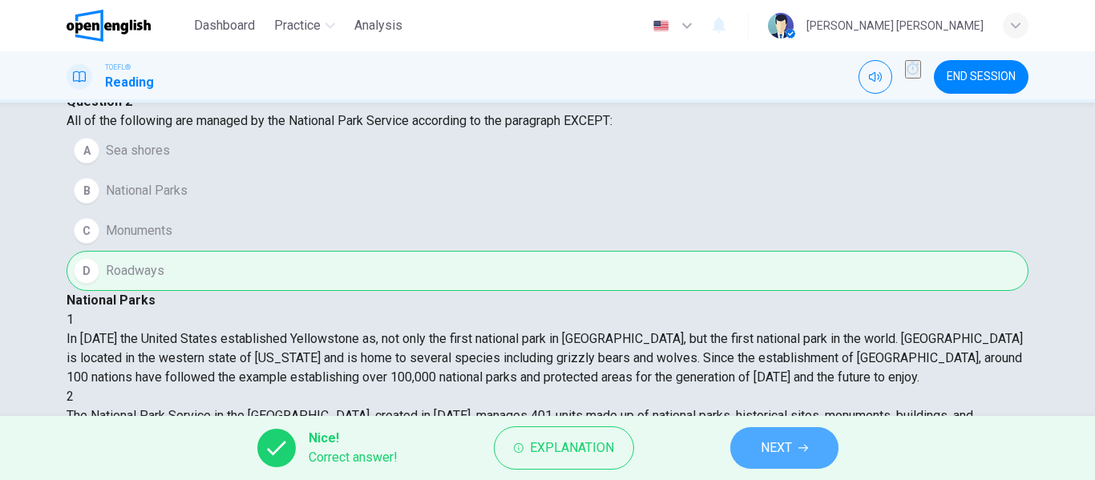
click at [819, 440] on button "NEXT" at bounding box center [784, 448] width 108 height 42
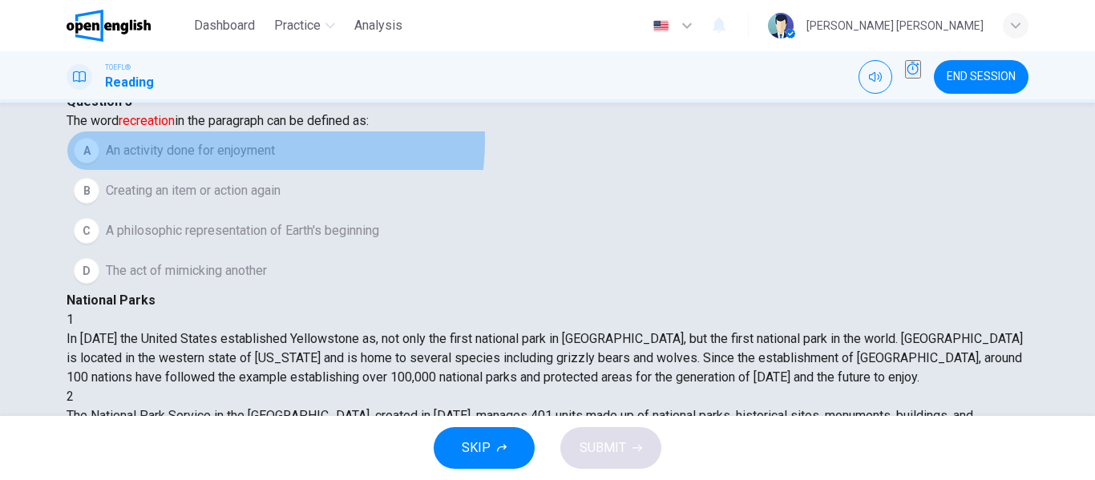
click at [259, 171] on button "A An activity done for enjoyment" at bounding box center [548, 151] width 962 height 40
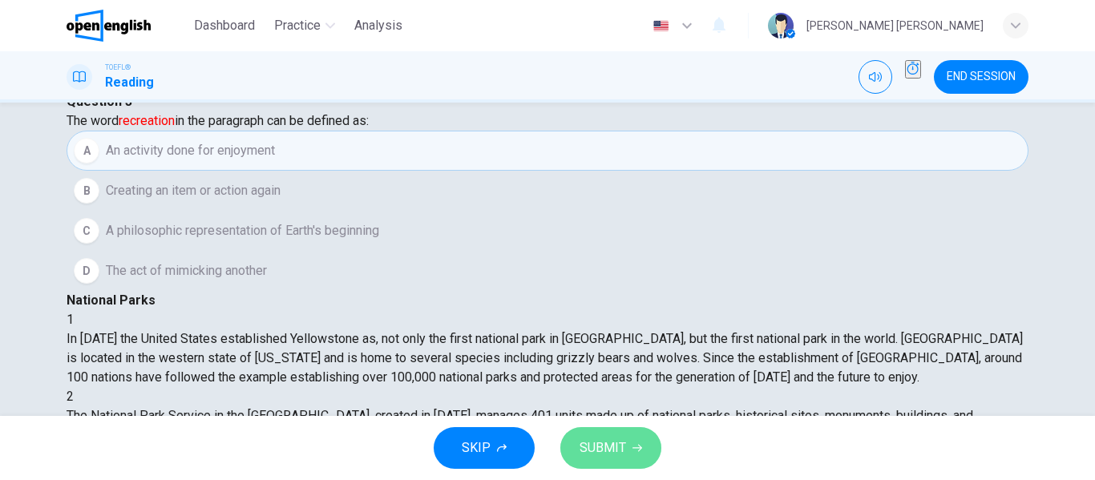
click at [625, 444] on span "SUBMIT" at bounding box center [603, 448] width 47 height 22
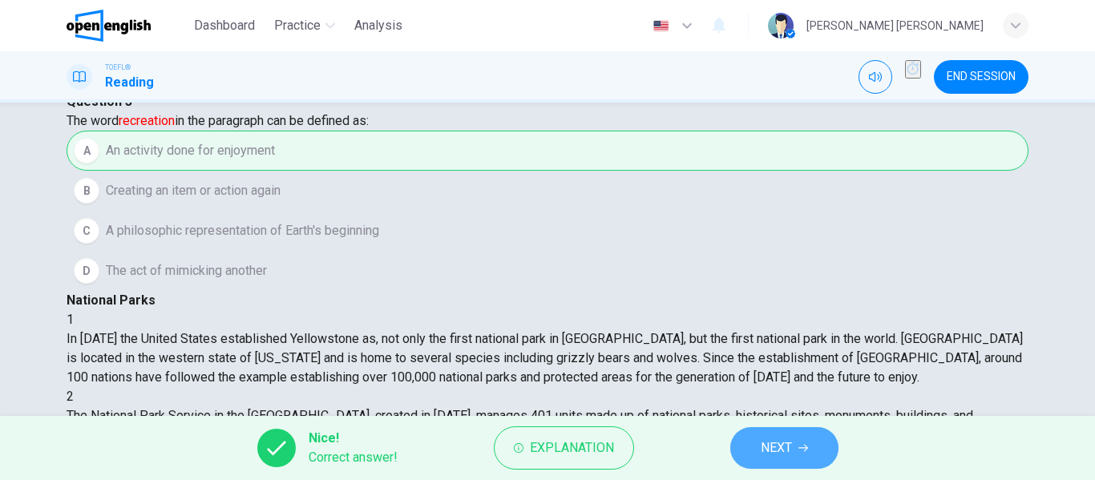
click at [791, 434] on button "NEXT" at bounding box center [784, 448] width 108 height 42
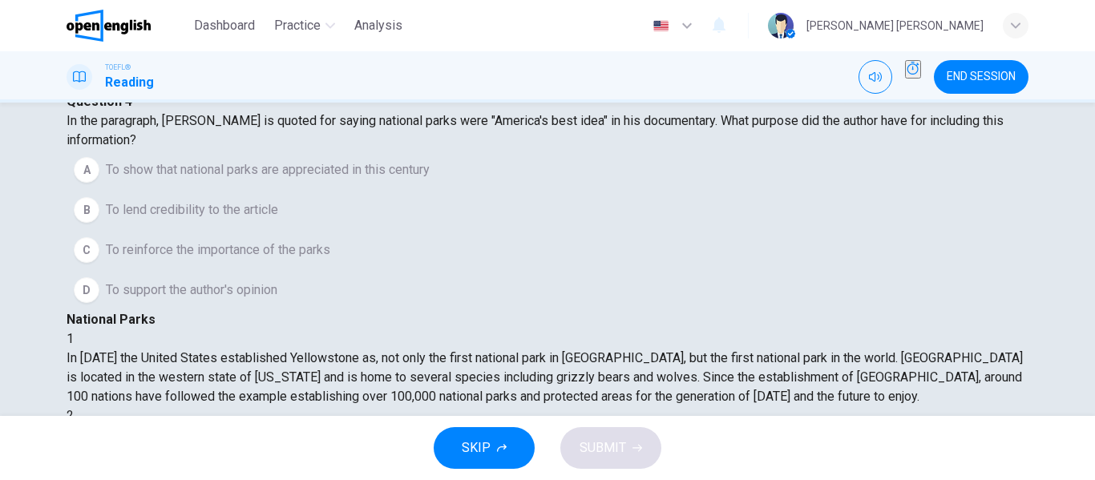
scroll to position [259, 0]
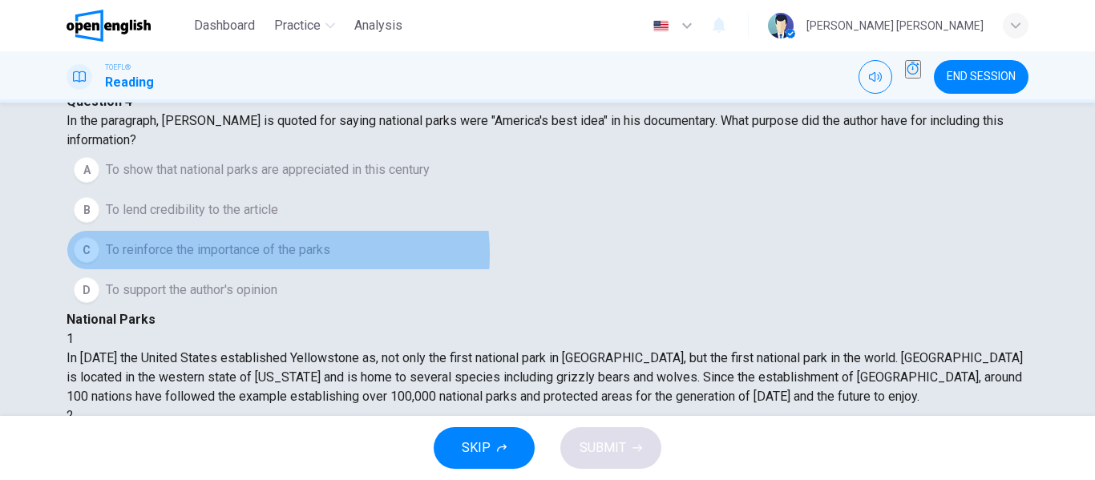
click at [305, 260] on span "To reinforce the importance of the parks" at bounding box center [218, 250] width 224 height 19
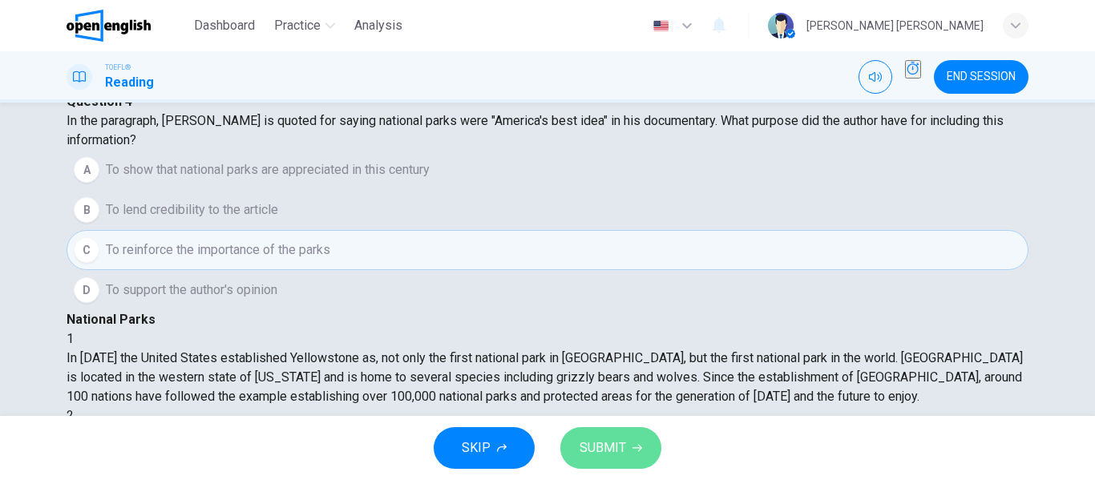
click at [596, 451] on span "SUBMIT" at bounding box center [603, 448] width 47 height 22
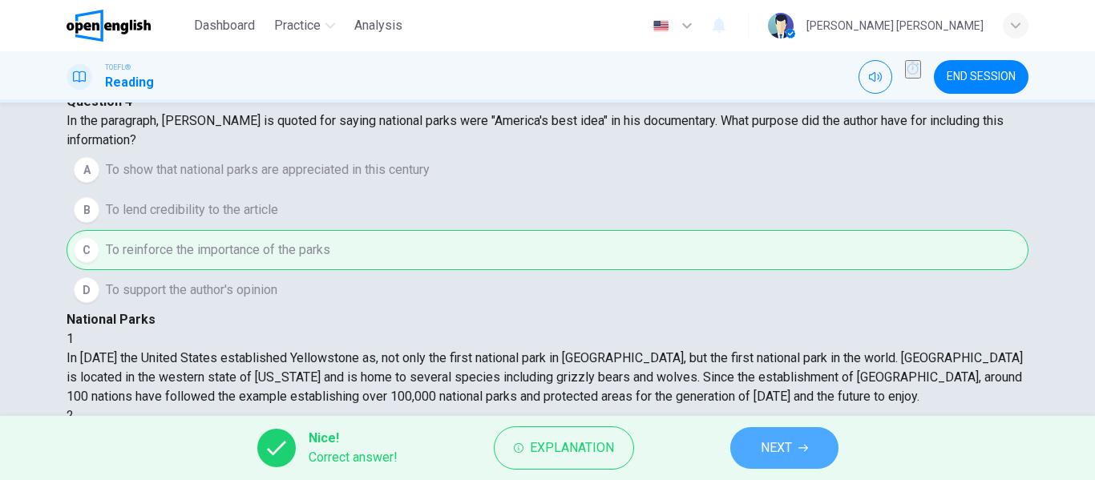
click at [783, 438] on span "NEXT" at bounding box center [776, 448] width 31 height 22
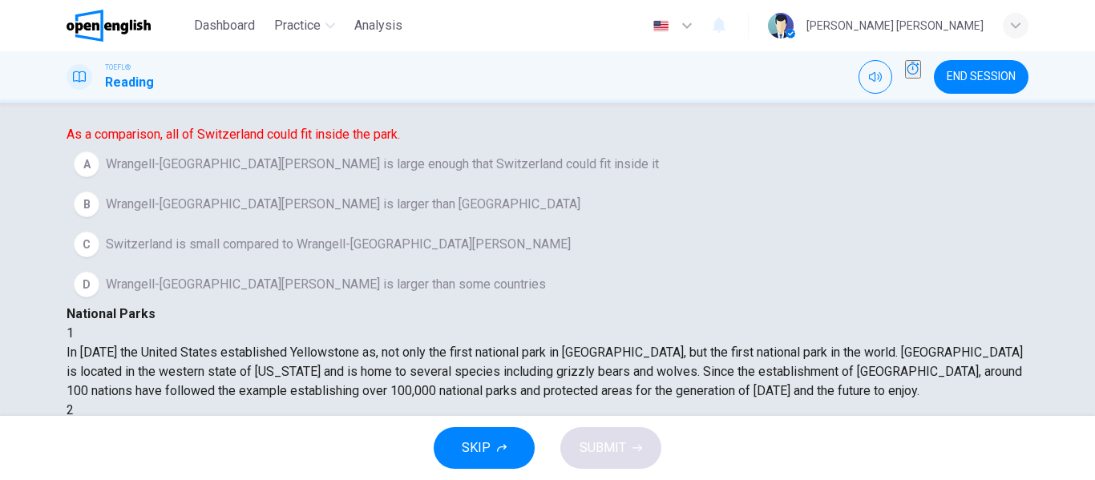
scroll to position [115, 0]
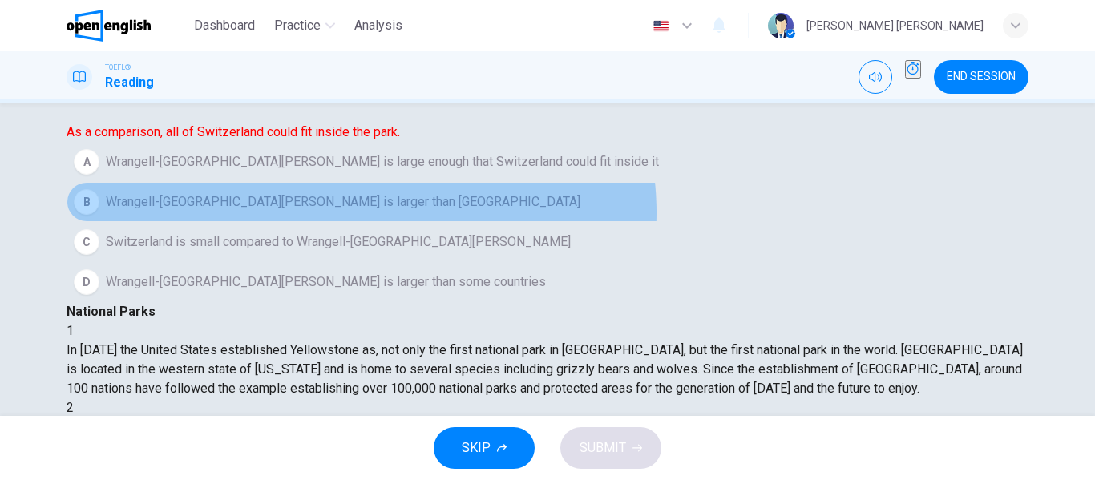
click at [389, 222] on button "B Wrangell-[GEOGRAPHIC_DATA][PERSON_NAME] is larger than [GEOGRAPHIC_DATA]" at bounding box center [548, 202] width 962 height 40
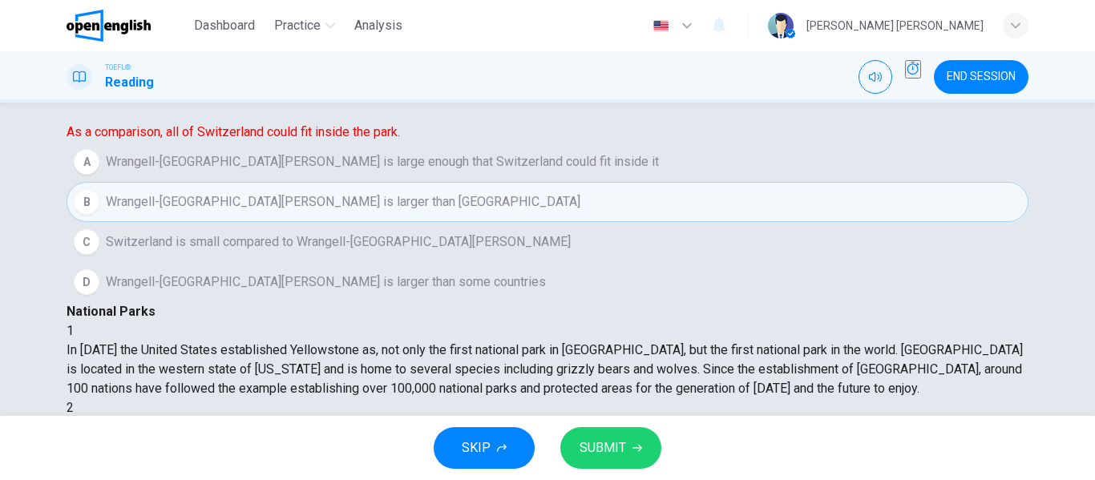
click at [578, 443] on button "SUBMIT" at bounding box center [610, 448] width 101 height 42
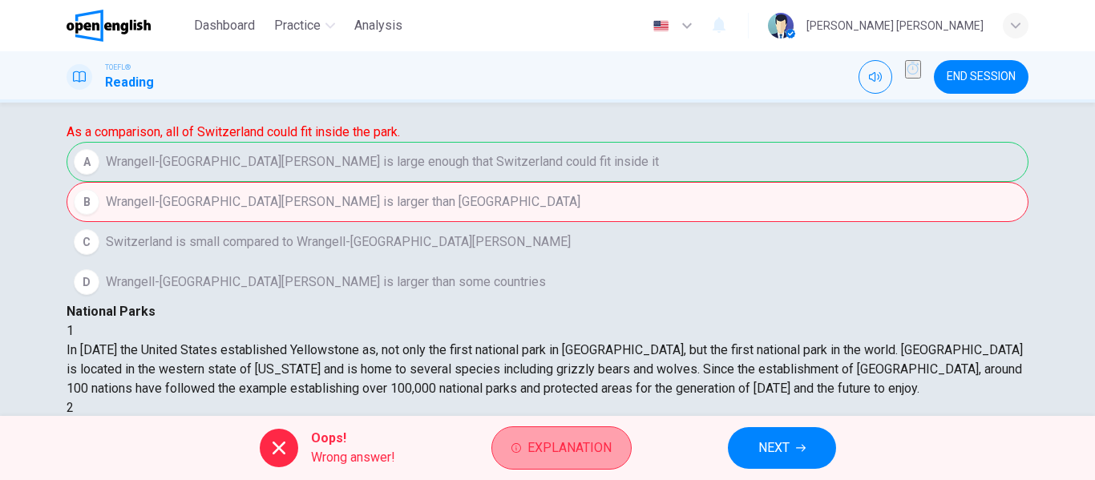
click at [606, 441] on span "Explanation" at bounding box center [570, 448] width 84 height 22
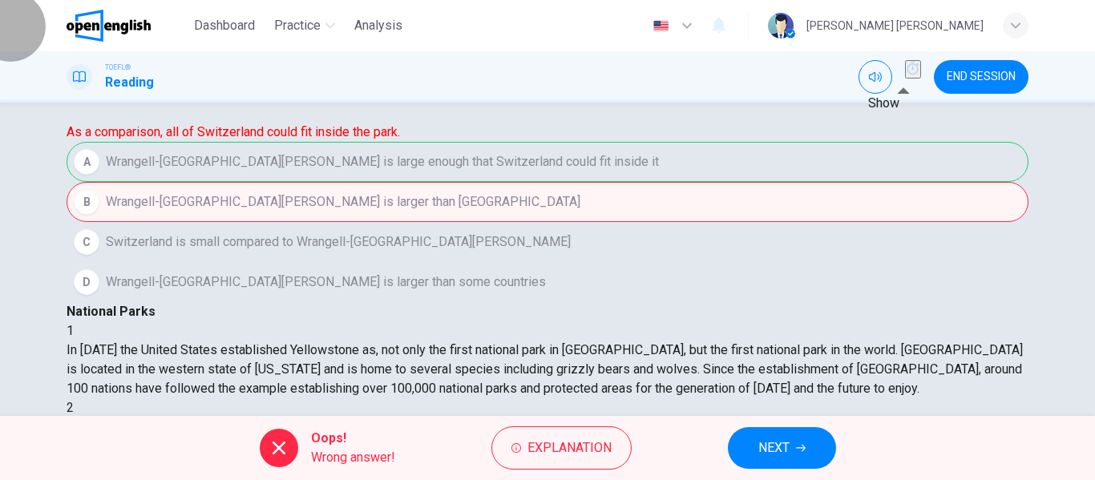
click at [905, 79] on button "Show" at bounding box center [913, 69] width 16 height 18
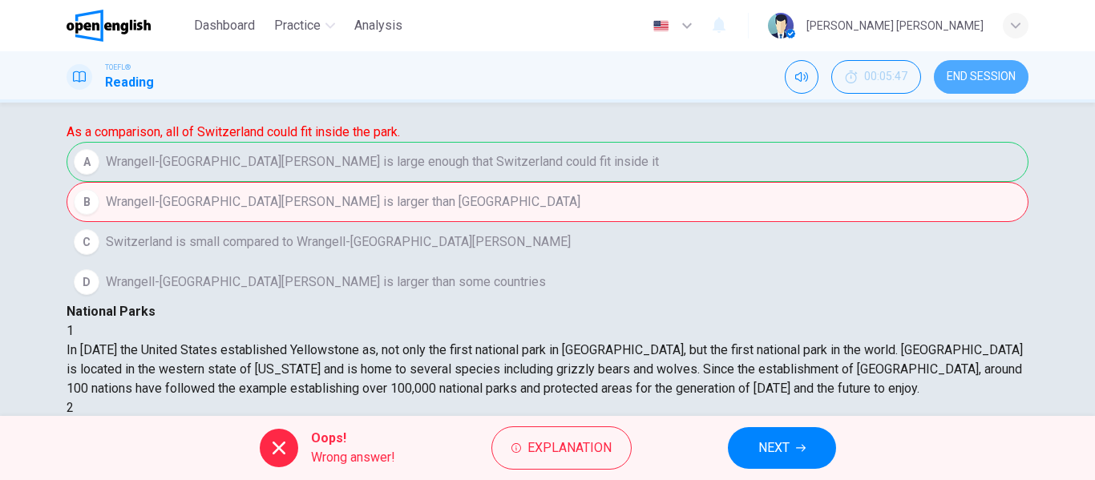
click at [960, 91] on button "END SESSION" at bounding box center [981, 77] width 95 height 34
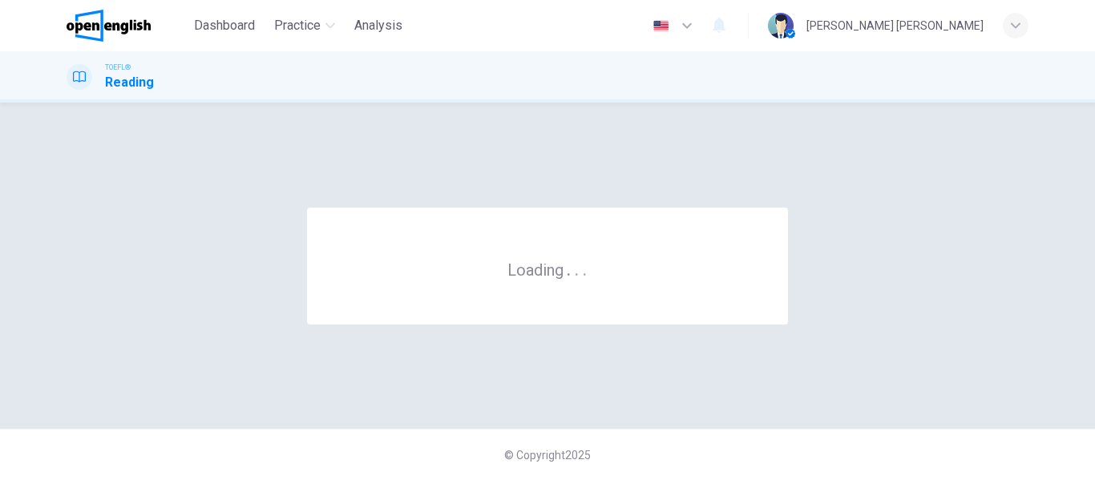
scroll to position [0, 0]
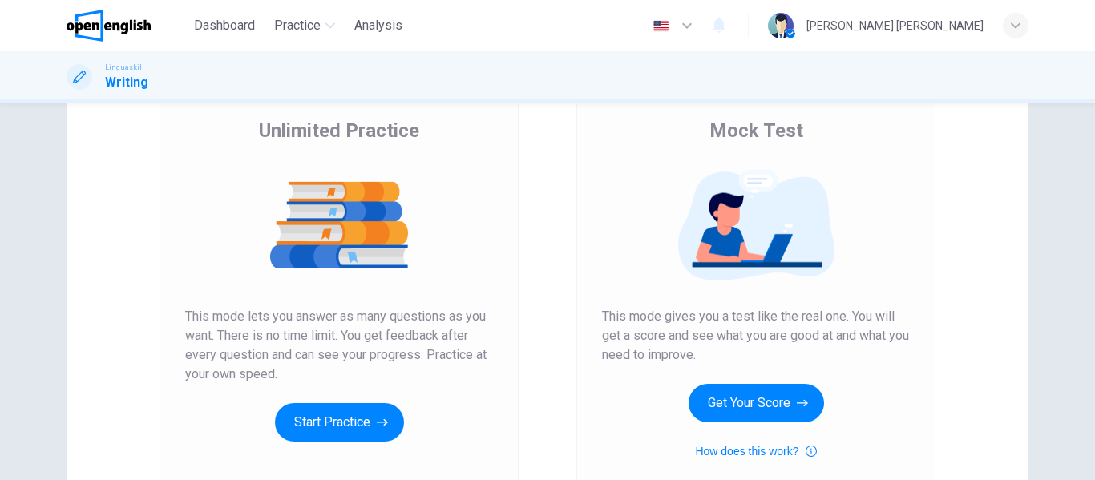
scroll to position [123, 0]
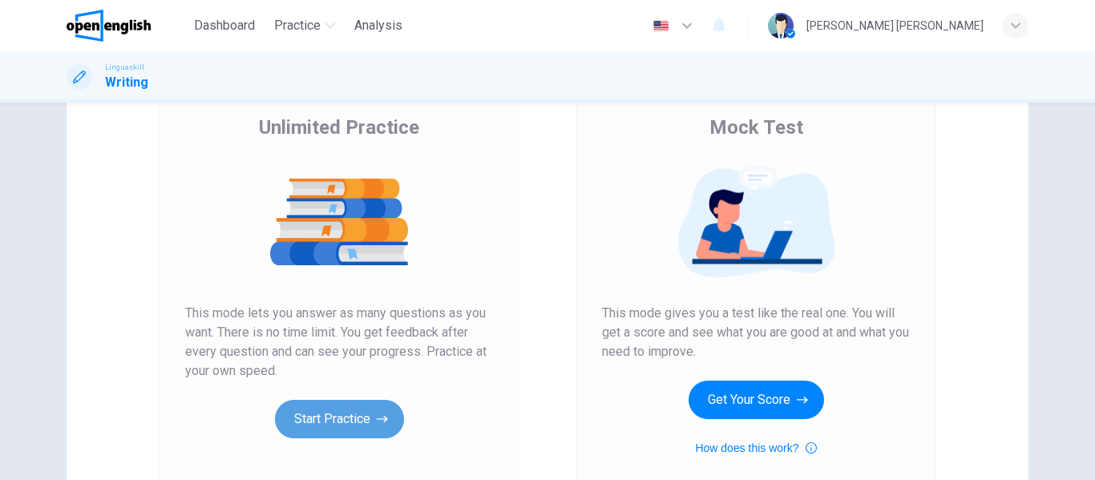
click at [311, 419] on button "Start Practice" at bounding box center [339, 419] width 129 height 38
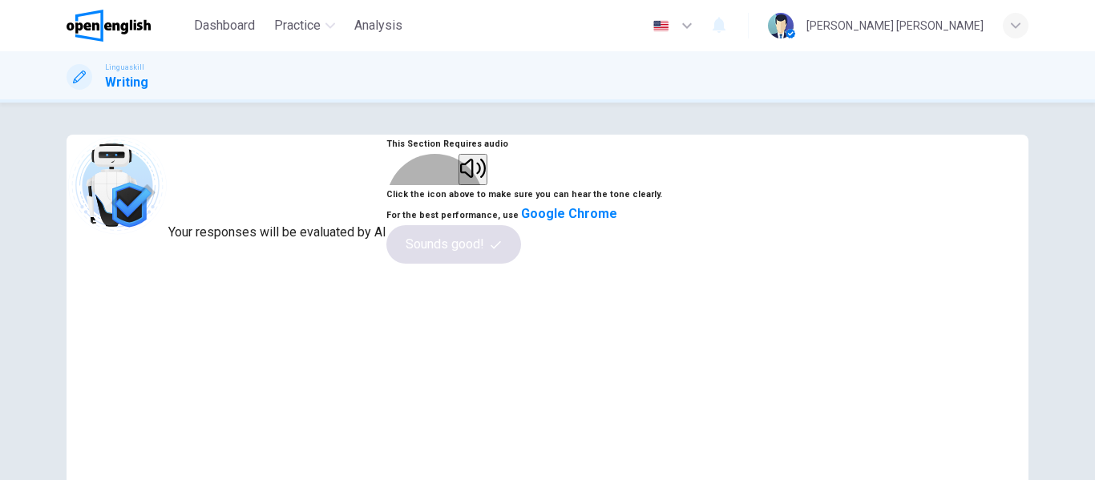
click at [487, 185] on button "button" at bounding box center [473, 169] width 29 height 31
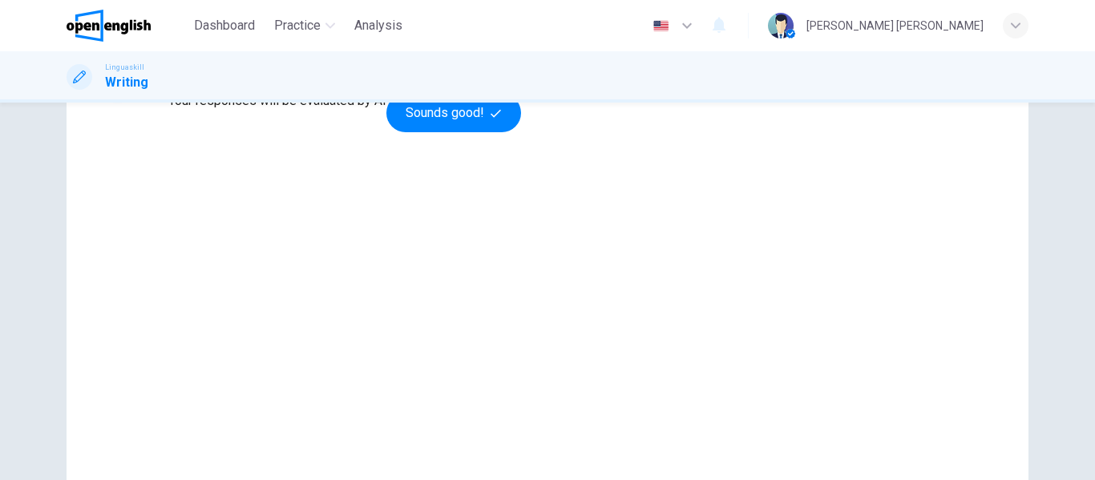
scroll to position [135, 0]
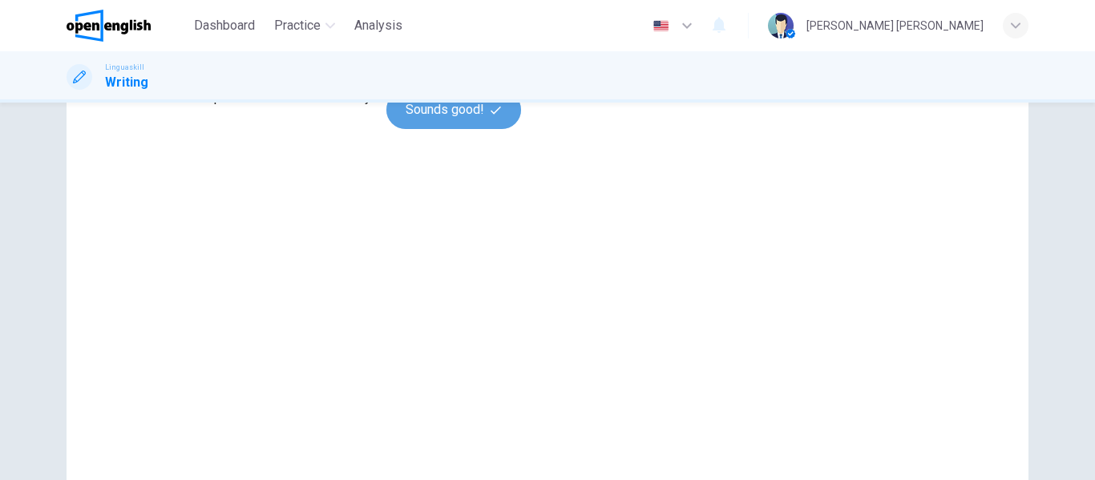
click at [521, 129] on button "Sounds good!" at bounding box center [453, 110] width 135 height 38
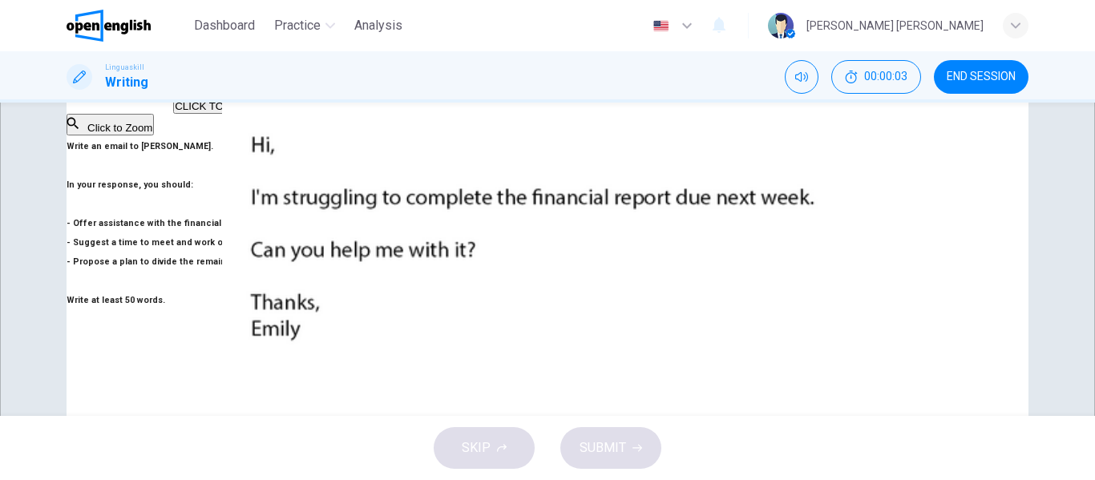
scroll to position [95, 0]
click at [476, 184] on textarea at bounding box center [421, 358] width 109 height 598
type textarea "**"
type textarea "*"
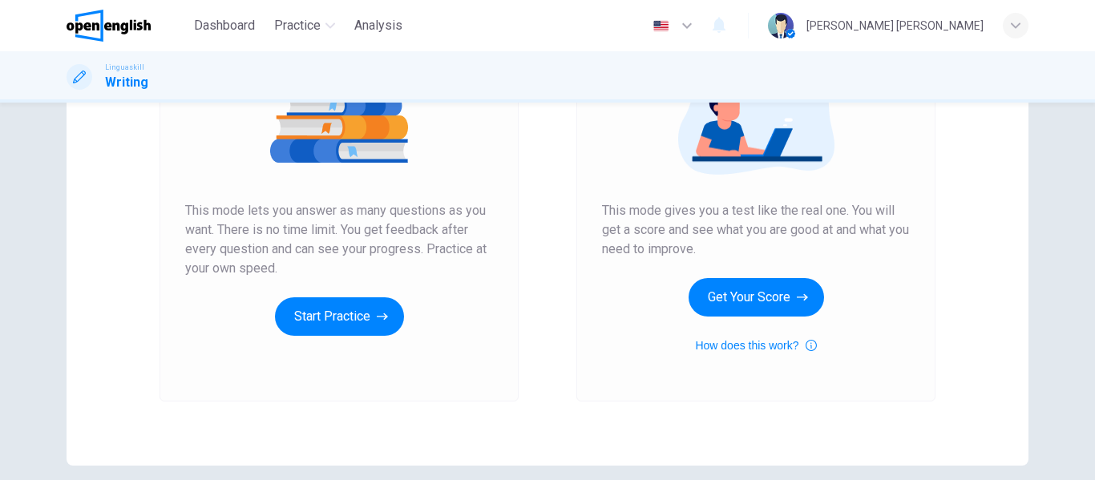
scroll to position [295, 0]
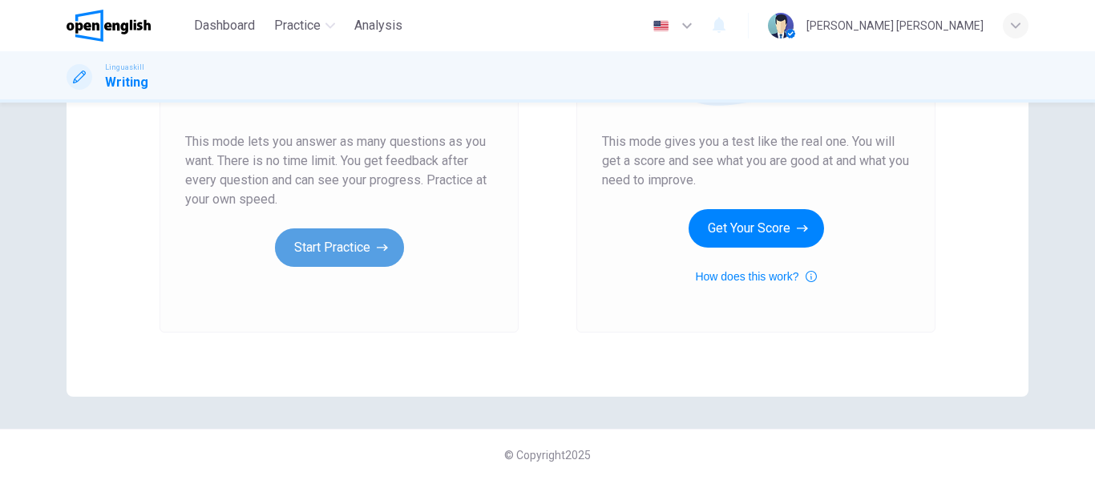
click at [337, 246] on button "Start Practice" at bounding box center [339, 247] width 129 height 38
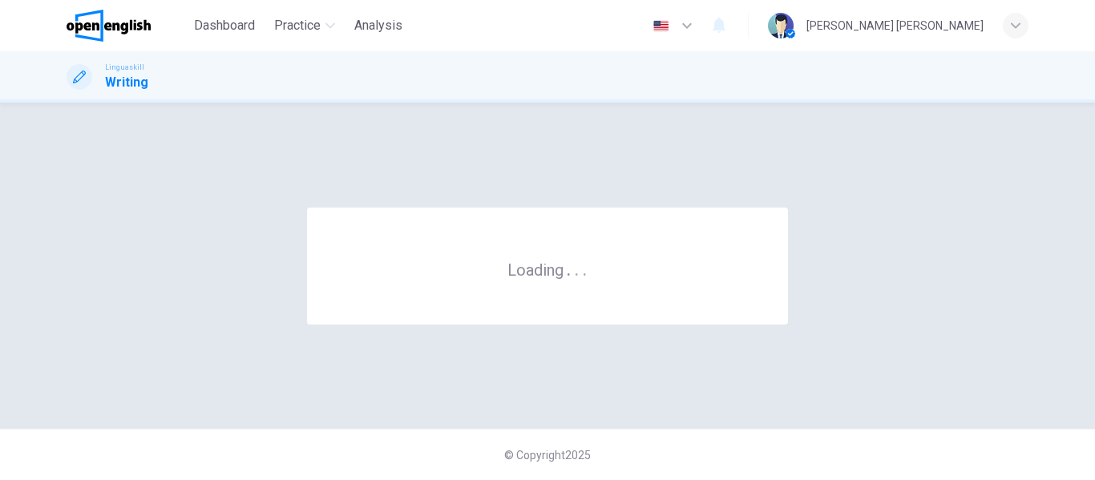
scroll to position [0, 0]
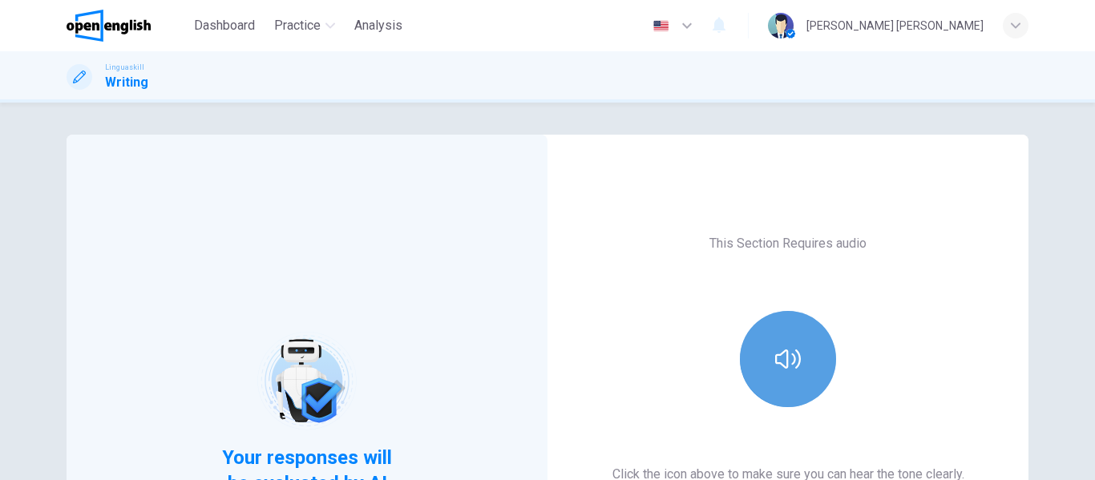
click at [766, 385] on button "button" at bounding box center [788, 359] width 96 height 96
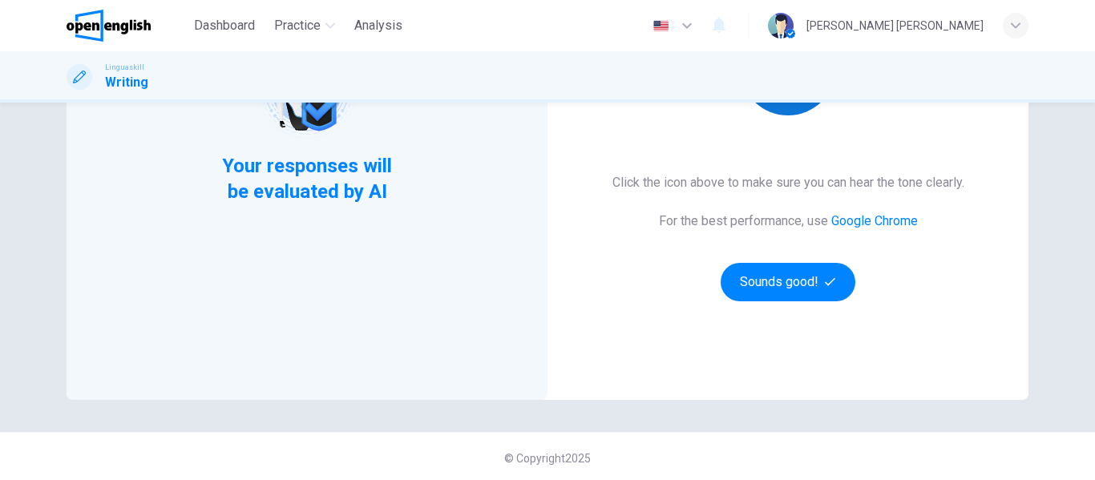
scroll to position [295, 0]
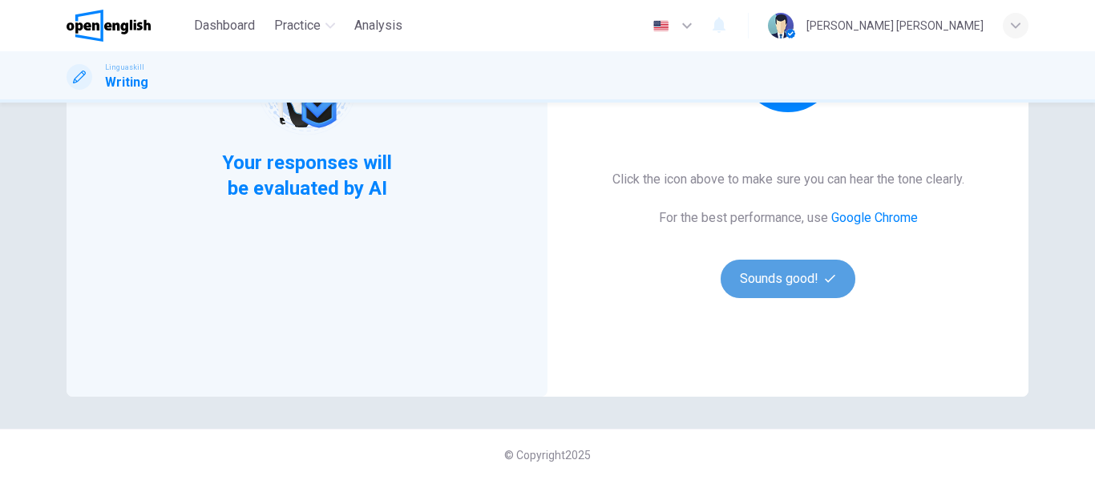
click at [771, 285] on button "Sounds good!" at bounding box center [788, 279] width 135 height 38
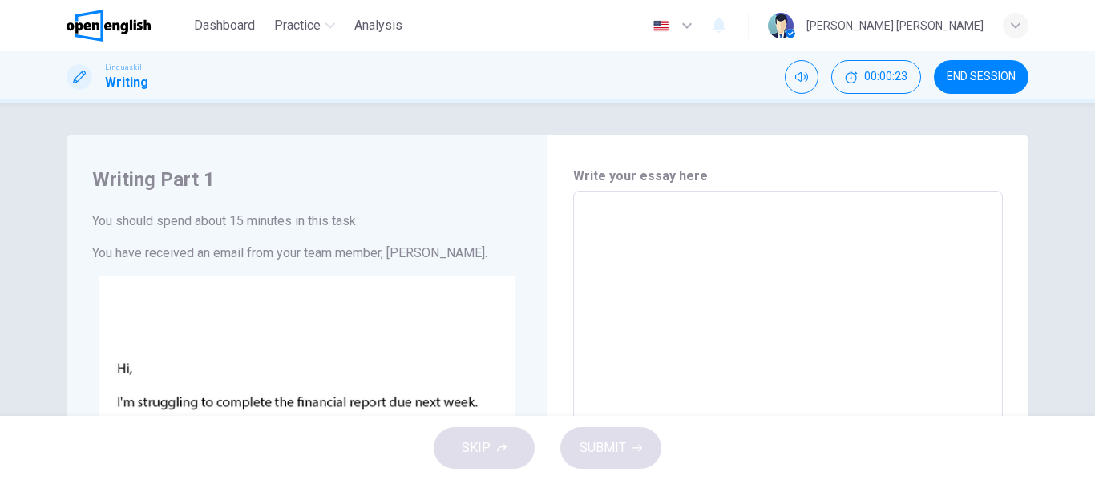
scroll to position [0, 0]
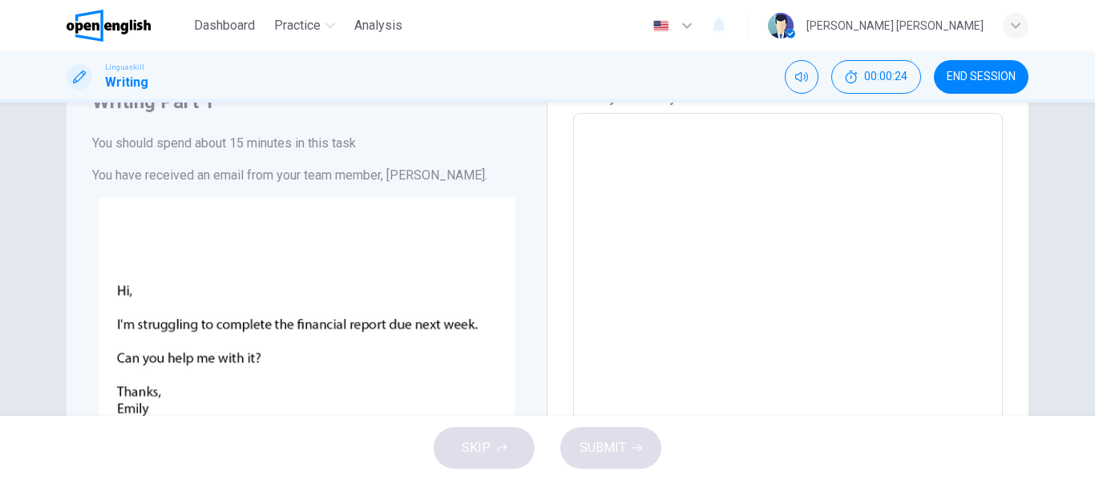
scroll to position [79, 0]
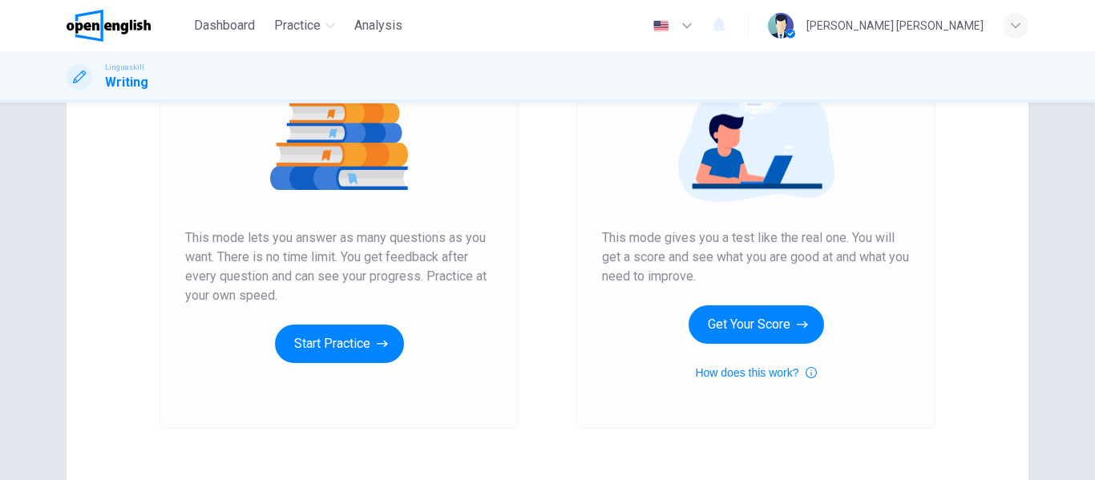
scroll to position [295, 0]
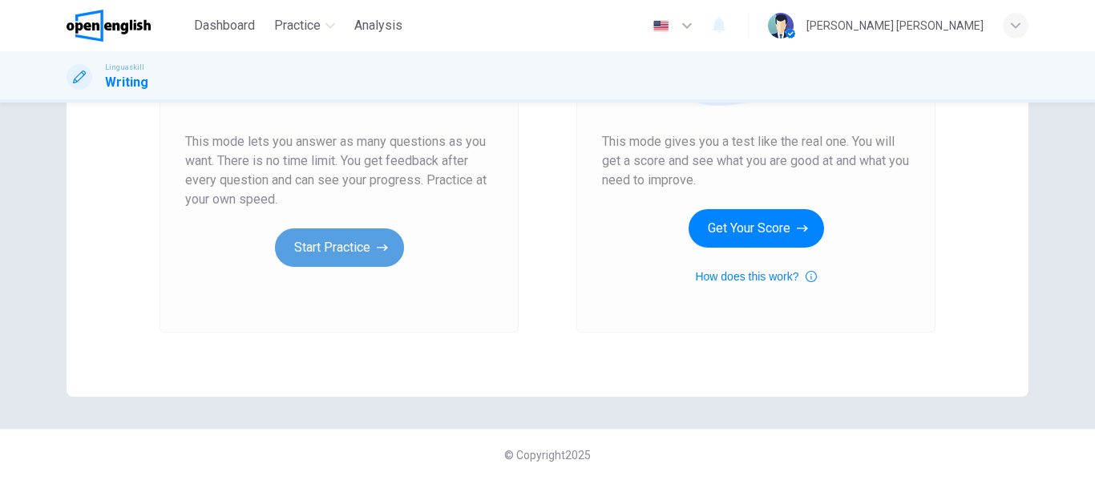
click at [297, 257] on button "Start Practice" at bounding box center [339, 247] width 129 height 38
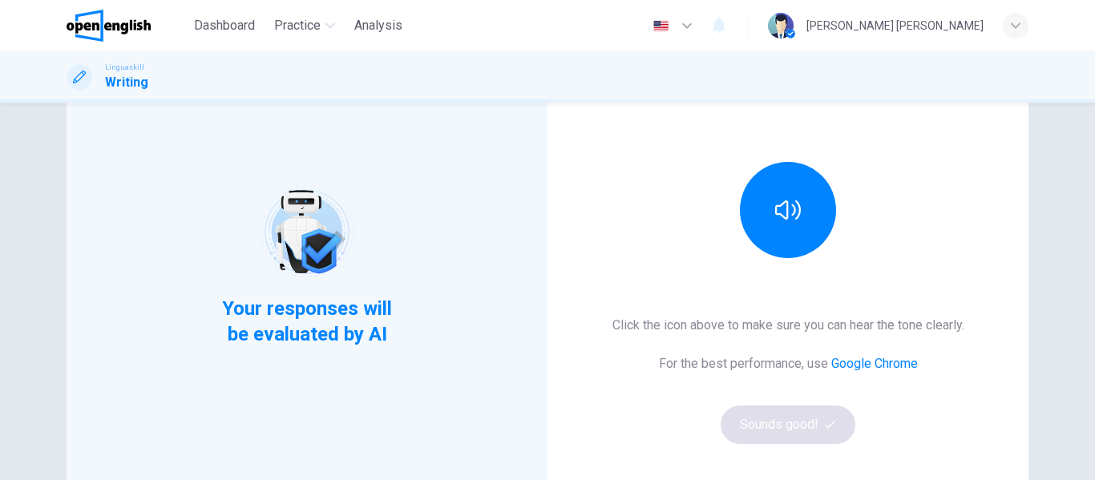
scroll to position [150, 0]
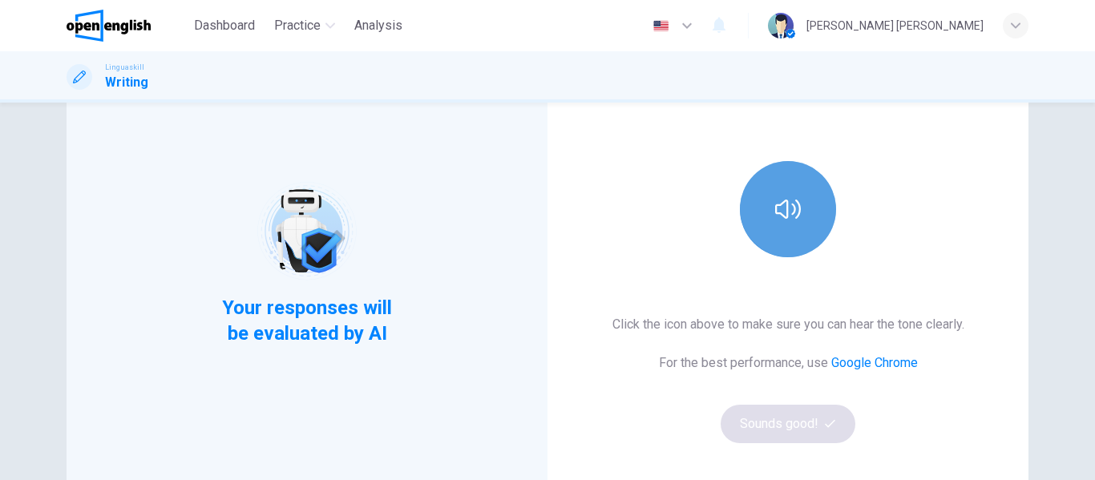
click at [766, 234] on button "button" at bounding box center [788, 209] width 96 height 96
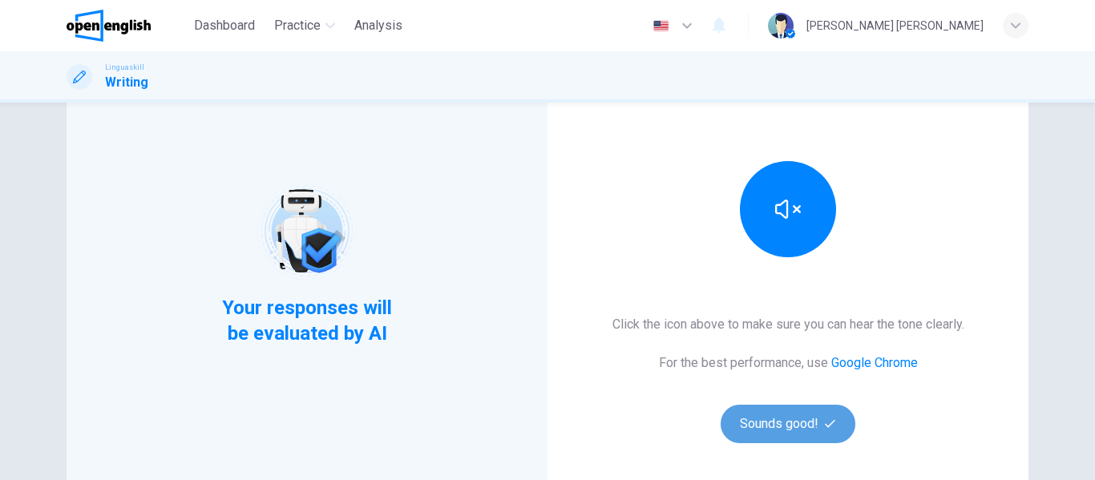
click at [766, 421] on button "Sounds good!" at bounding box center [788, 424] width 135 height 38
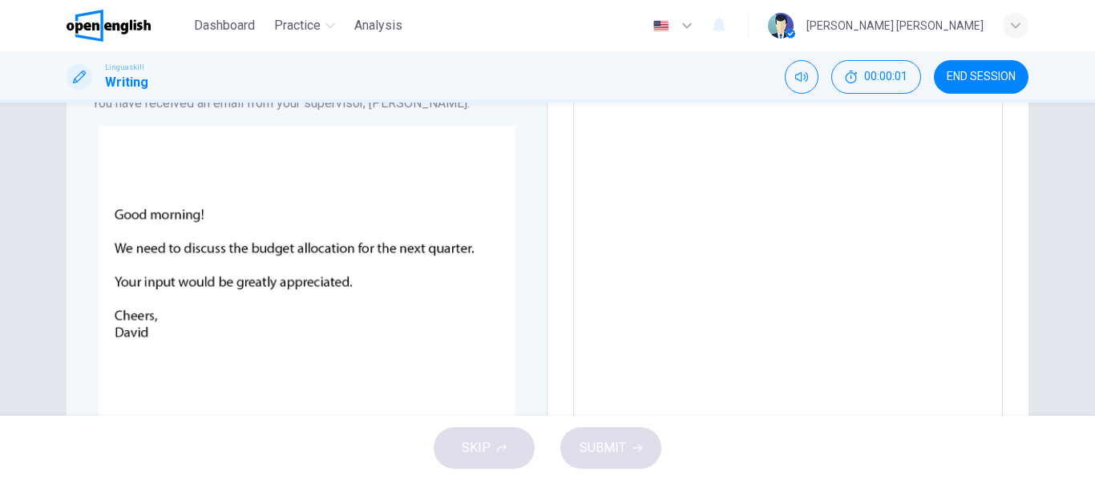
click at [641, 199] on textarea at bounding box center [787, 341] width 407 height 572
